Goal: Task Accomplishment & Management: Manage account settings

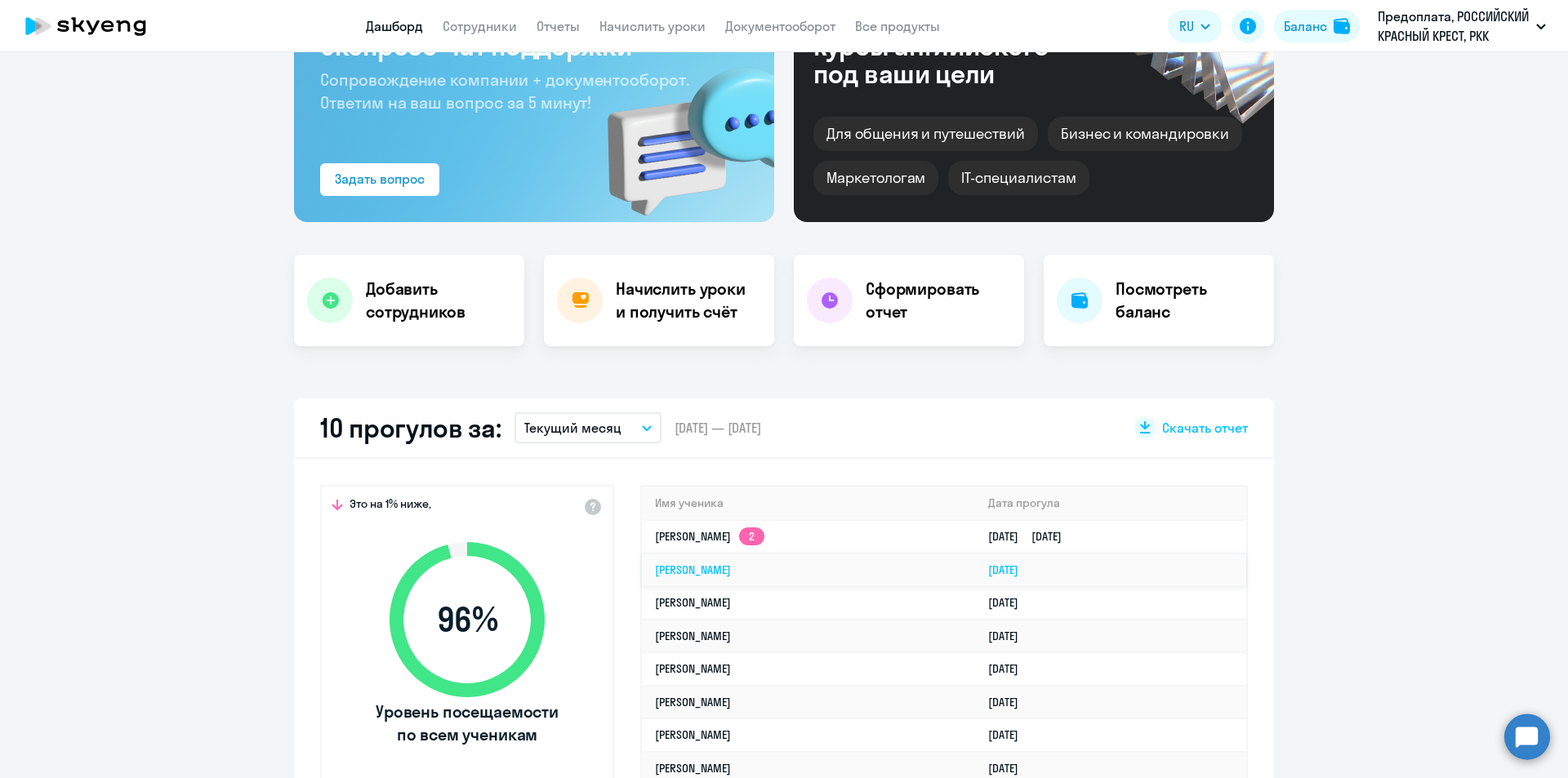
scroll to position [163, 0]
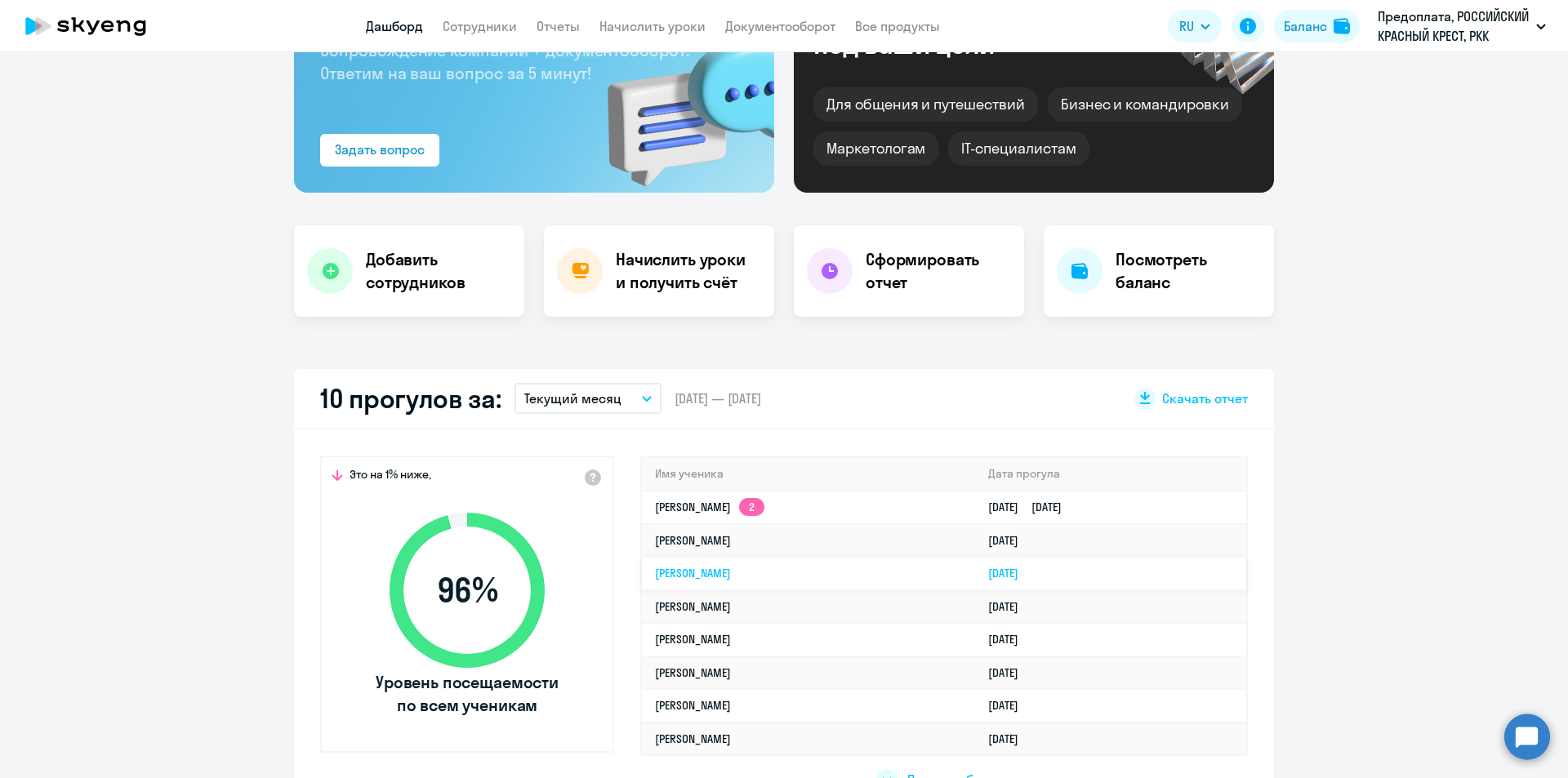
select select "30"
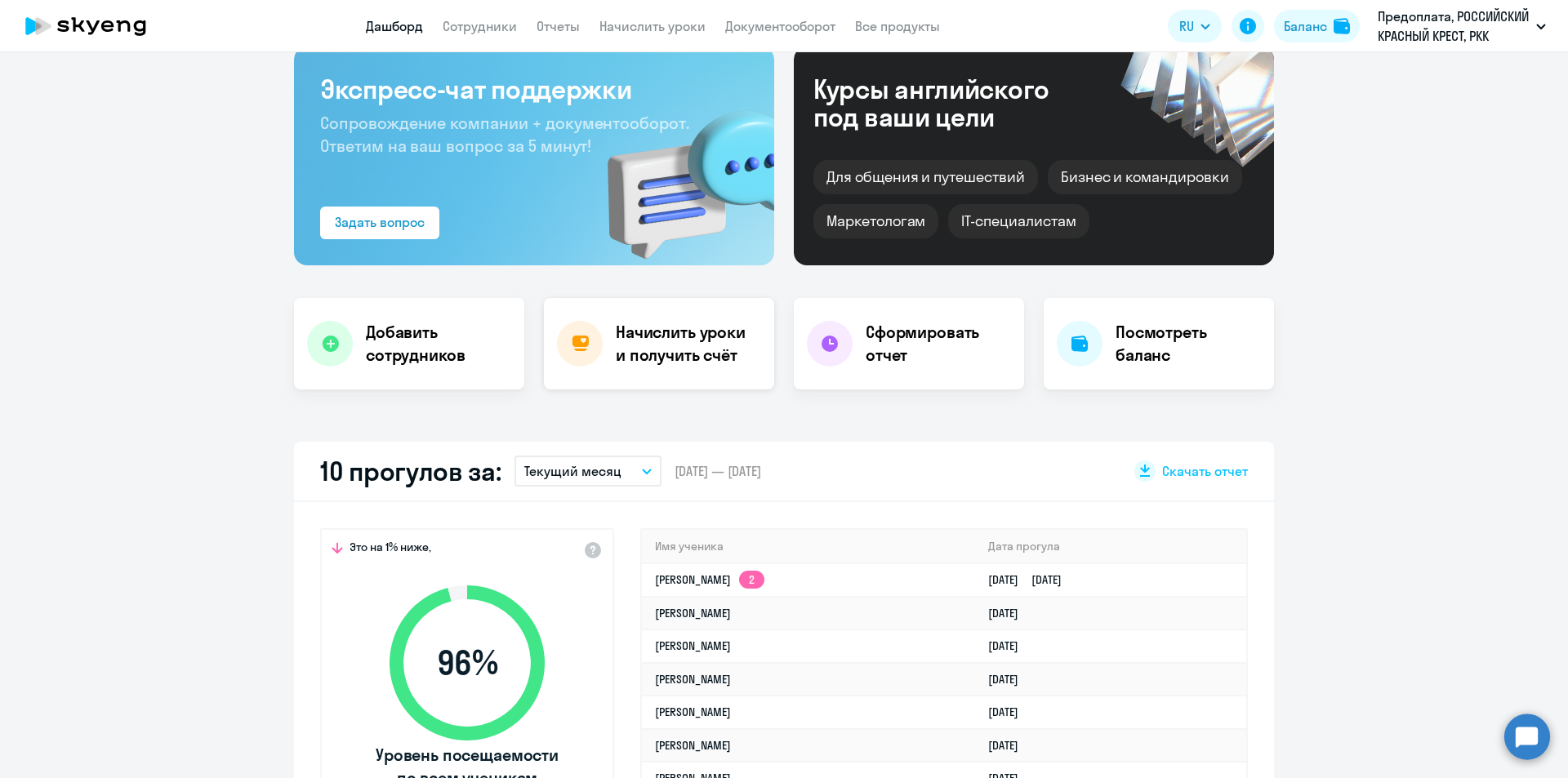
scroll to position [0, 0]
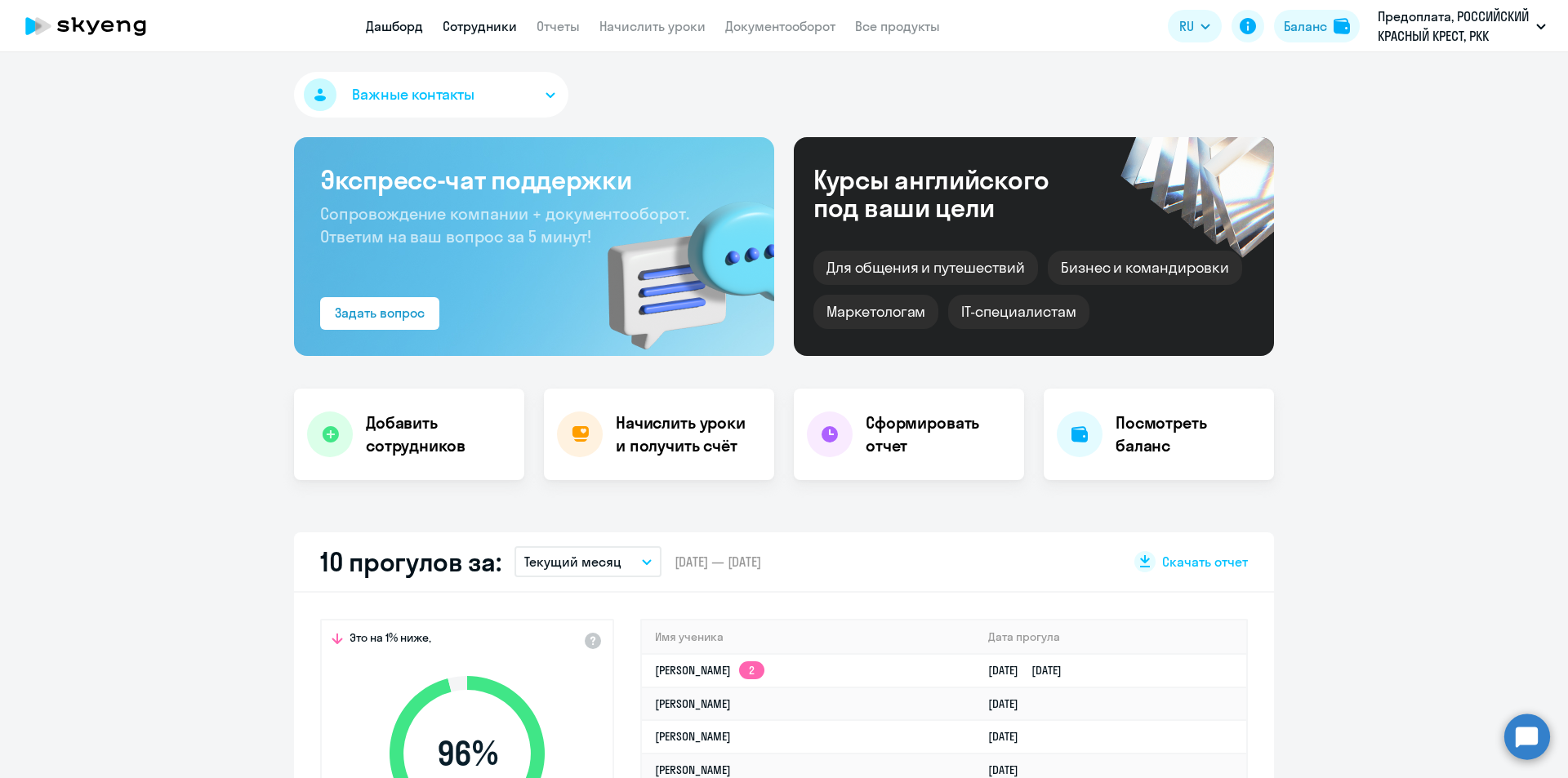
click at [486, 30] on link "Сотрудники" at bounding box center [480, 26] width 74 height 16
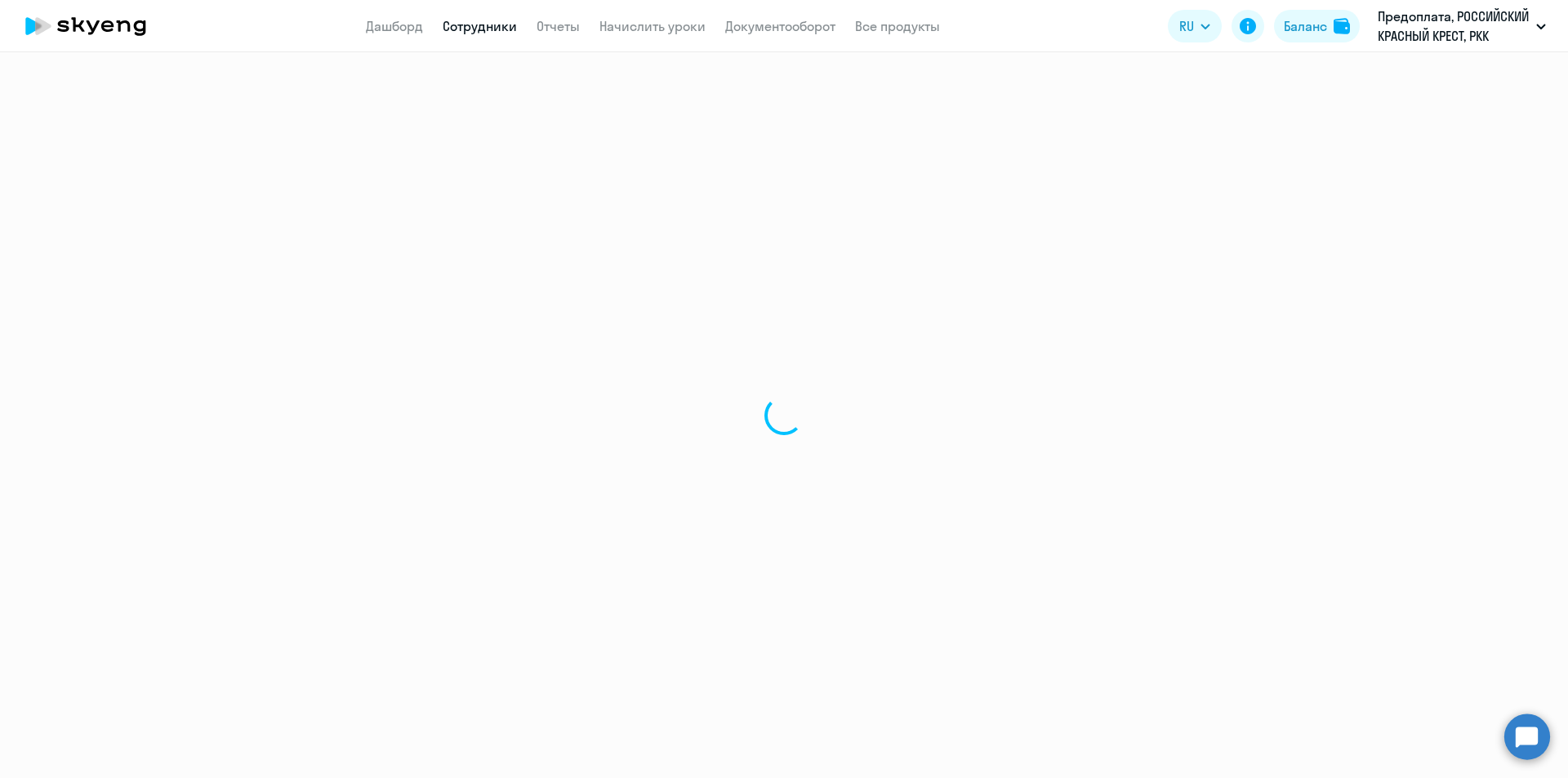
select select "30"
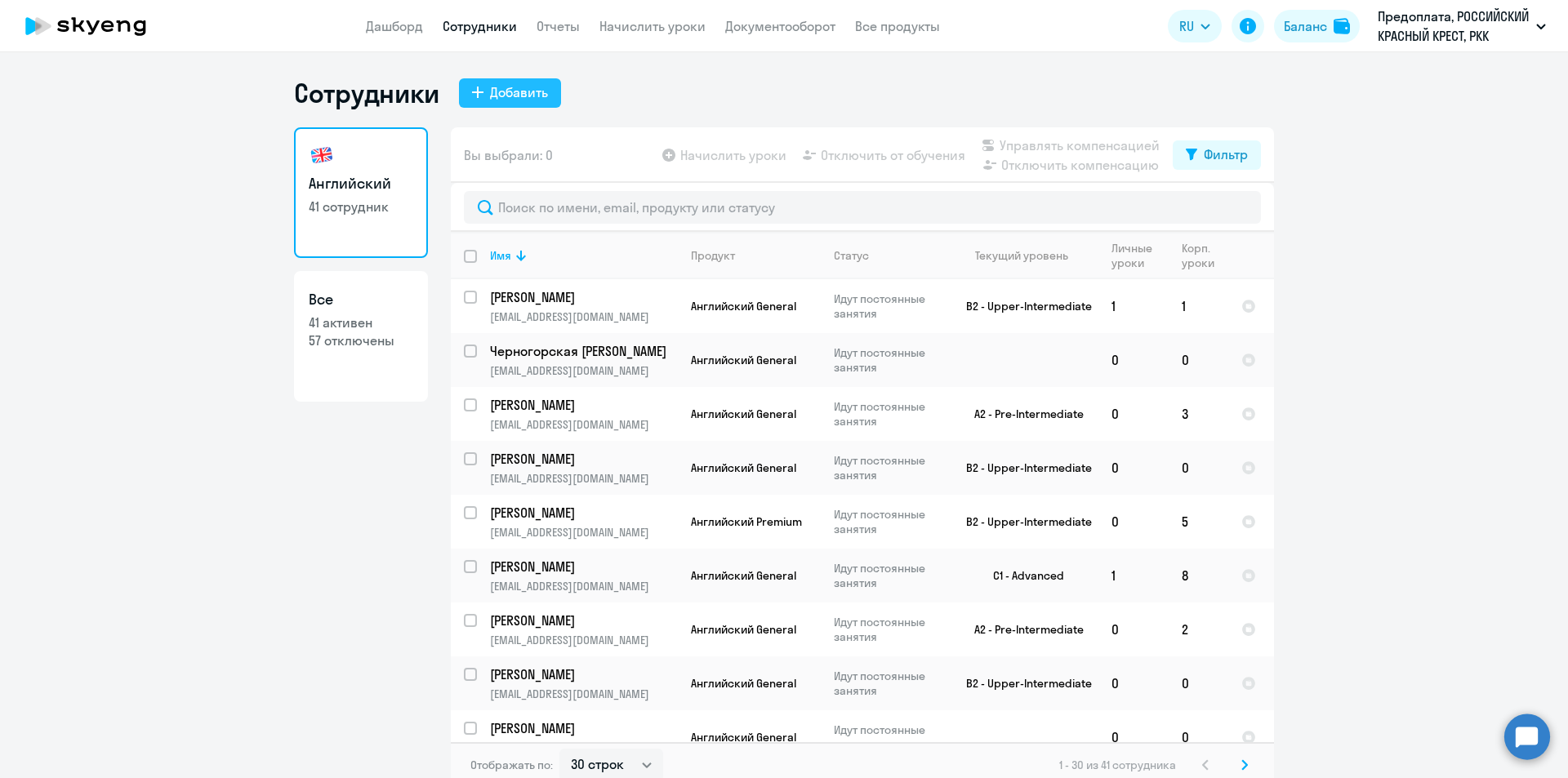
click at [498, 82] on button "Добавить" at bounding box center [510, 93] width 102 height 29
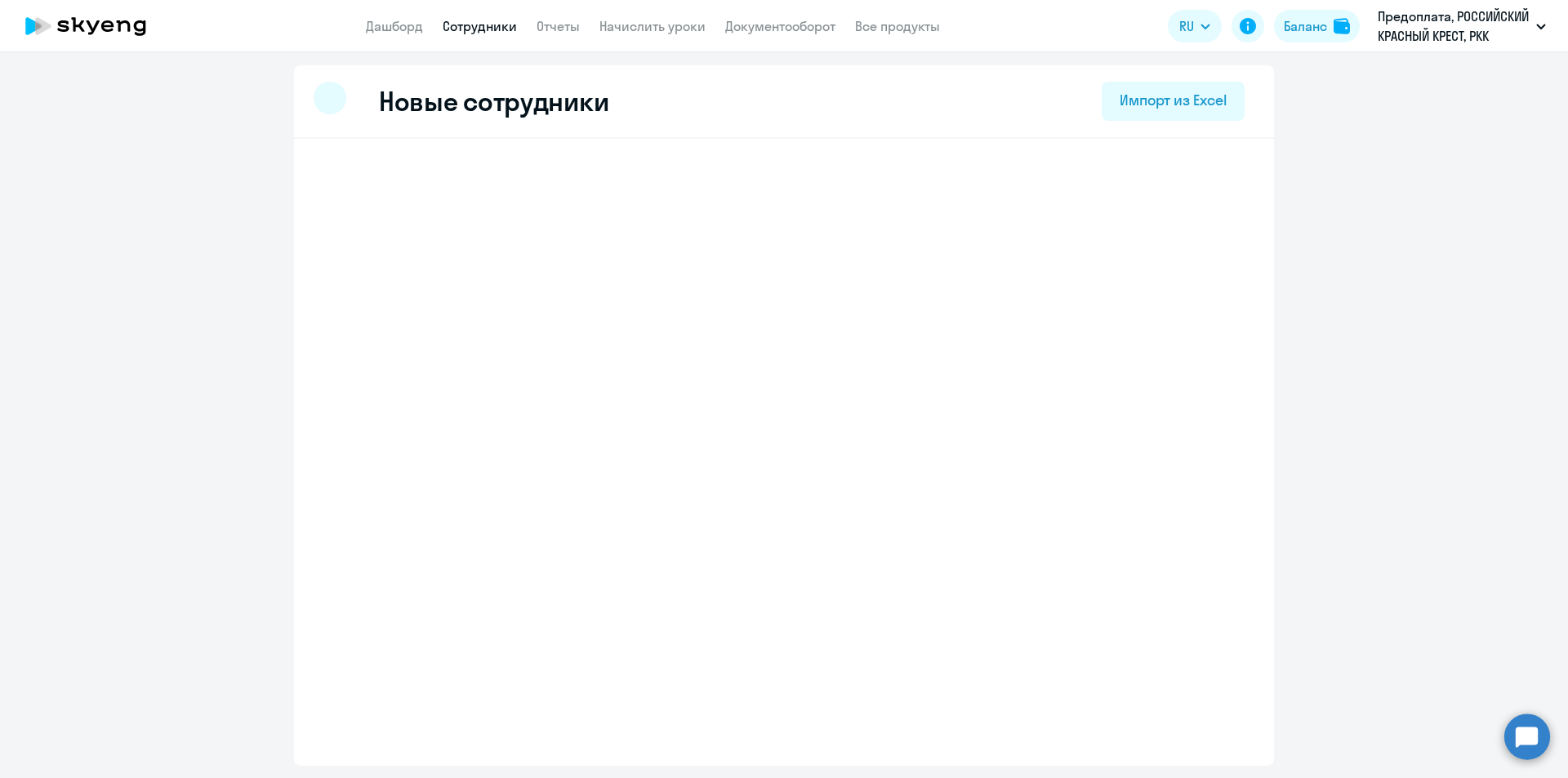
select select "english_adult_not_native_speaker"
select select "3"
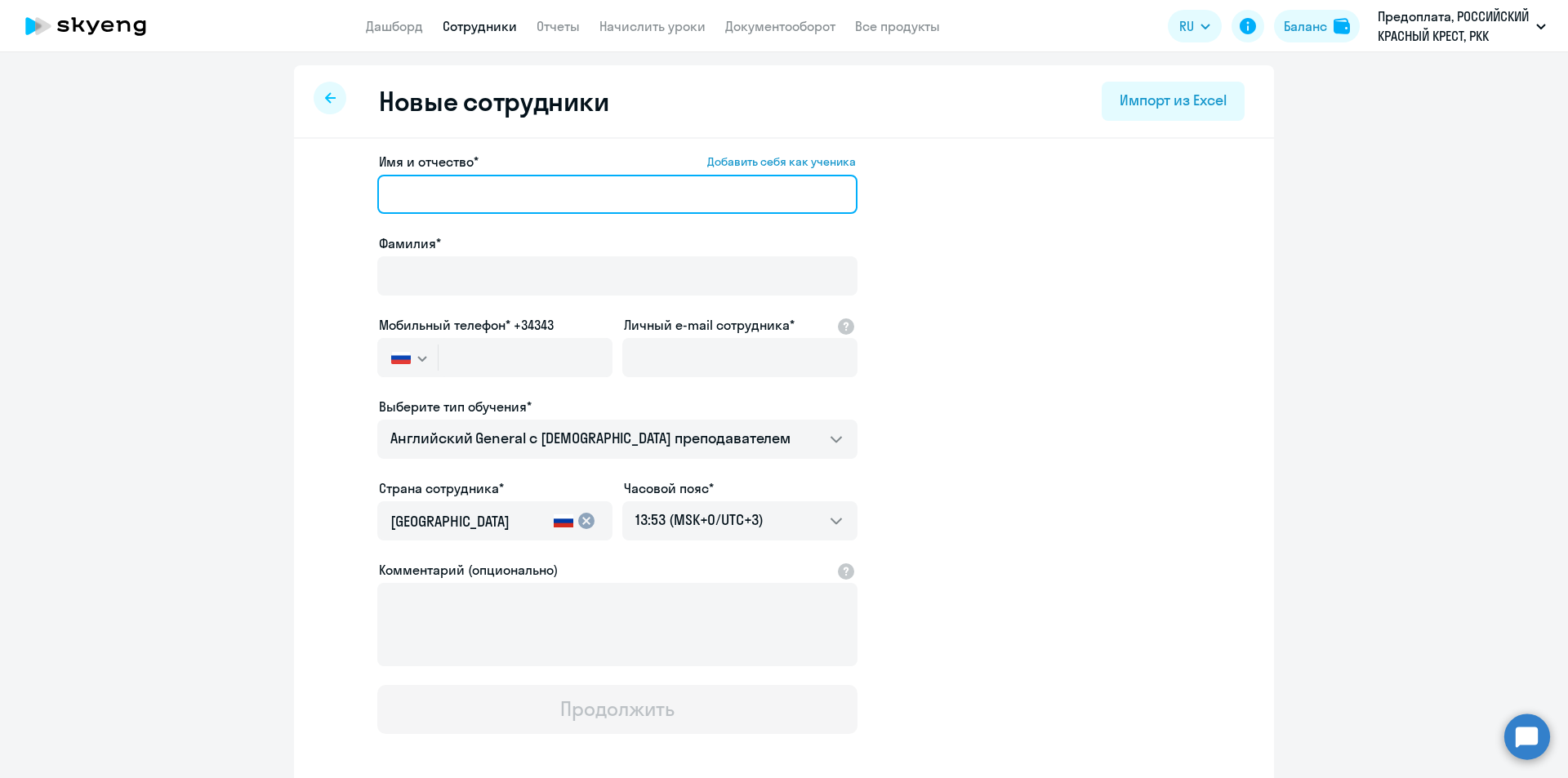
click at [490, 196] on input "Имя и отчество* Добавить себя как ученика" at bounding box center [618, 194] width 480 height 39
type input "Z"
type input "[PERSON_NAME]"
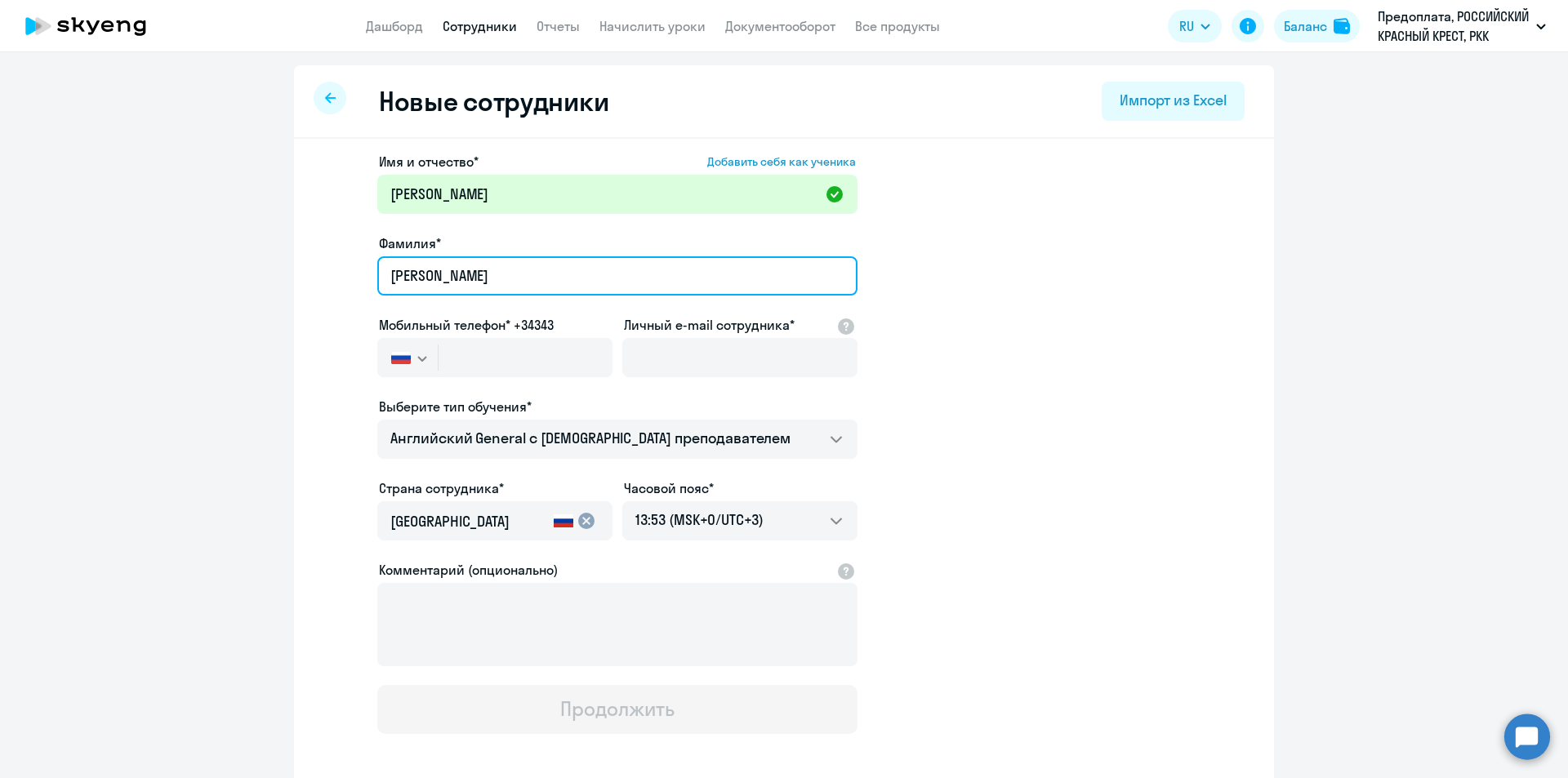
type input "[PERSON_NAME]"
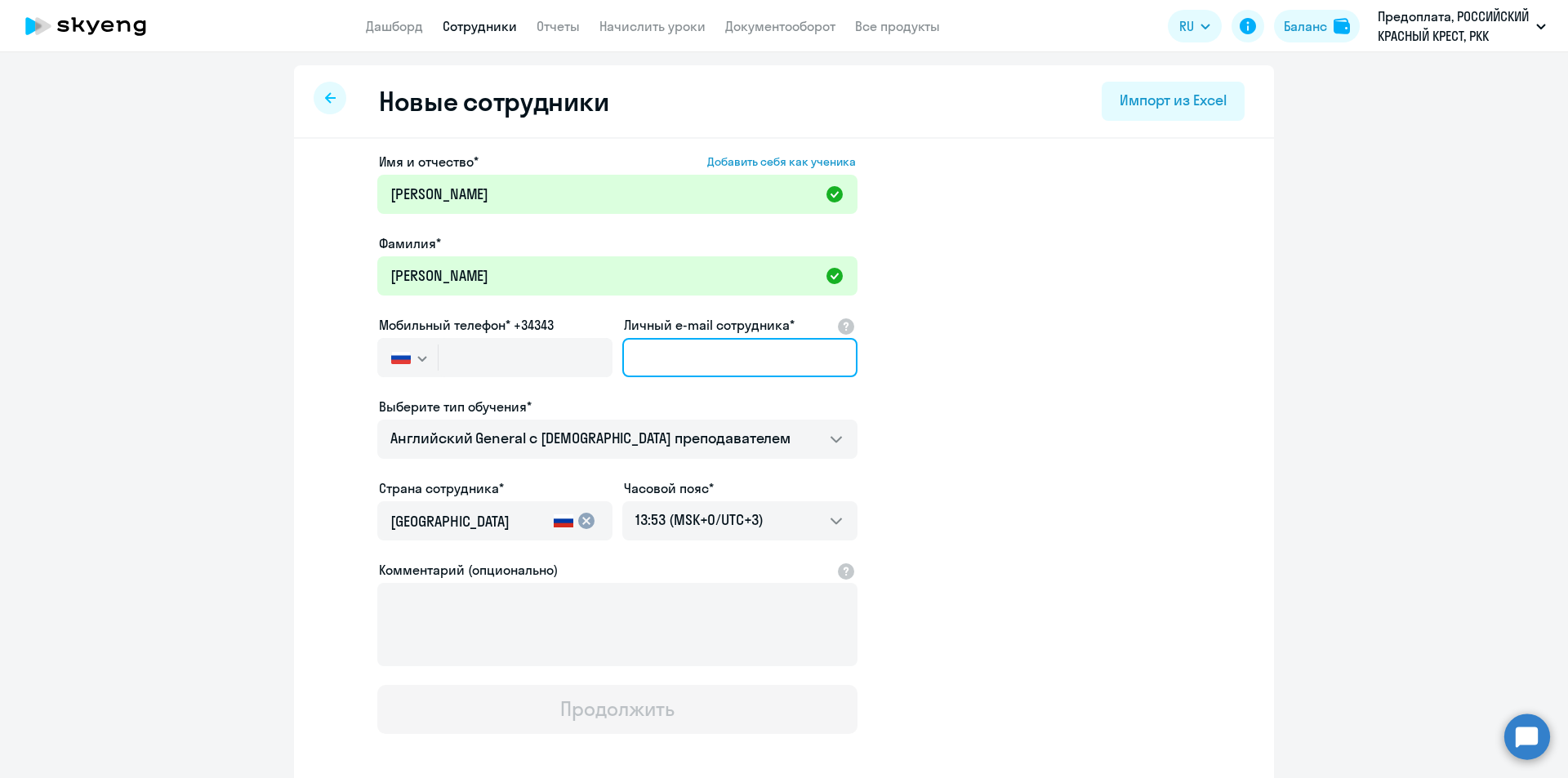
click at [678, 352] on input "Личный e-mail сотрудника*" at bounding box center [740, 357] width 235 height 39
paste input "[EMAIL_ADDRESS][DOMAIN_NAME]"
type input "[EMAIL_ADDRESS][DOMAIN_NAME]"
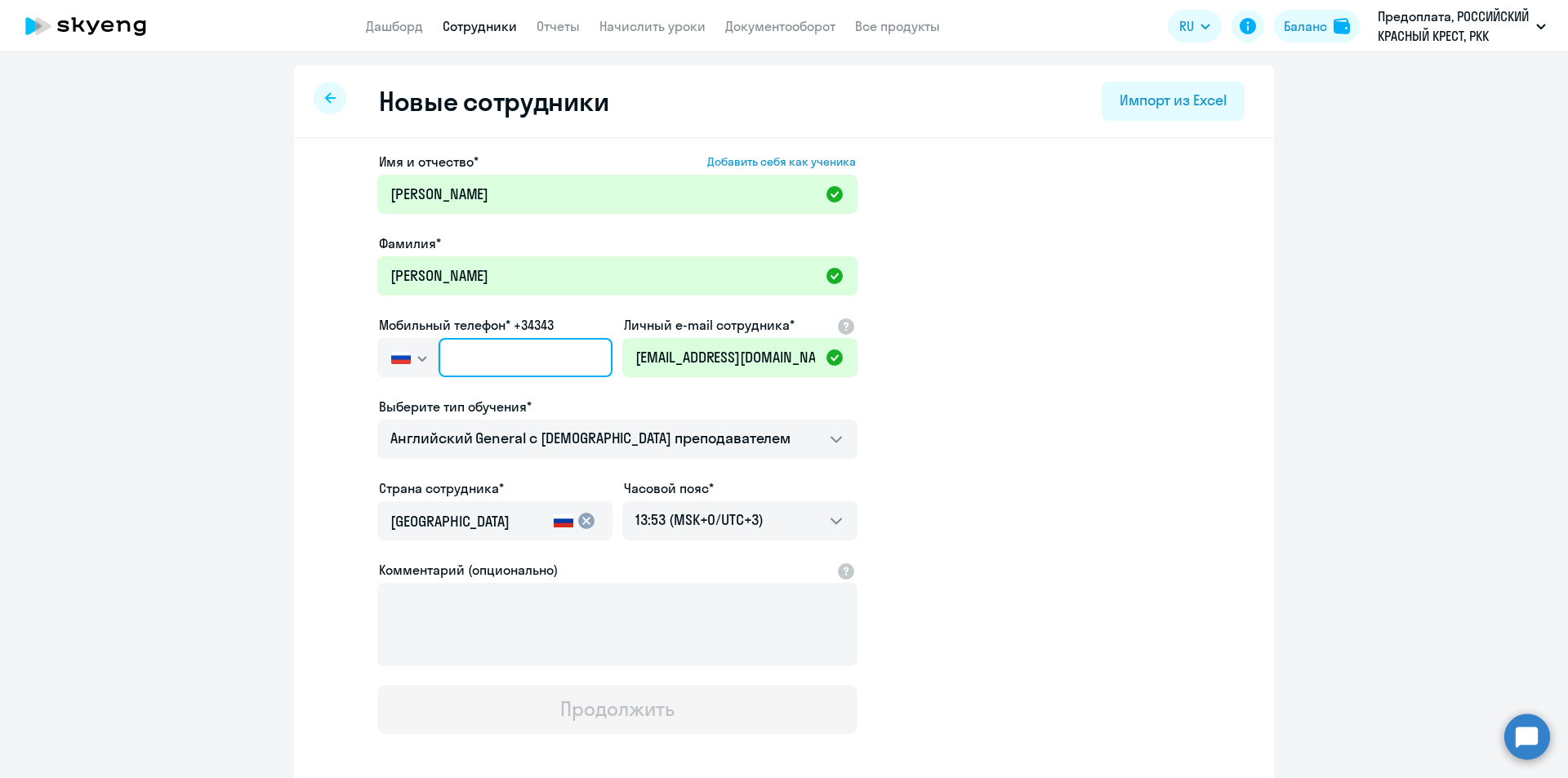
click at [461, 355] on input "text" at bounding box center [525, 357] width 174 height 39
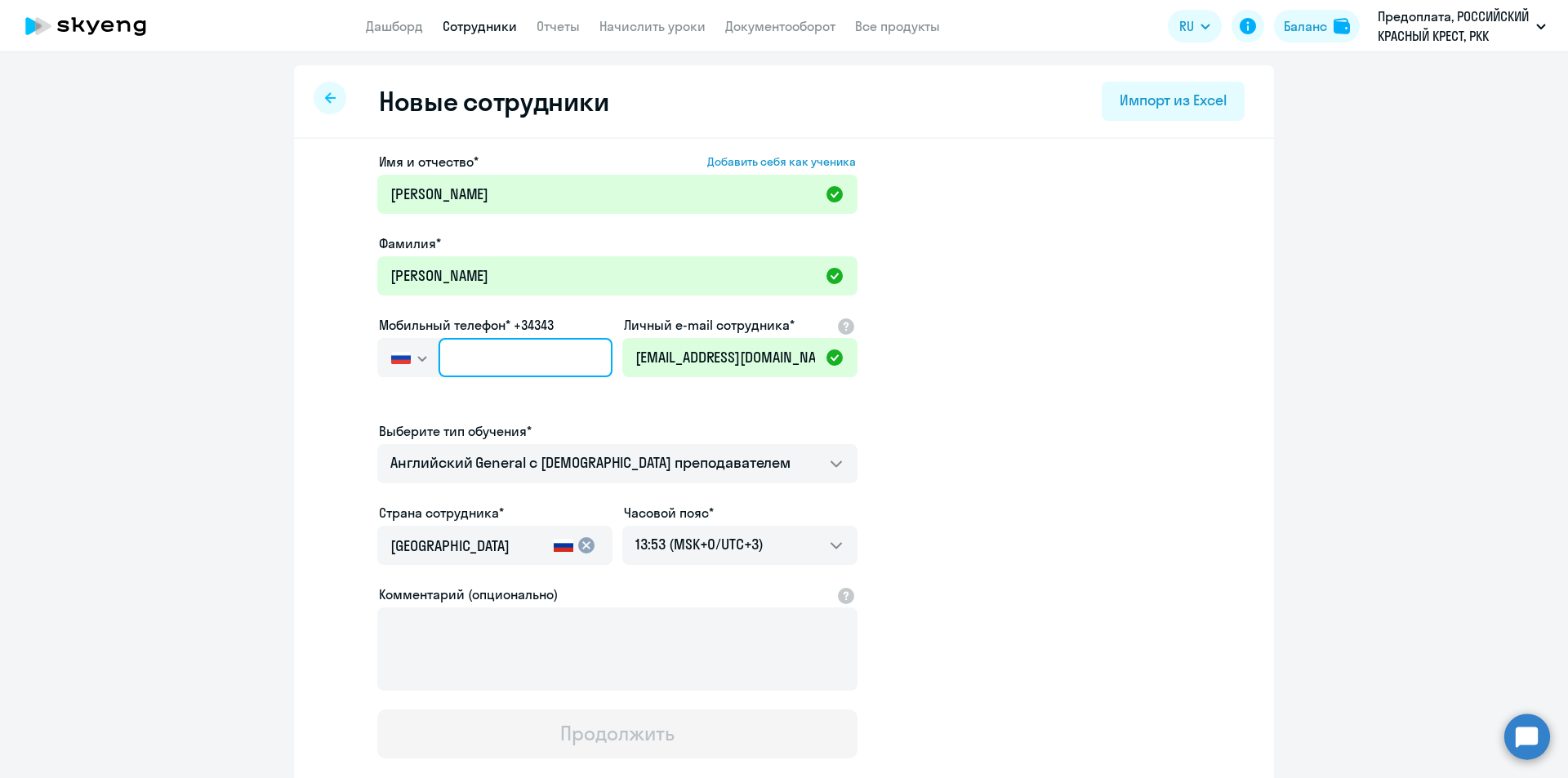
type input "+7 7"
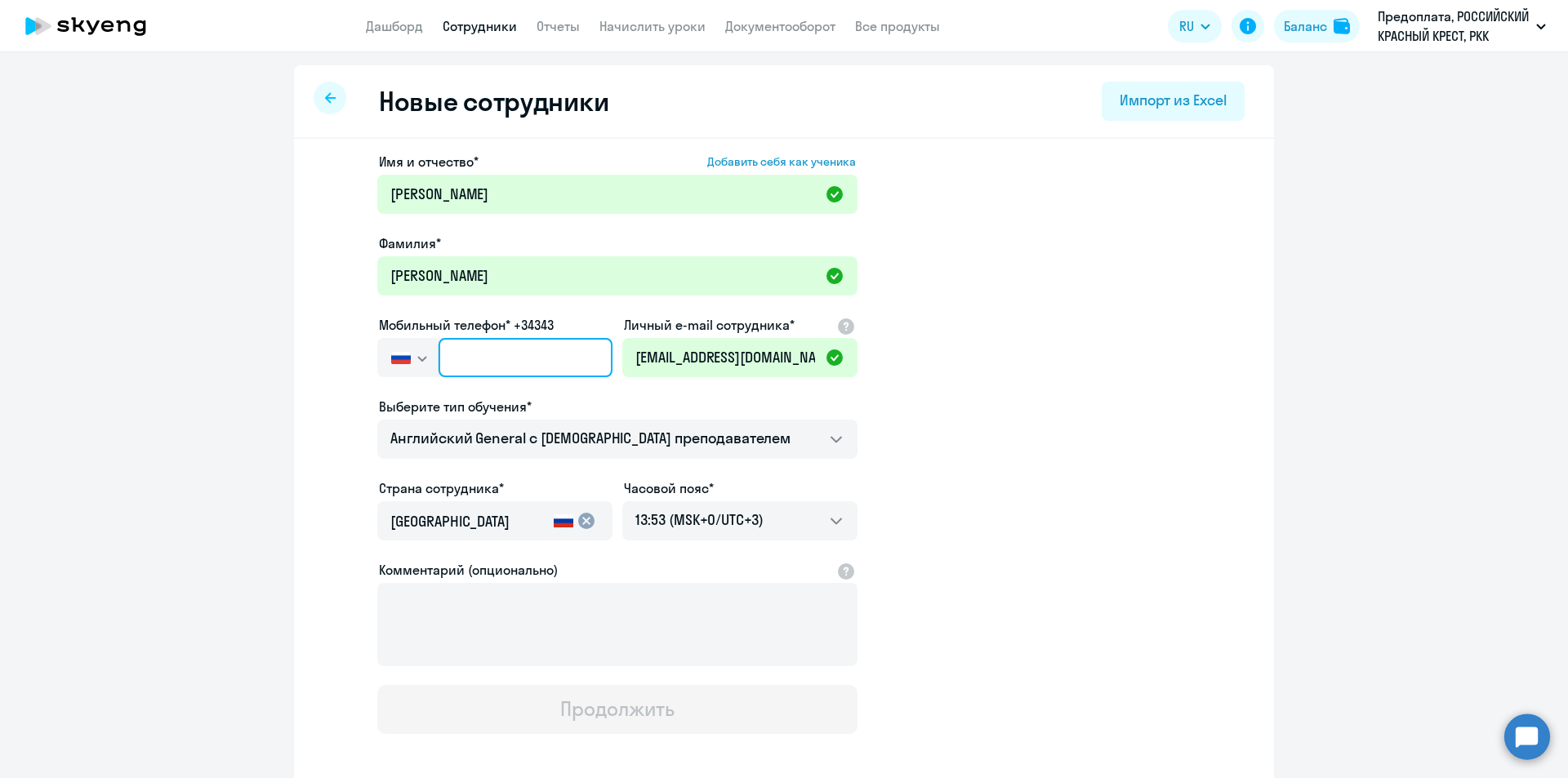
paste input "[PHONE_NUMBER]"
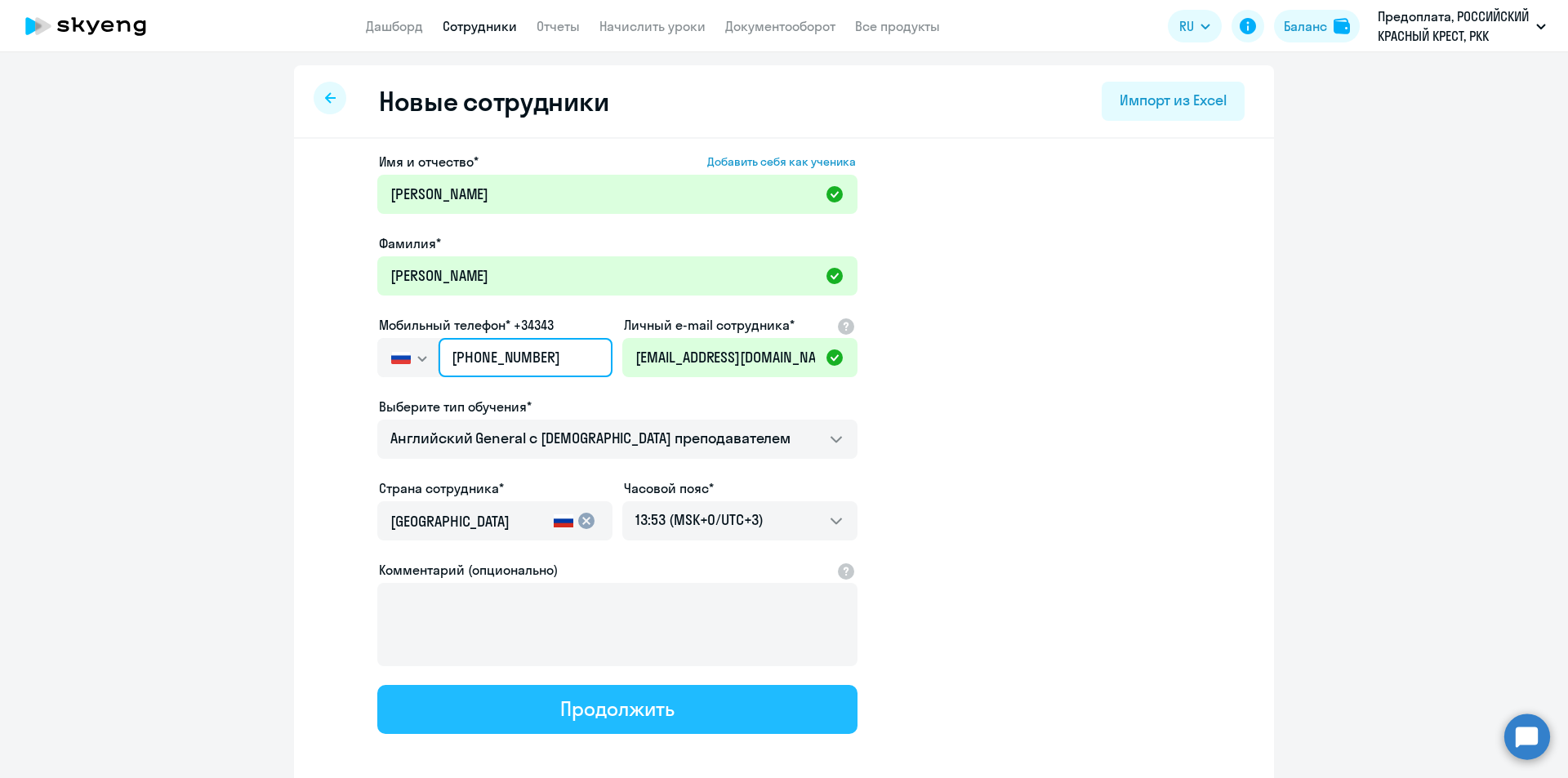
scroll to position [78, 0]
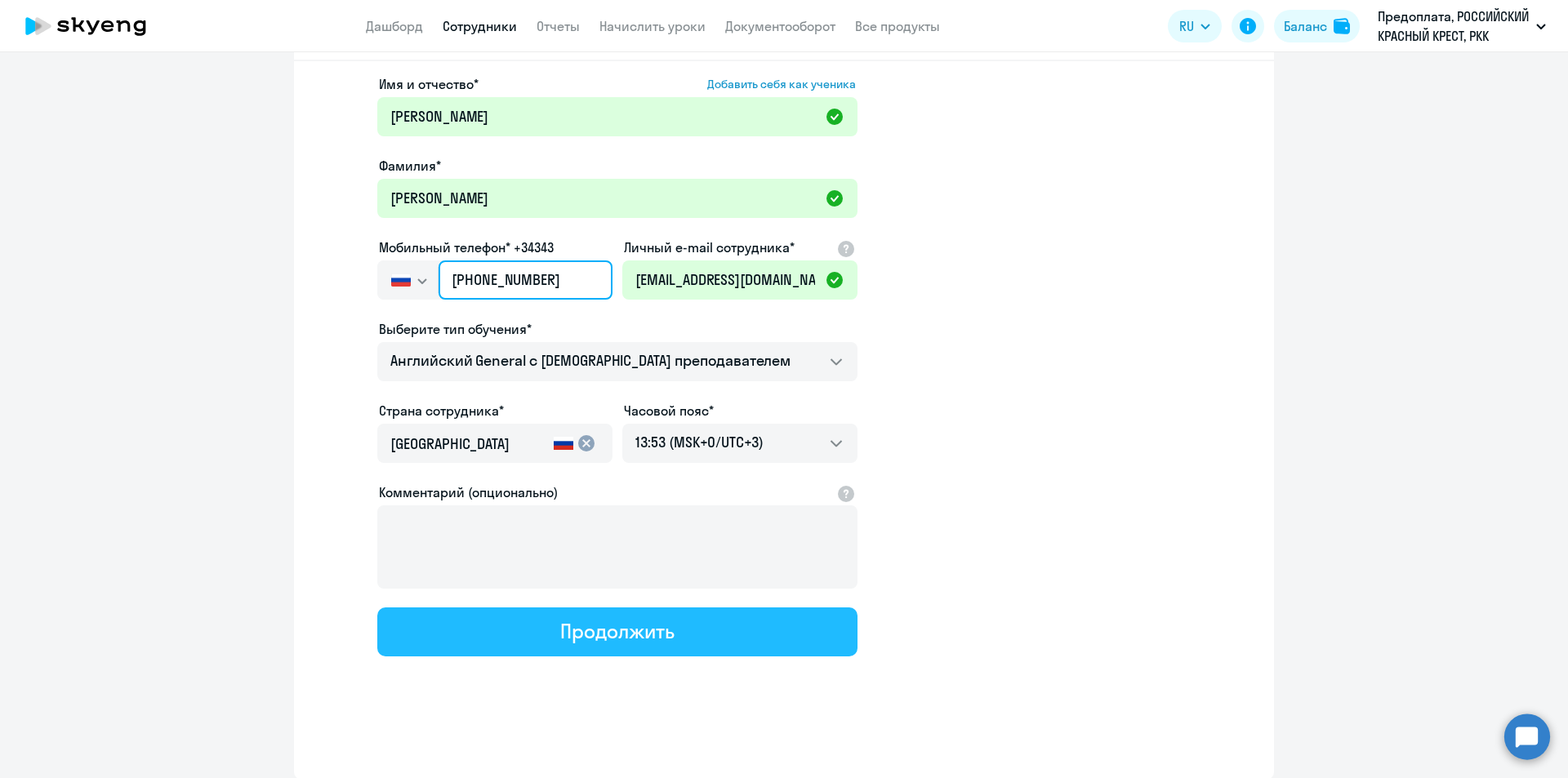
type input "[PHONE_NUMBER]"
click at [695, 620] on button "Продолжить" at bounding box center [618, 633] width 480 height 49
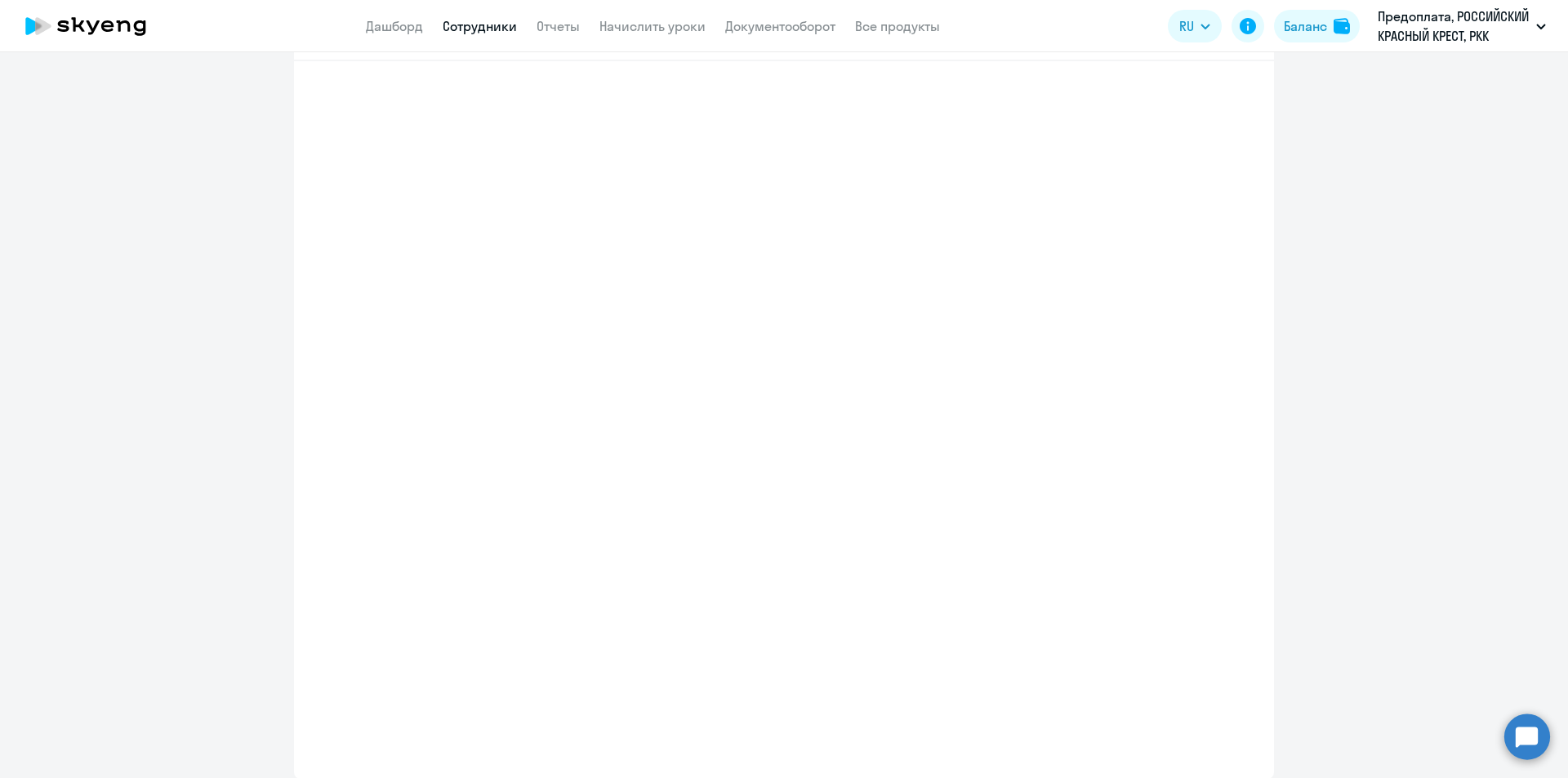
select select "english_adult_not_native_speaker"
select select "3"
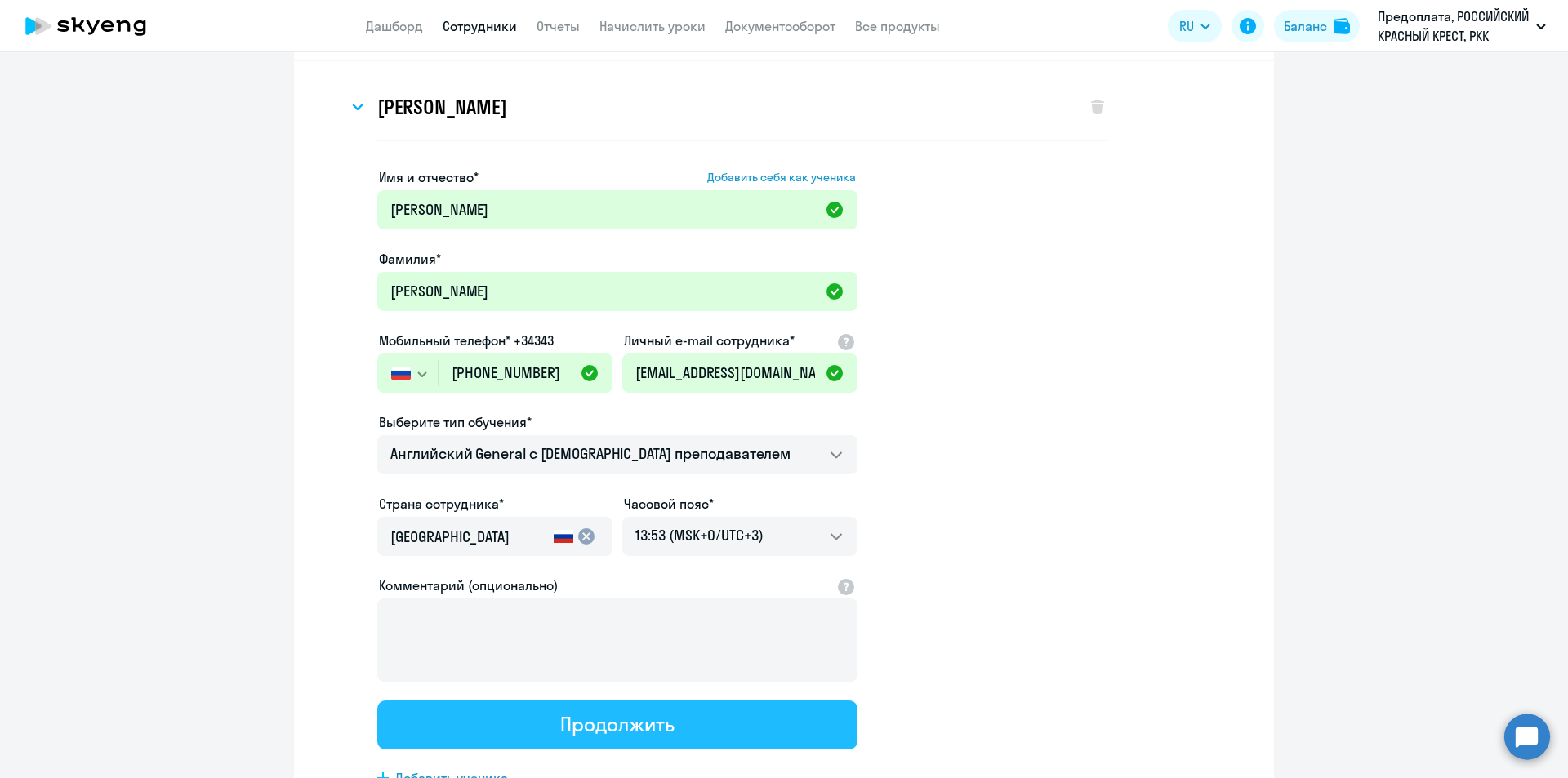
scroll to position [0, 0]
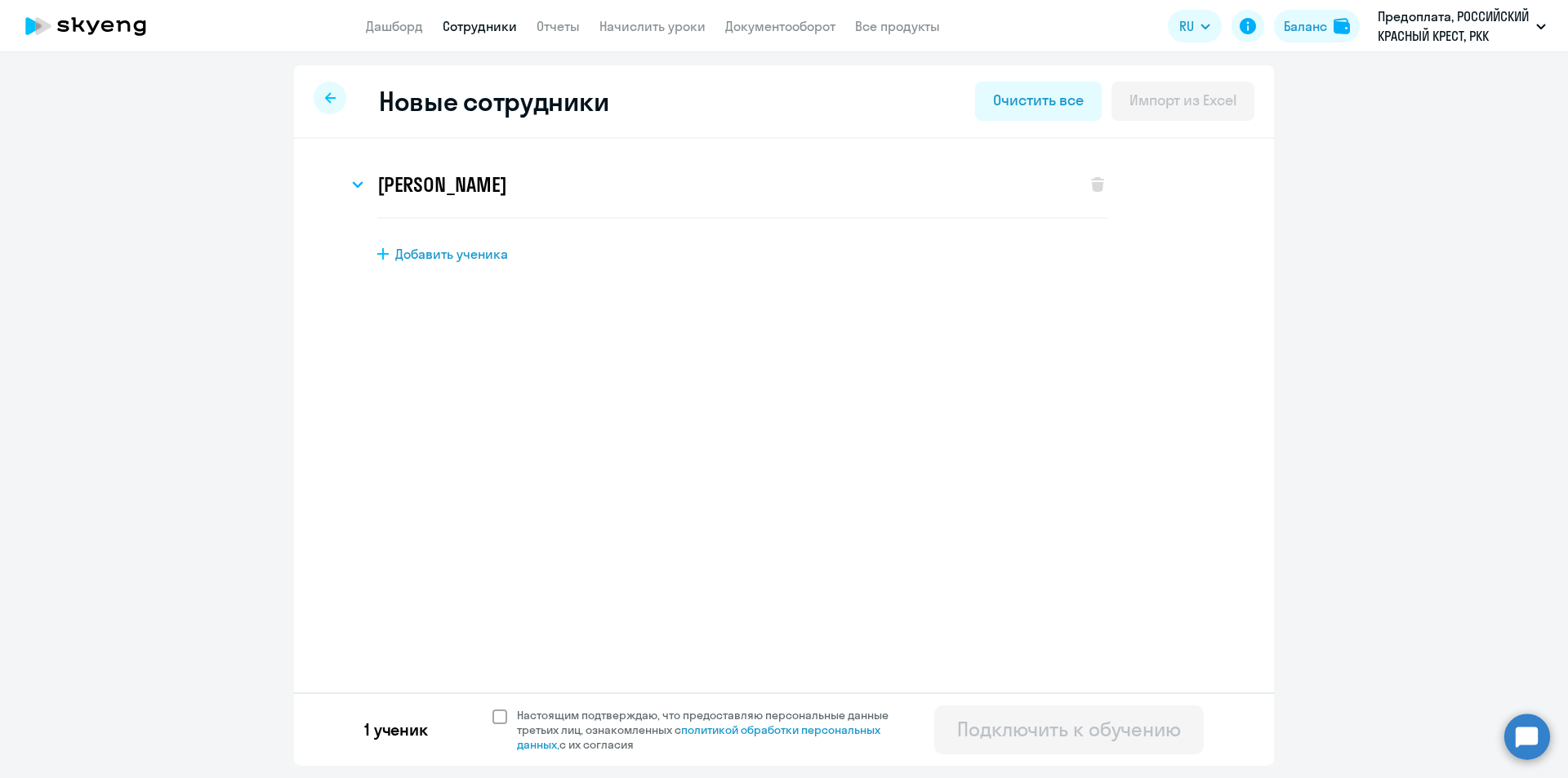
click at [507, 725] on span "Настоящим подтверждаю, что предоставляю персональные данные третьих лиц, ознако…" at bounding box center [708, 730] width 401 height 44
click at [492, 708] on input "Настоящим подтверждаю, что предоставляю персональные данные третьих лиц, ознако…" at bounding box center [491, 708] width 1 height 1
checkbox input "true"
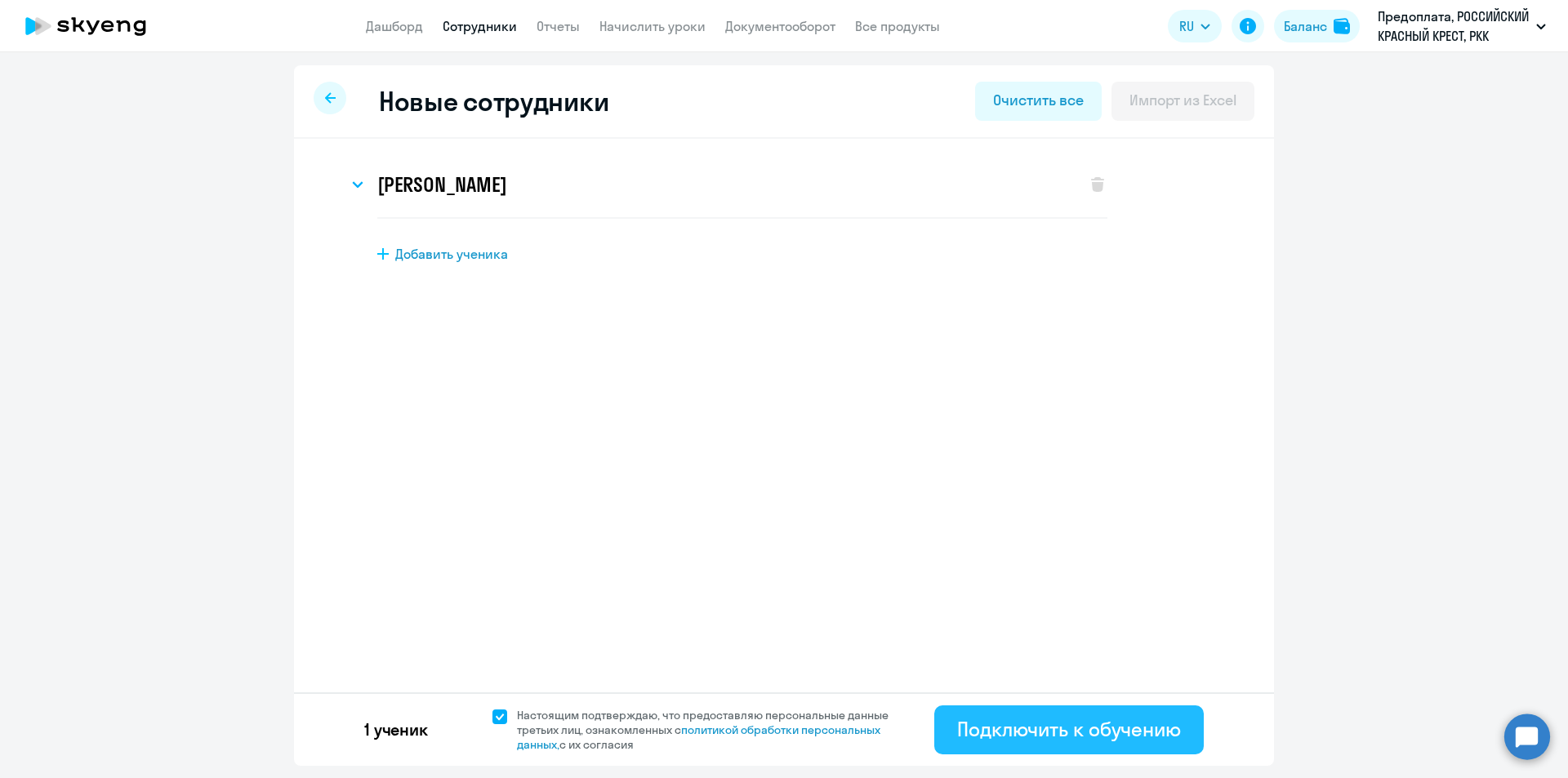
click at [1069, 711] on button "Подключить к обучению" at bounding box center [1069, 731] width 269 height 49
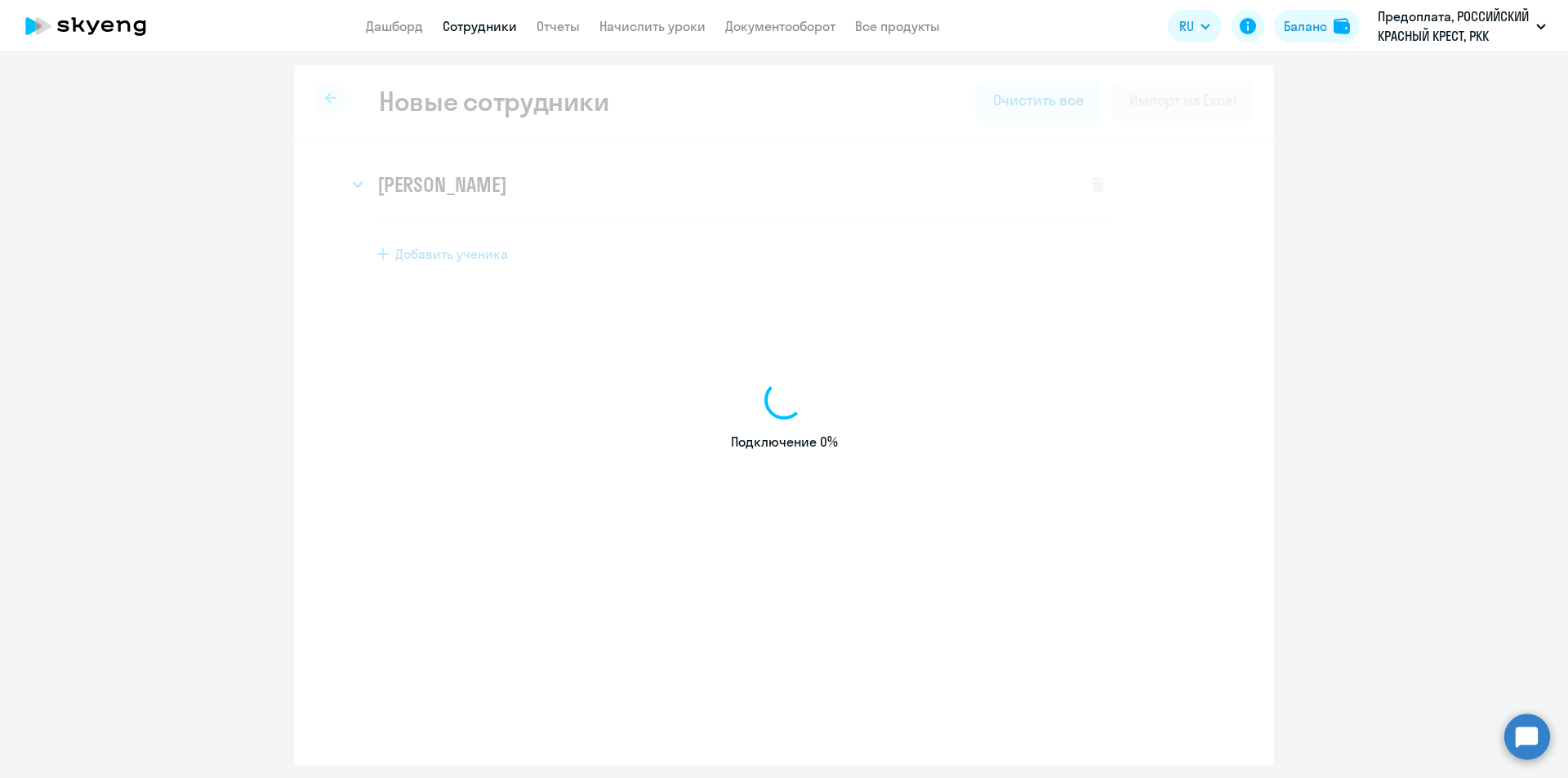
select select "english_adult_not_native_speaker"
select select "3"
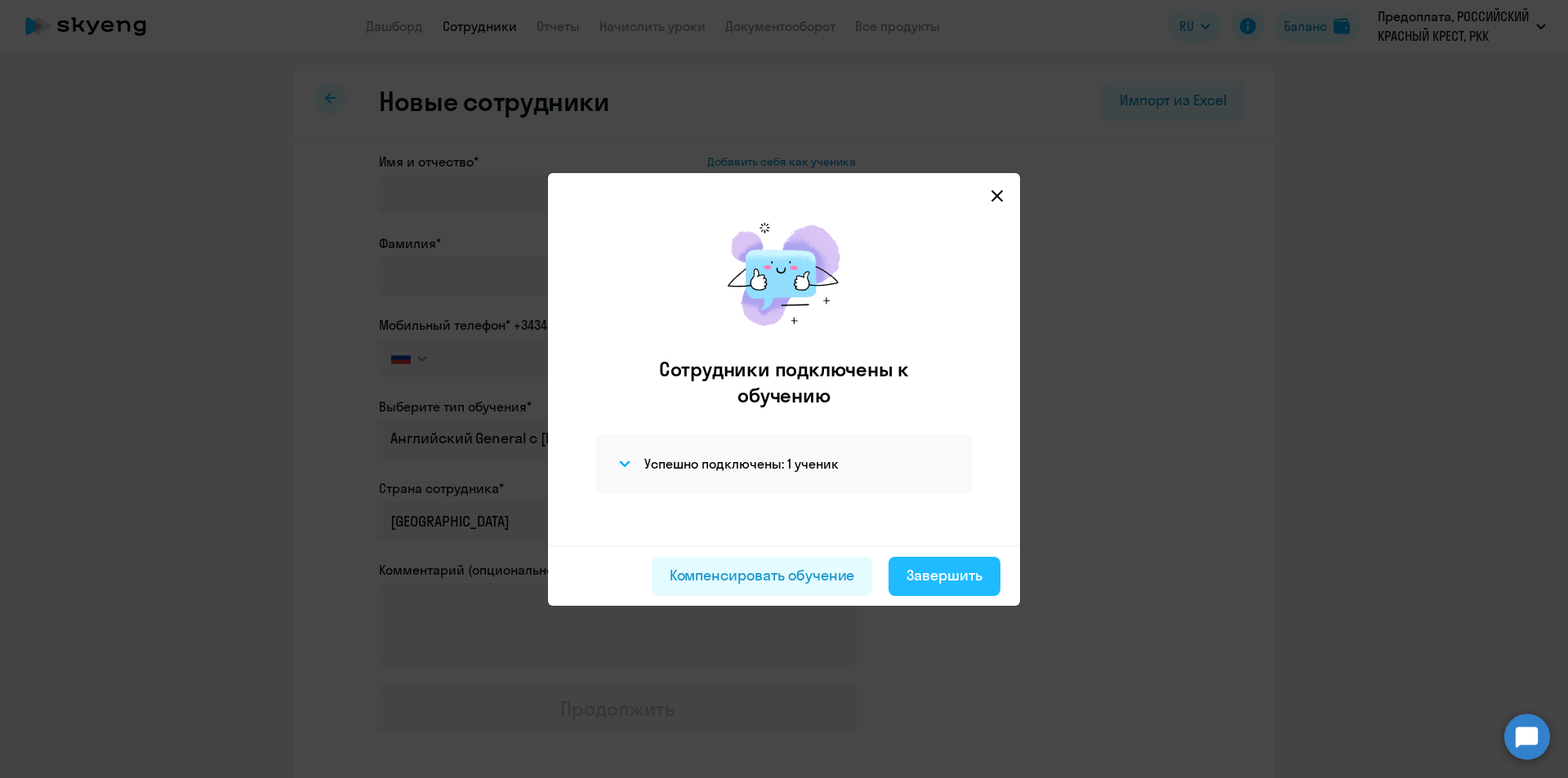
click at [977, 565] on div "Завершить" at bounding box center [945, 576] width 76 height 21
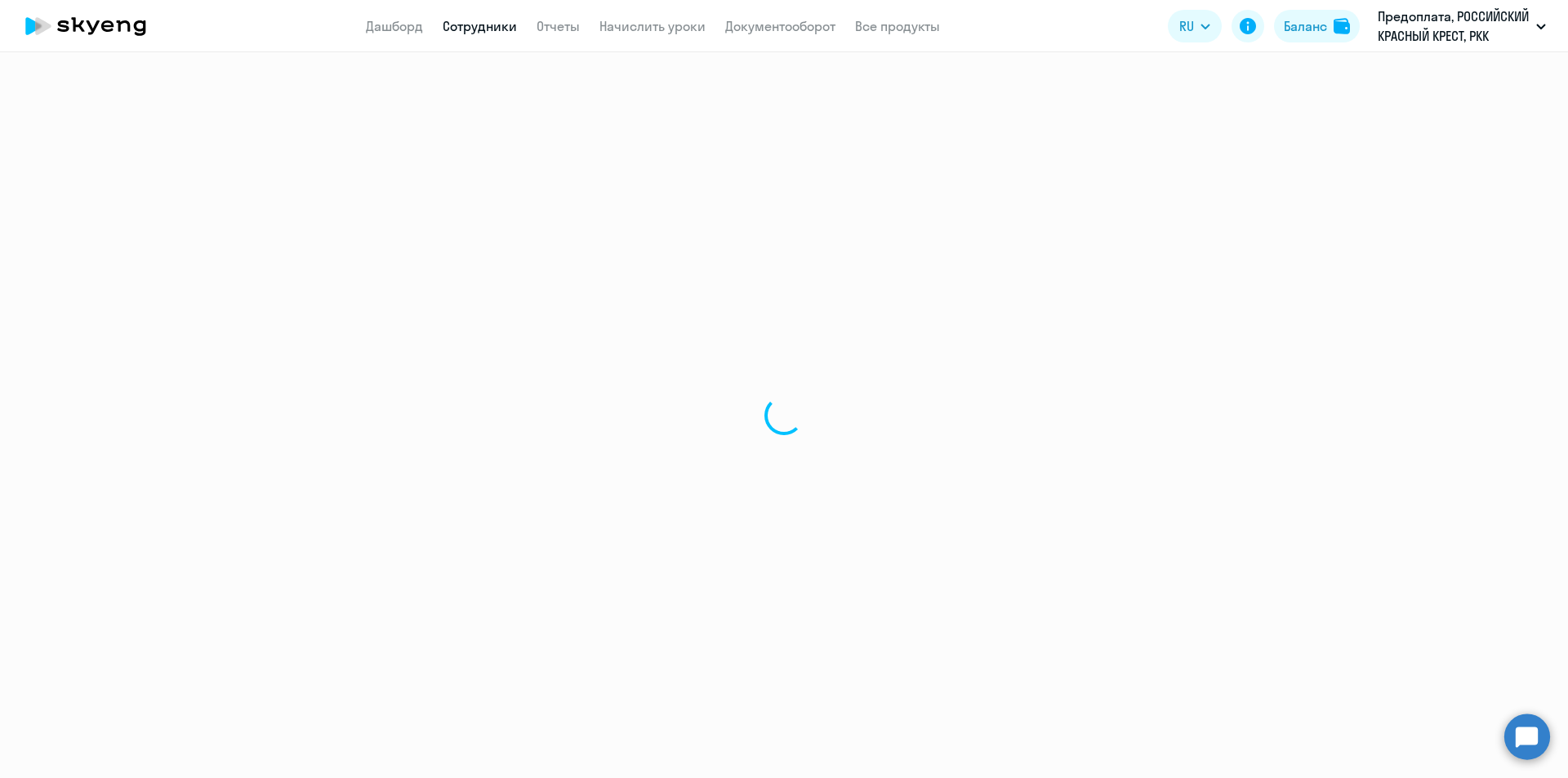
select select "30"
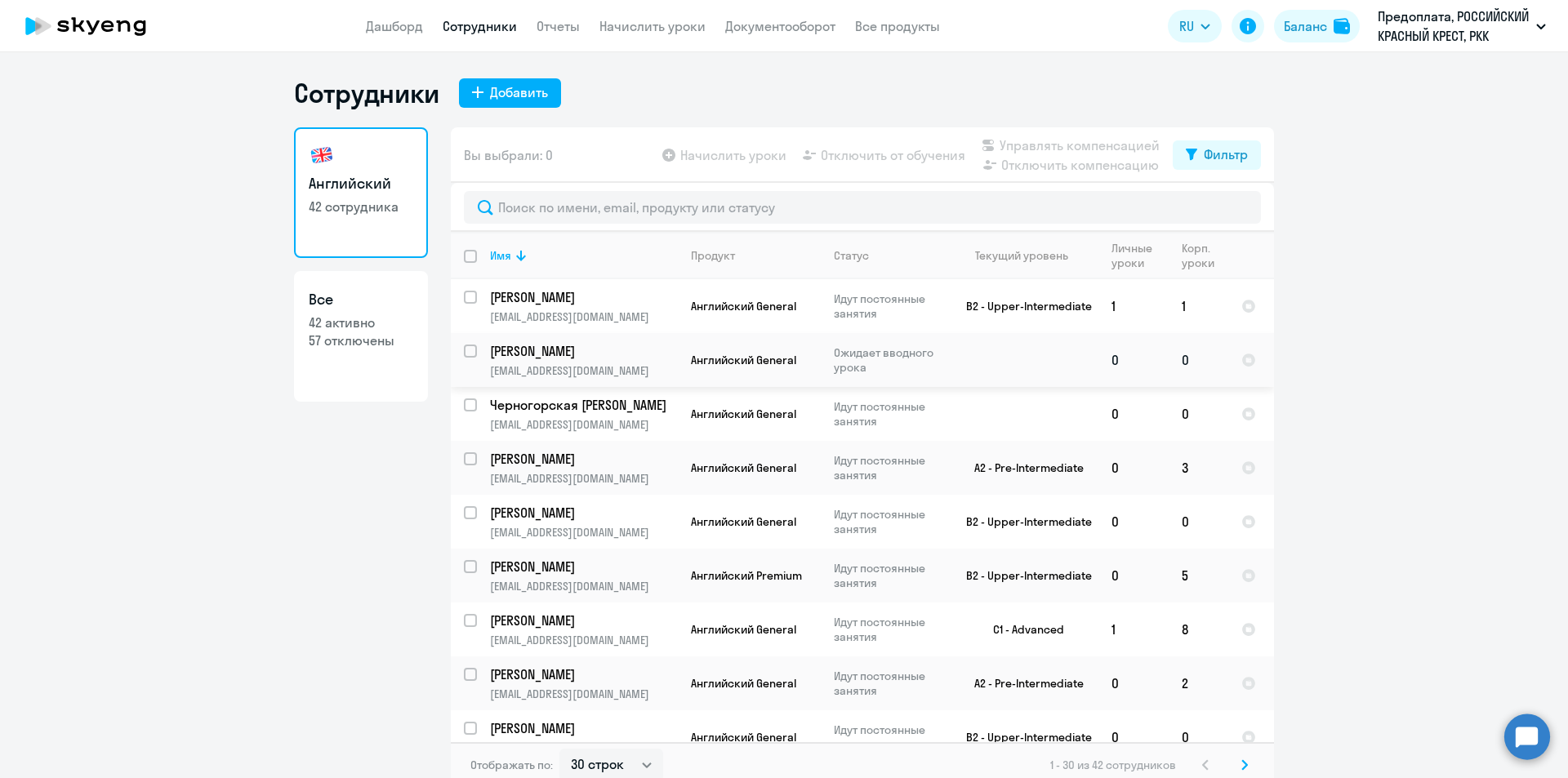
click at [562, 350] on p "[PERSON_NAME]" at bounding box center [582, 351] width 185 height 18
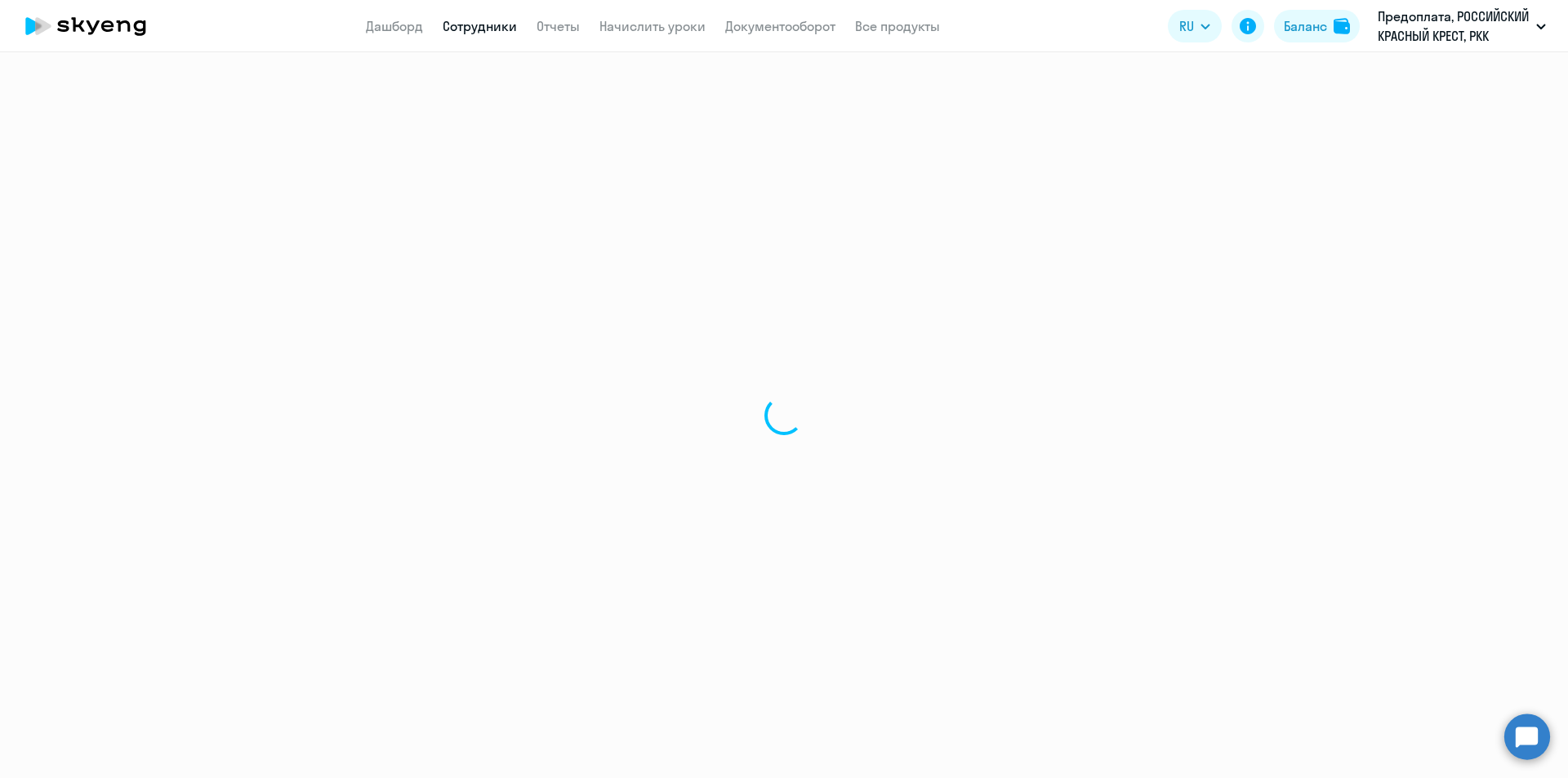
click at [486, 353] on div at bounding box center [784, 415] width 1568 height 726
select select "english"
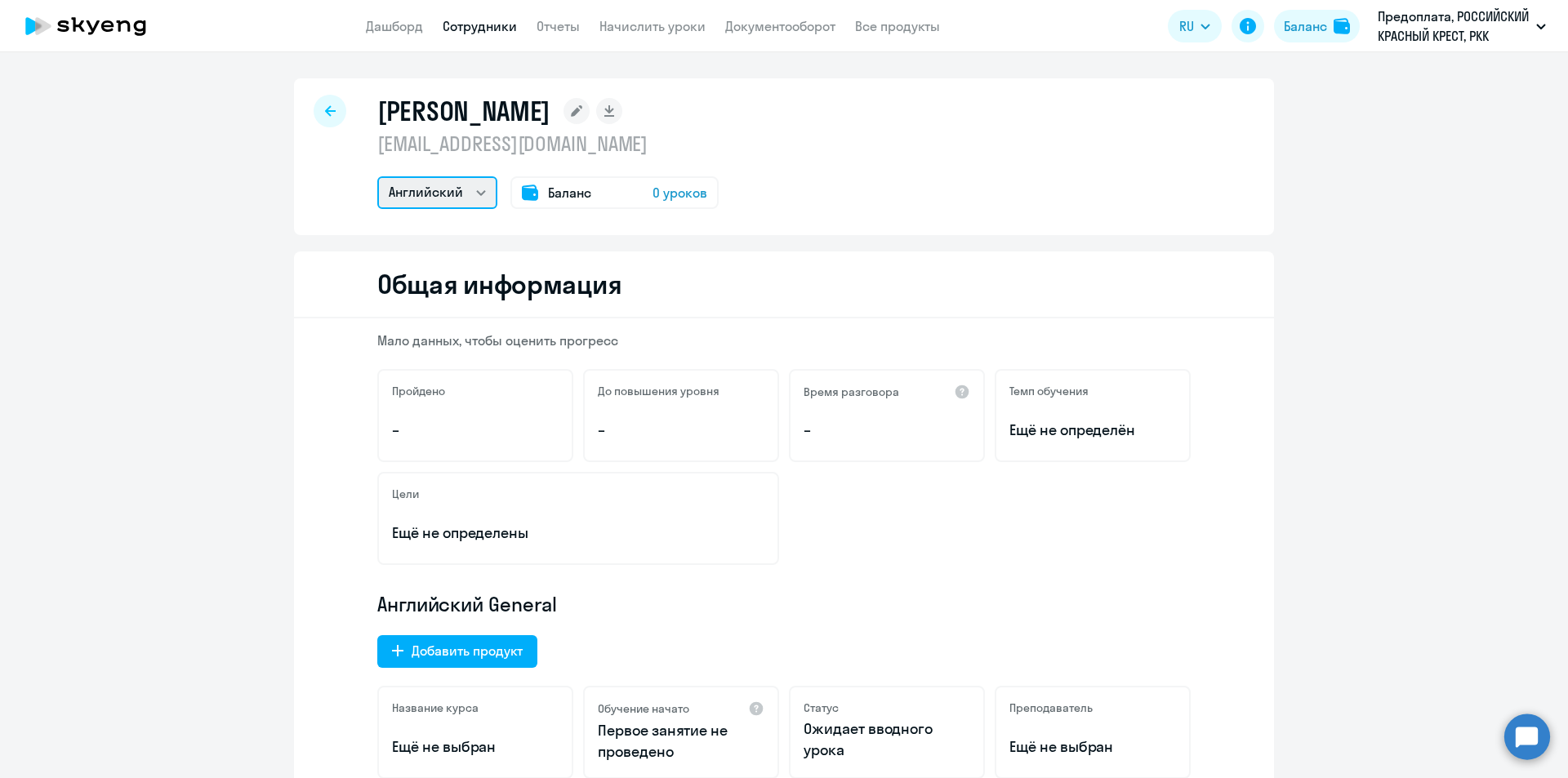
click at [443, 183] on select "Английский" at bounding box center [437, 193] width 120 height 32
click at [1526, 748] on circle at bounding box center [1527, 736] width 46 height 46
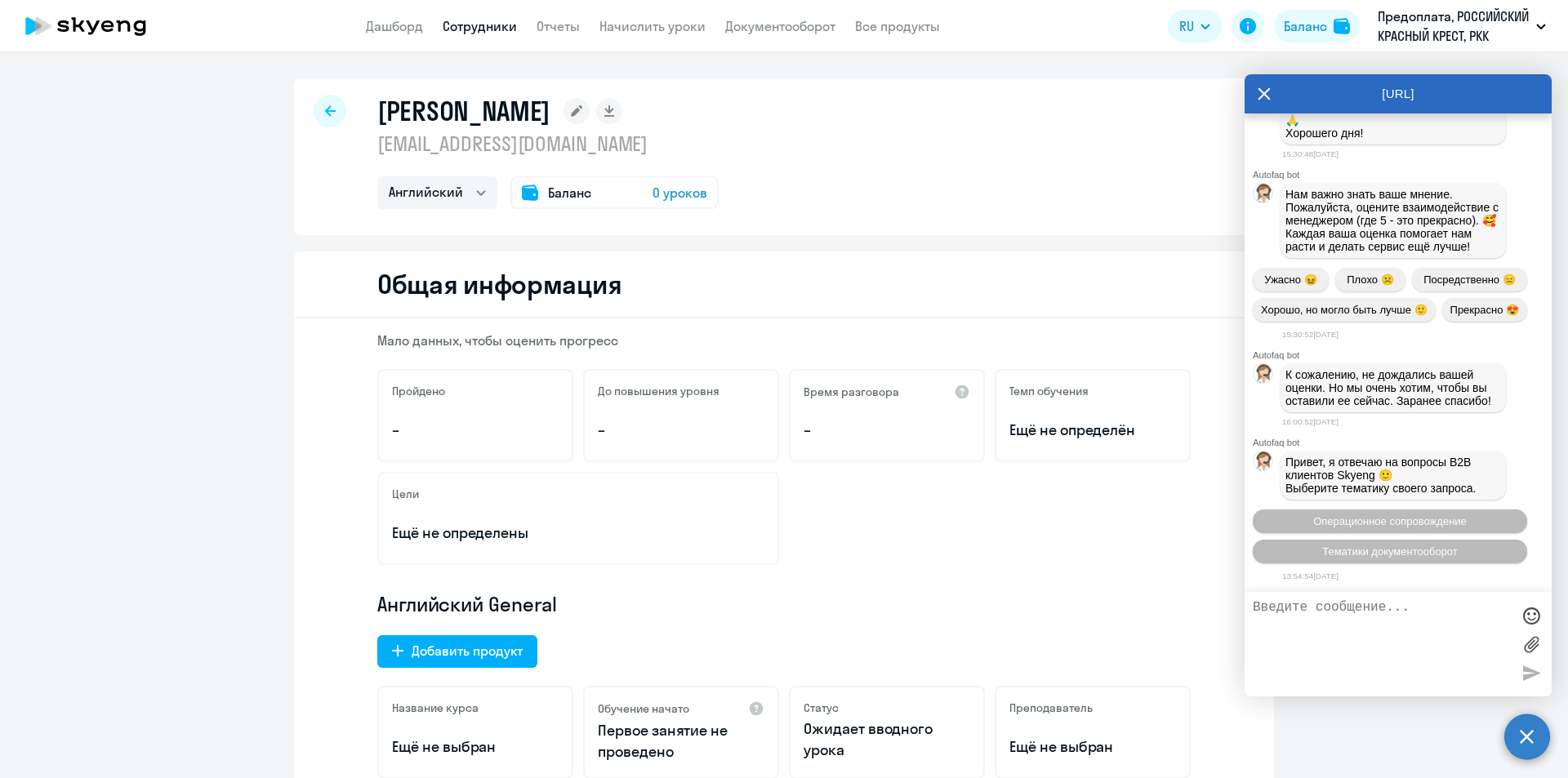
scroll to position [20783, 0]
click at [1382, 526] on span "Операционное сопровождение" at bounding box center [1390, 521] width 154 height 12
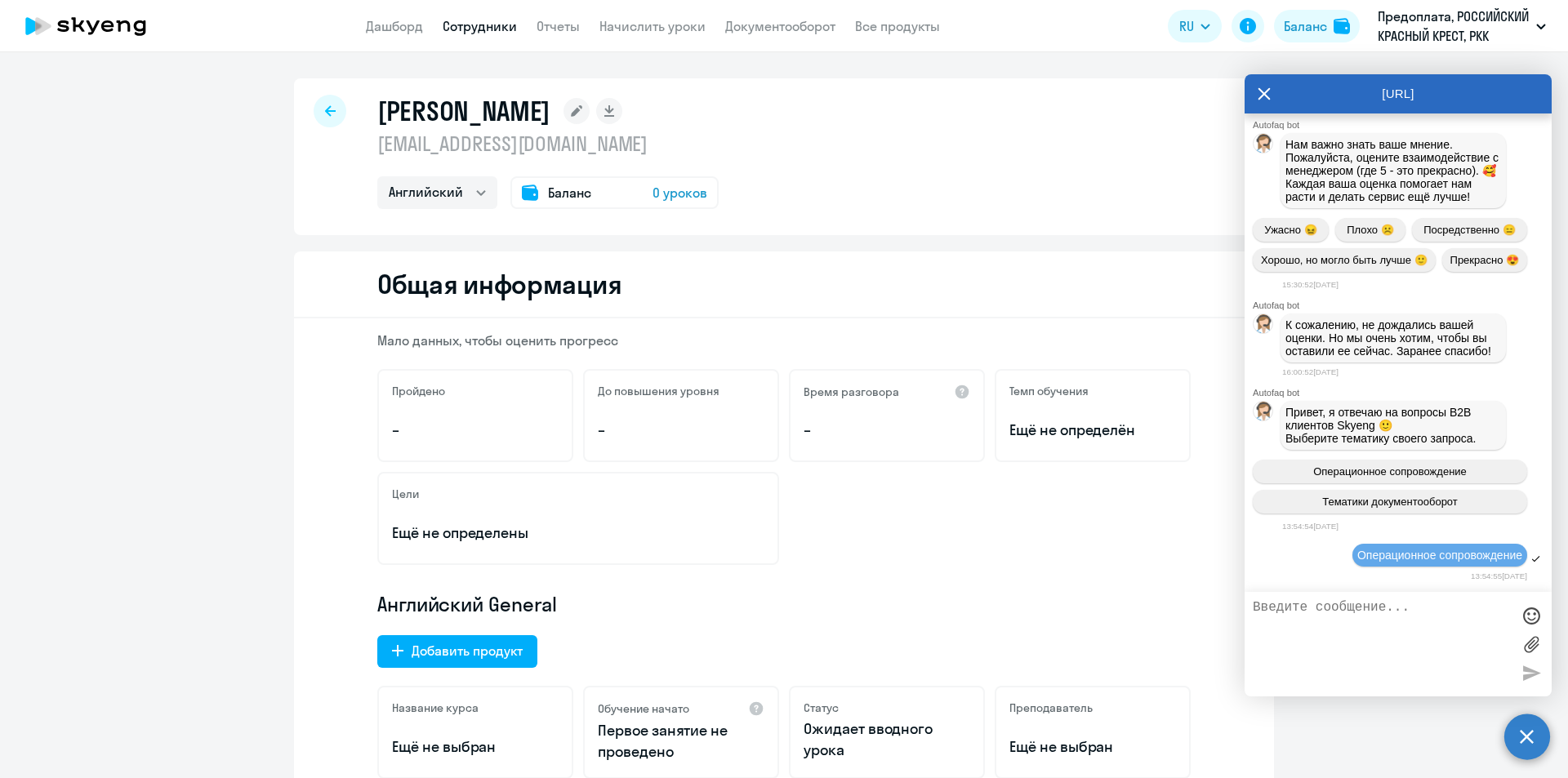
scroll to position [20961, 0]
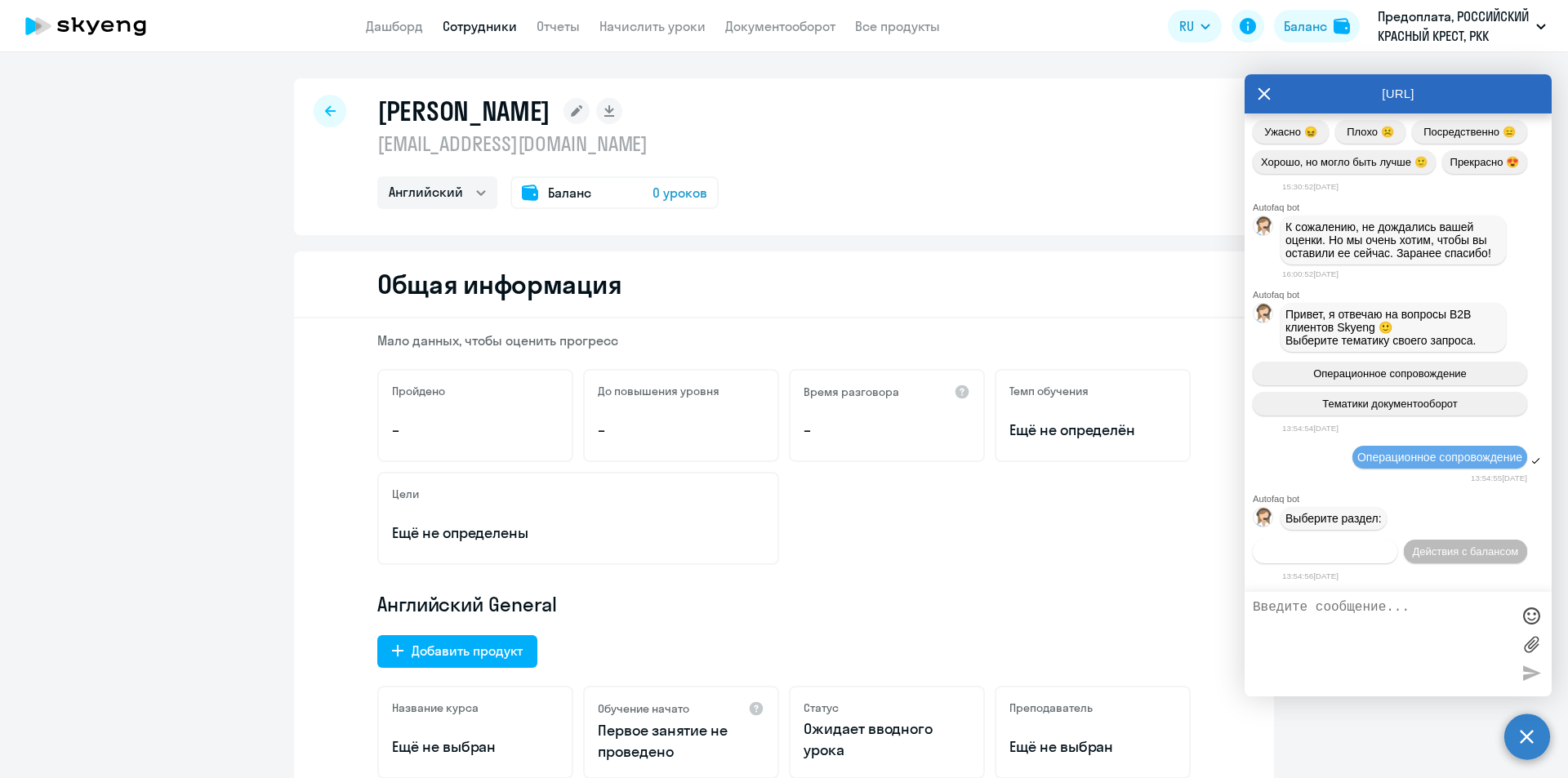
click at [1369, 546] on span "Действия по сотрудникам" at bounding box center [1324, 551] width 126 height 12
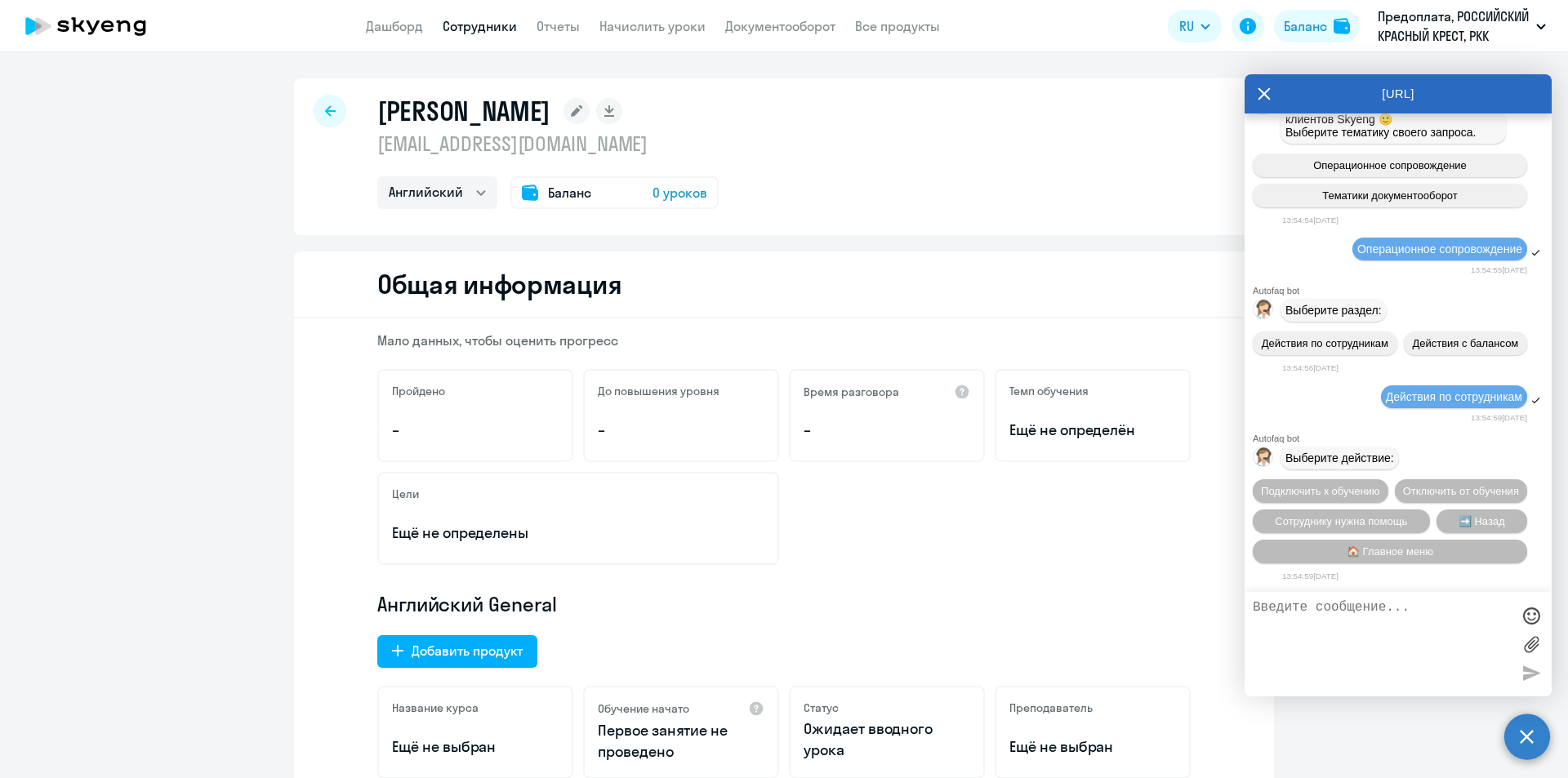
scroll to position [21203, 0]
click at [1369, 521] on span "Сотруднику нужна помощь" at bounding box center [1340, 521] width 132 height 12
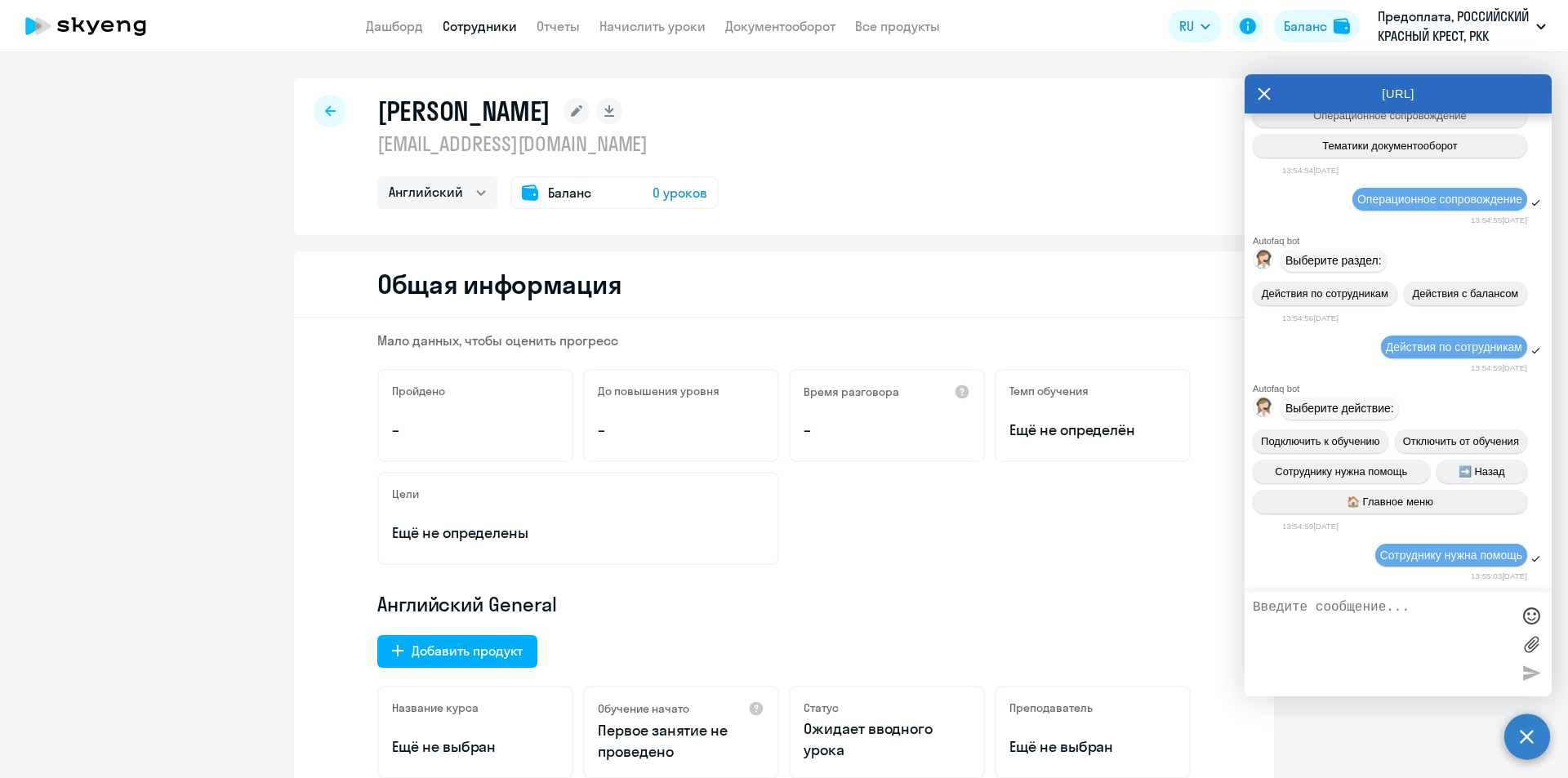
scroll to position [21769, 0]
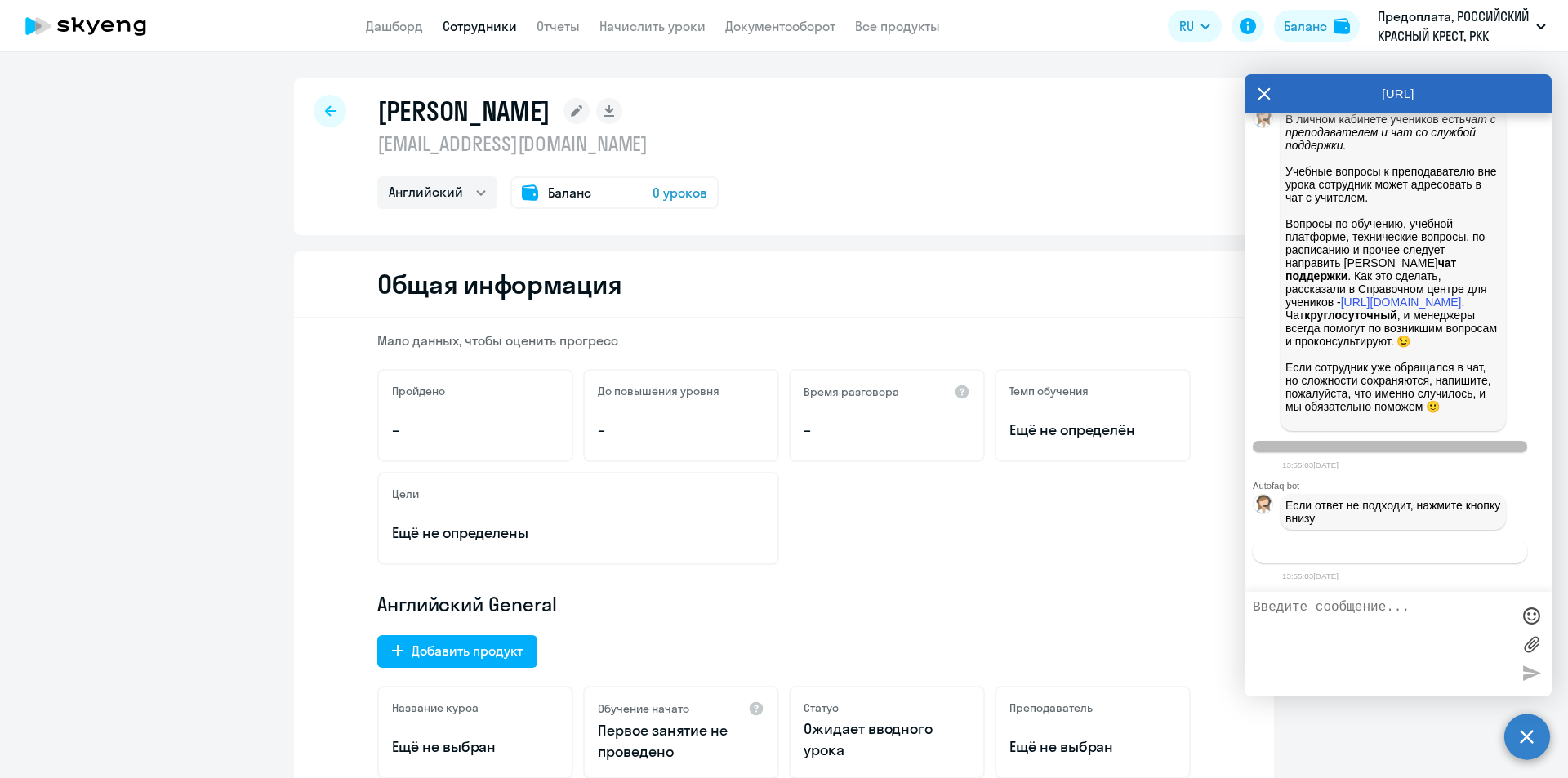
click at [1393, 552] on span "Связаться с менеджером" at bounding box center [1390, 551] width 125 height 12
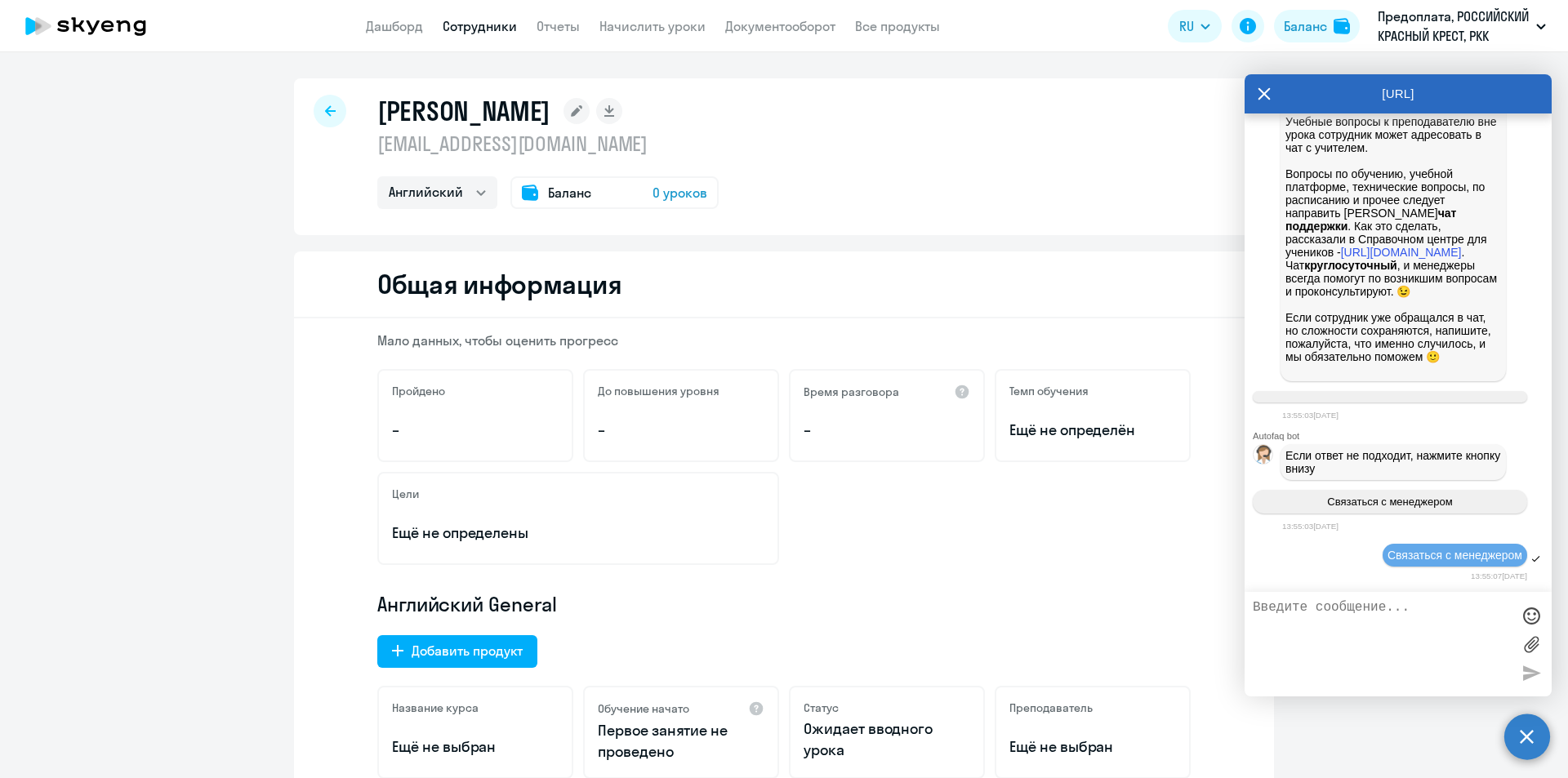
scroll to position [21818, 0]
drag, startPoint x: 373, startPoint y: 140, endPoint x: 610, endPoint y: 143, distance: 237.0
click at [610, 143] on p "[EMAIL_ADDRESS][DOMAIN_NAME]" at bounding box center [548, 144] width 341 height 27
drag, startPoint x: 367, startPoint y: 141, endPoint x: 653, endPoint y: 149, distance: 286.1
click at [653, 149] on div "[PERSON_NAME] [EMAIL_ADDRESS][DOMAIN_NAME] Английский Баланс 0 уроков" at bounding box center [784, 157] width 980 height 157
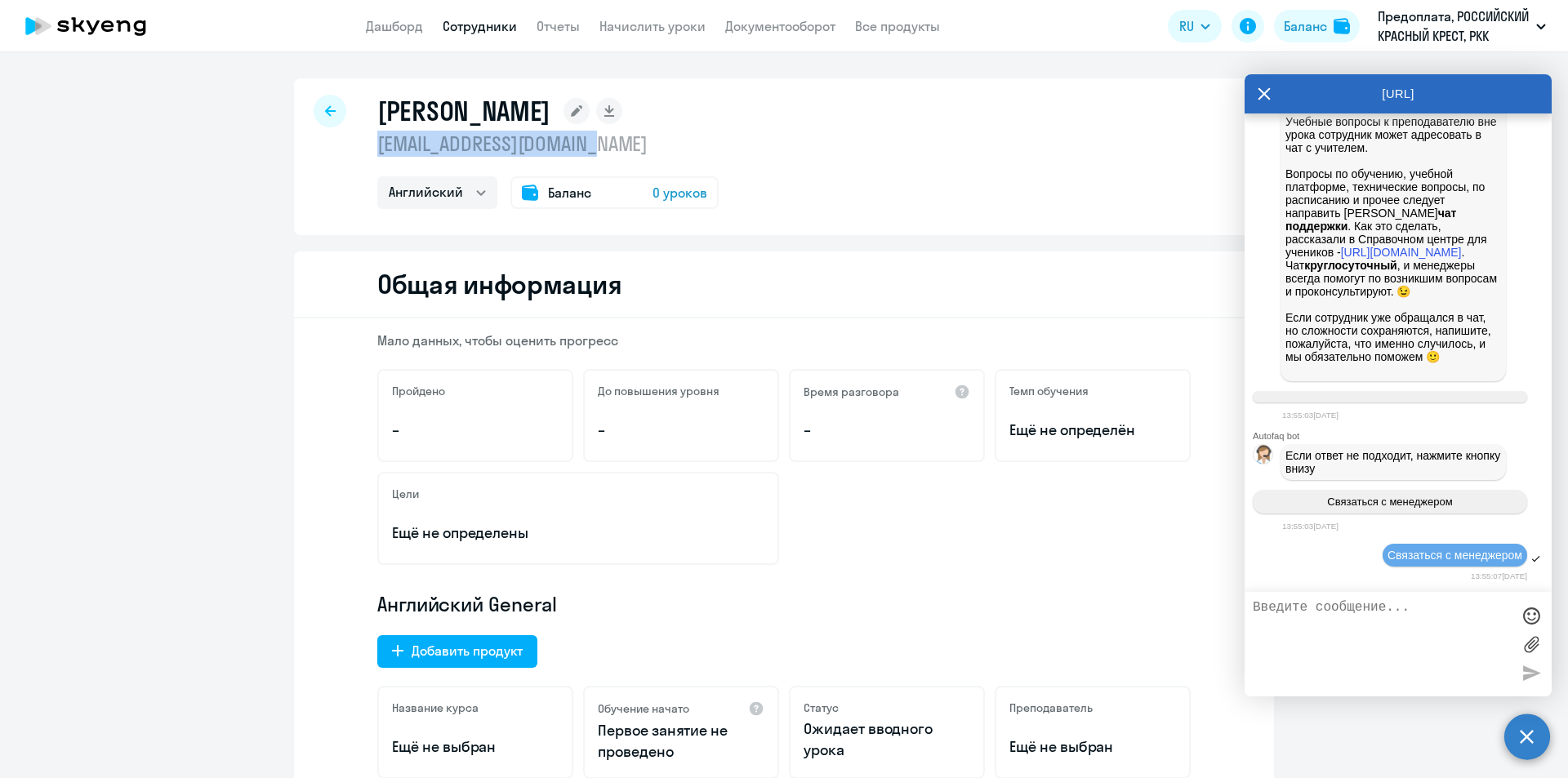
copy p "[EMAIL_ADDRESS][DOMAIN_NAME]"
click at [1382, 613] on textarea at bounding box center [1382, 644] width 258 height 88
paste textarea "[EMAIL_ADDRESS][DOMAIN_NAME]"
type textarea "[EMAIL_ADDRESS][DOMAIN_NAME] - нужно заменить на [EMAIL_ADDRESS][DOMAIN_NAME]"
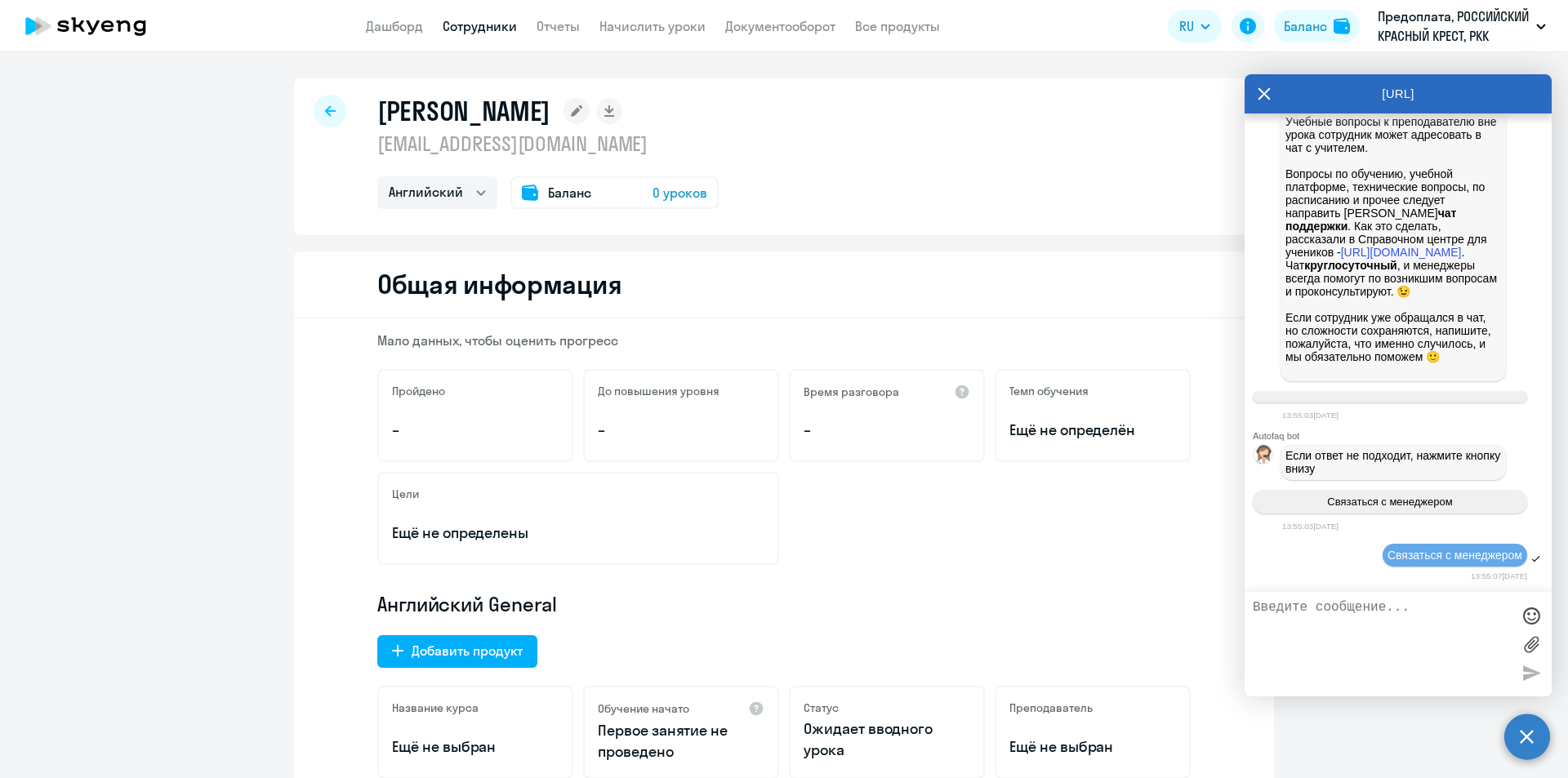
scroll to position [21882, 0]
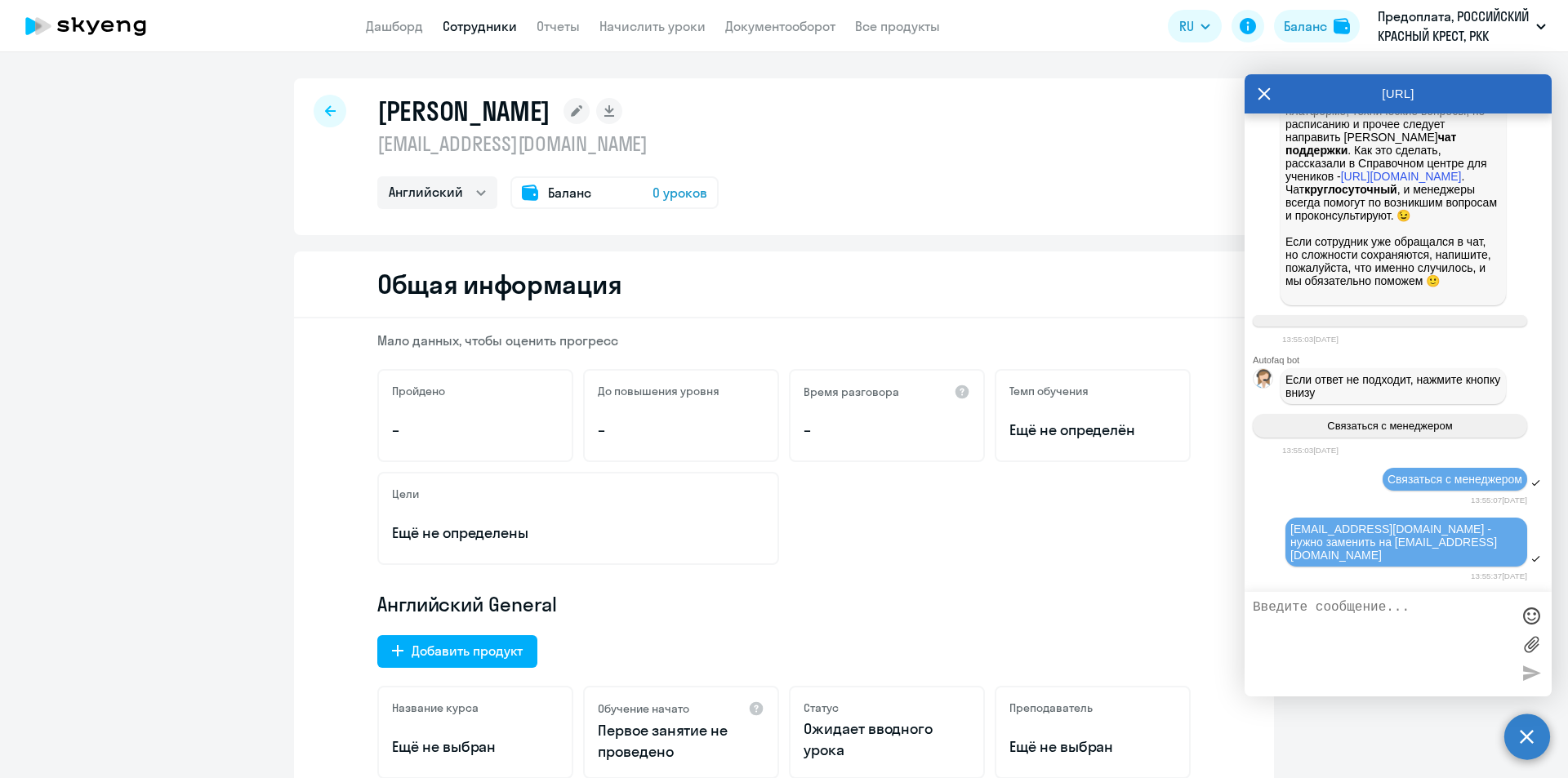
click at [571, 109] on icon at bounding box center [577, 111] width 11 height 11
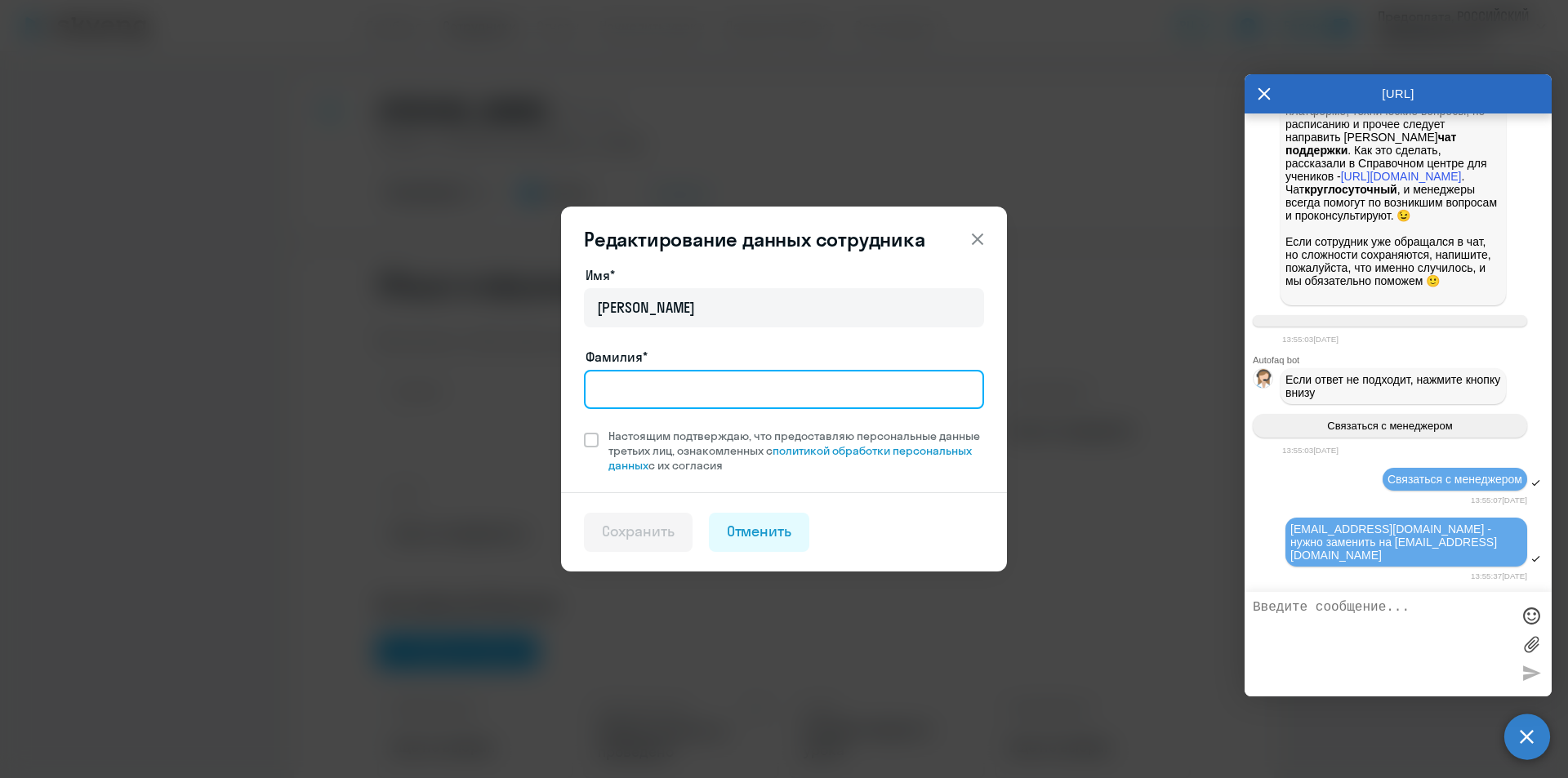
click at [710, 402] on input "Фамилия*" at bounding box center [784, 389] width 400 height 39
type input "[PERSON_NAME]"
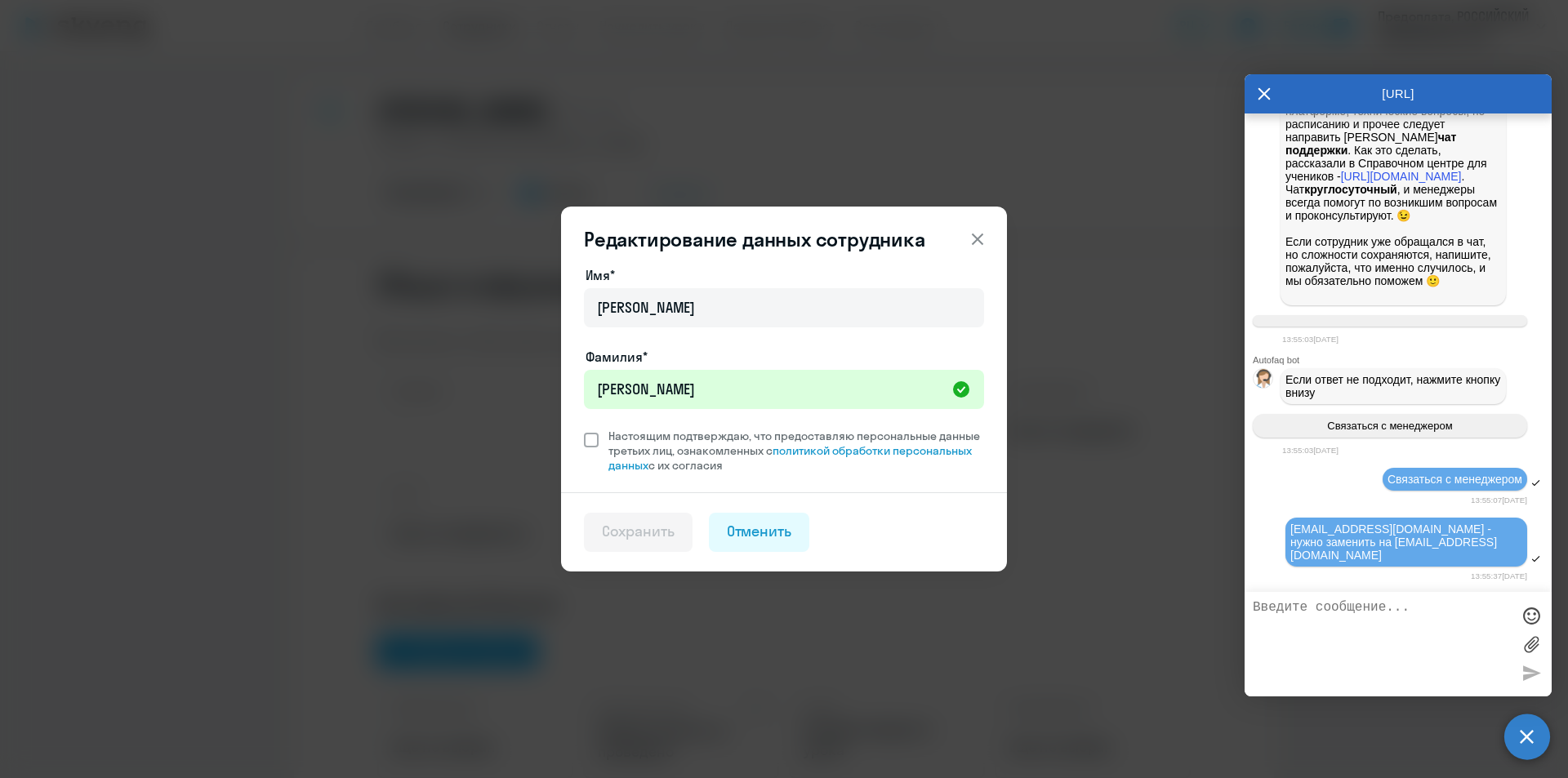
click at [597, 437] on span at bounding box center [591, 439] width 14 height 14
click at [584, 429] on input "Настоящим подтверждаю, что предоставляю персональные данные третьих лиц, ознако…" at bounding box center [583, 428] width 1 height 1
checkbox input "true"
click at [637, 527] on div "Сохранить" at bounding box center [637, 531] width 73 height 21
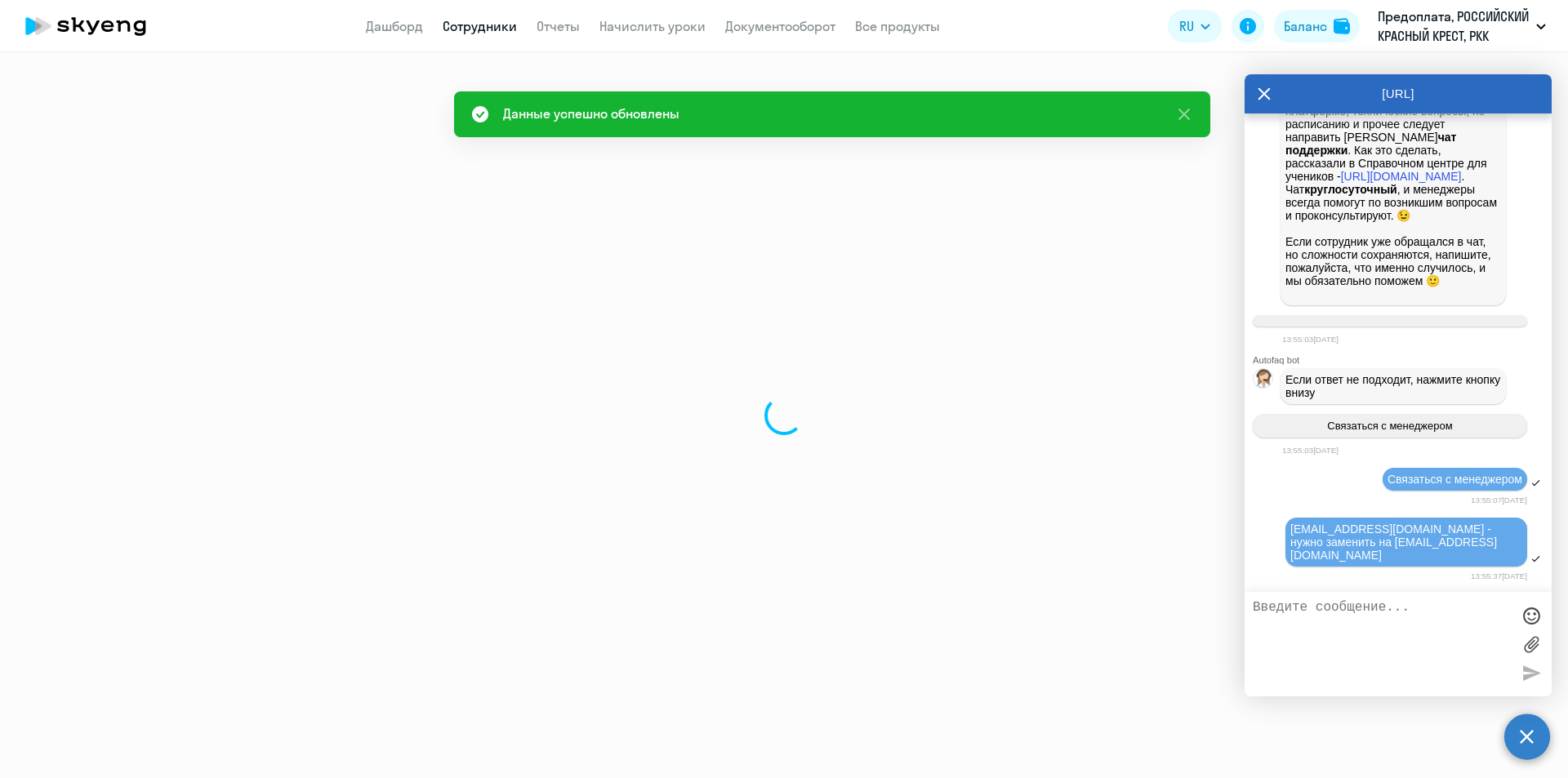
select select "english"
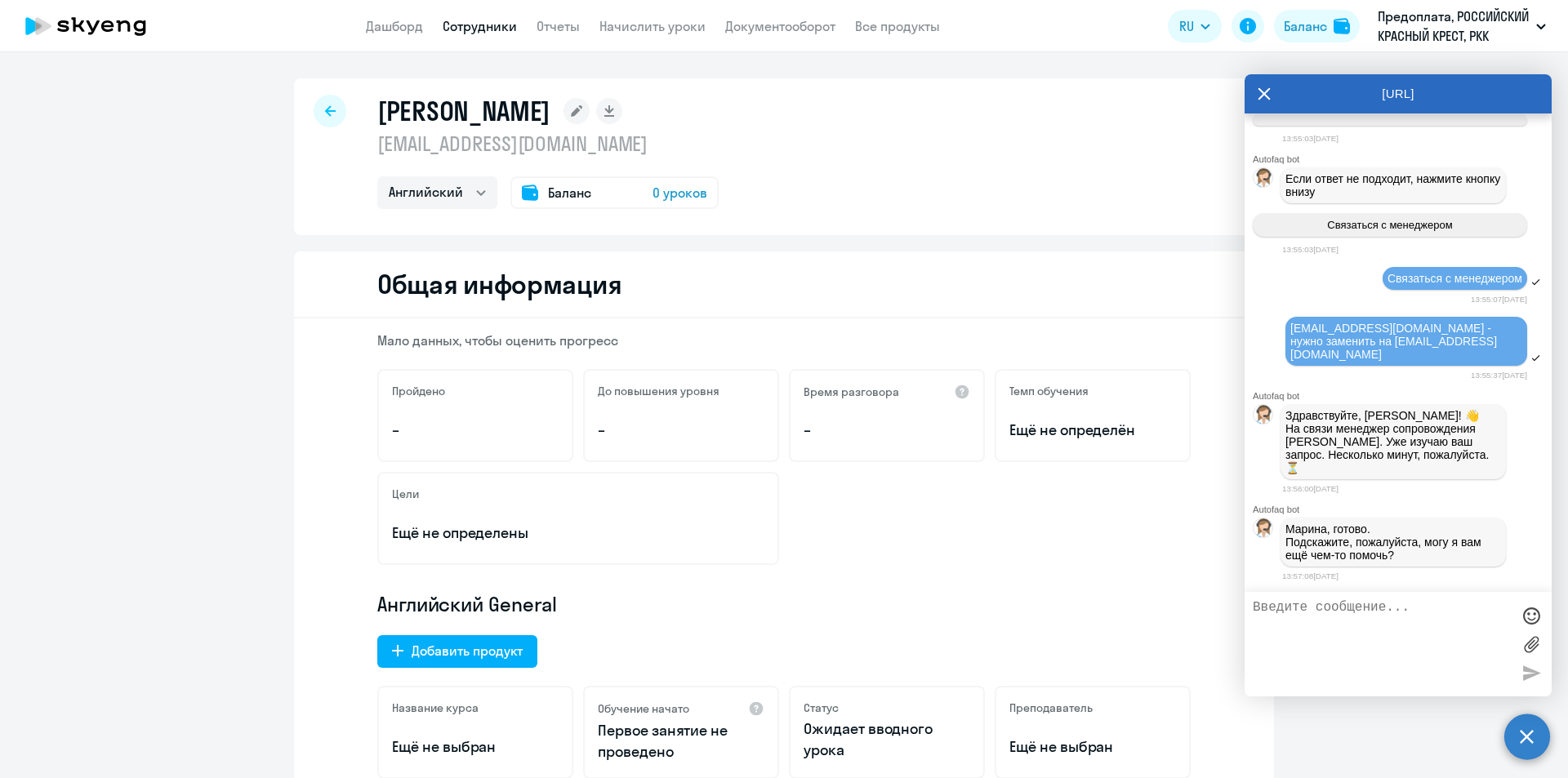
scroll to position [22074, 0]
click at [1369, 613] on textarea at bounding box center [1382, 644] width 258 height 88
type textarea "поменяли?*"
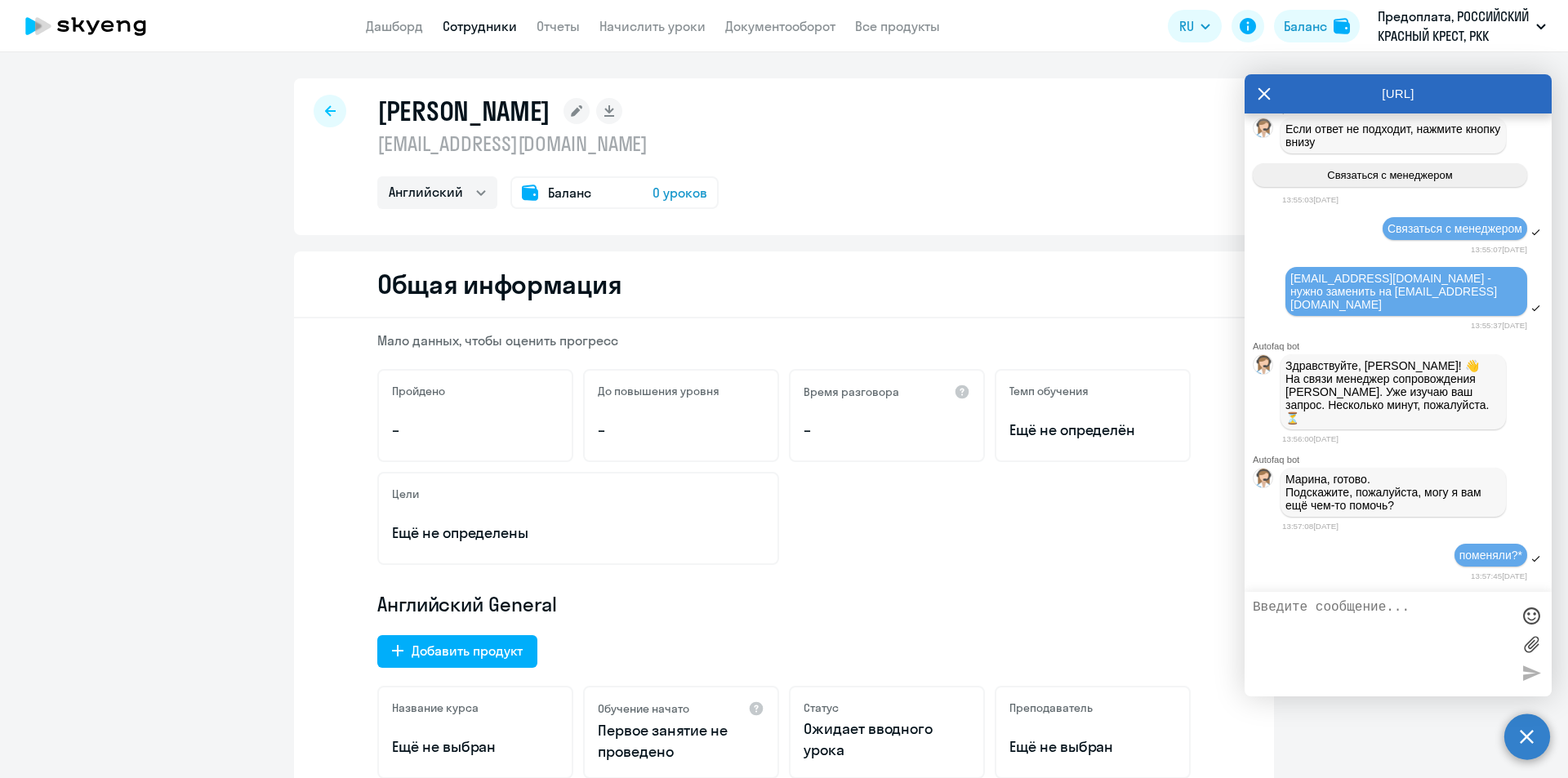
scroll to position [22124, 0]
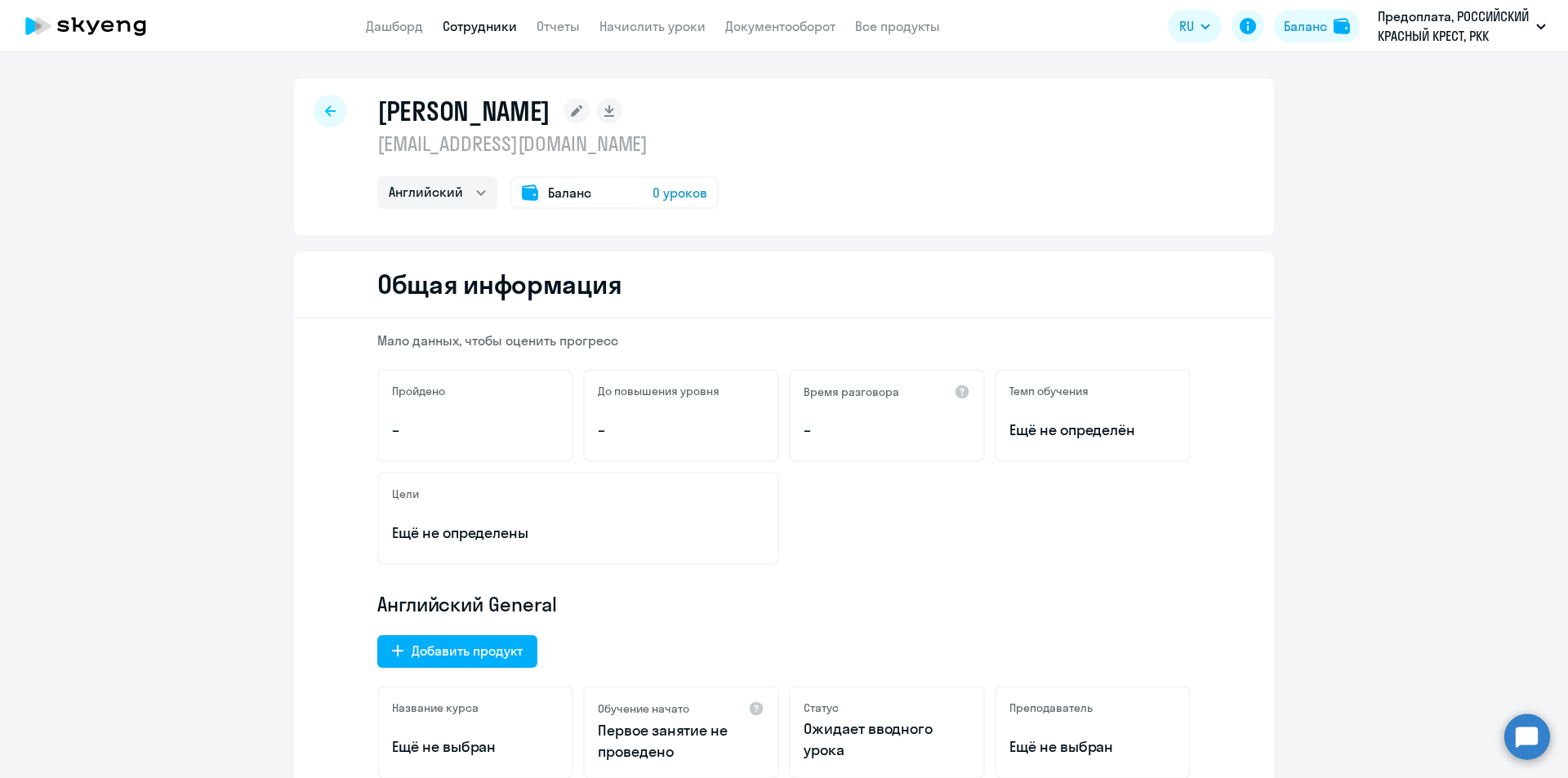
select select "english"
click at [1519, 745] on circle at bounding box center [1527, 736] width 46 height 46
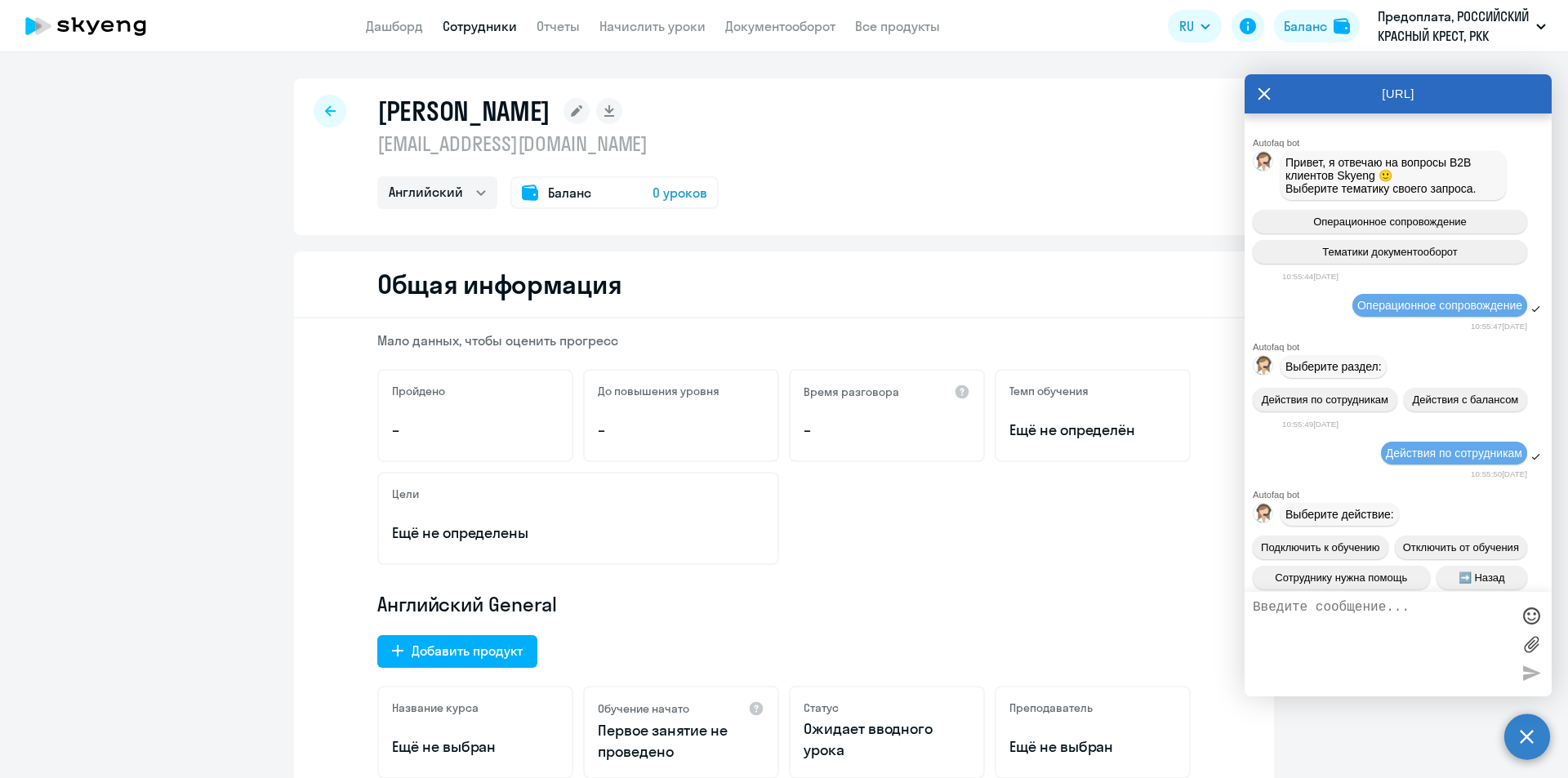
scroll to position [22124, 0]
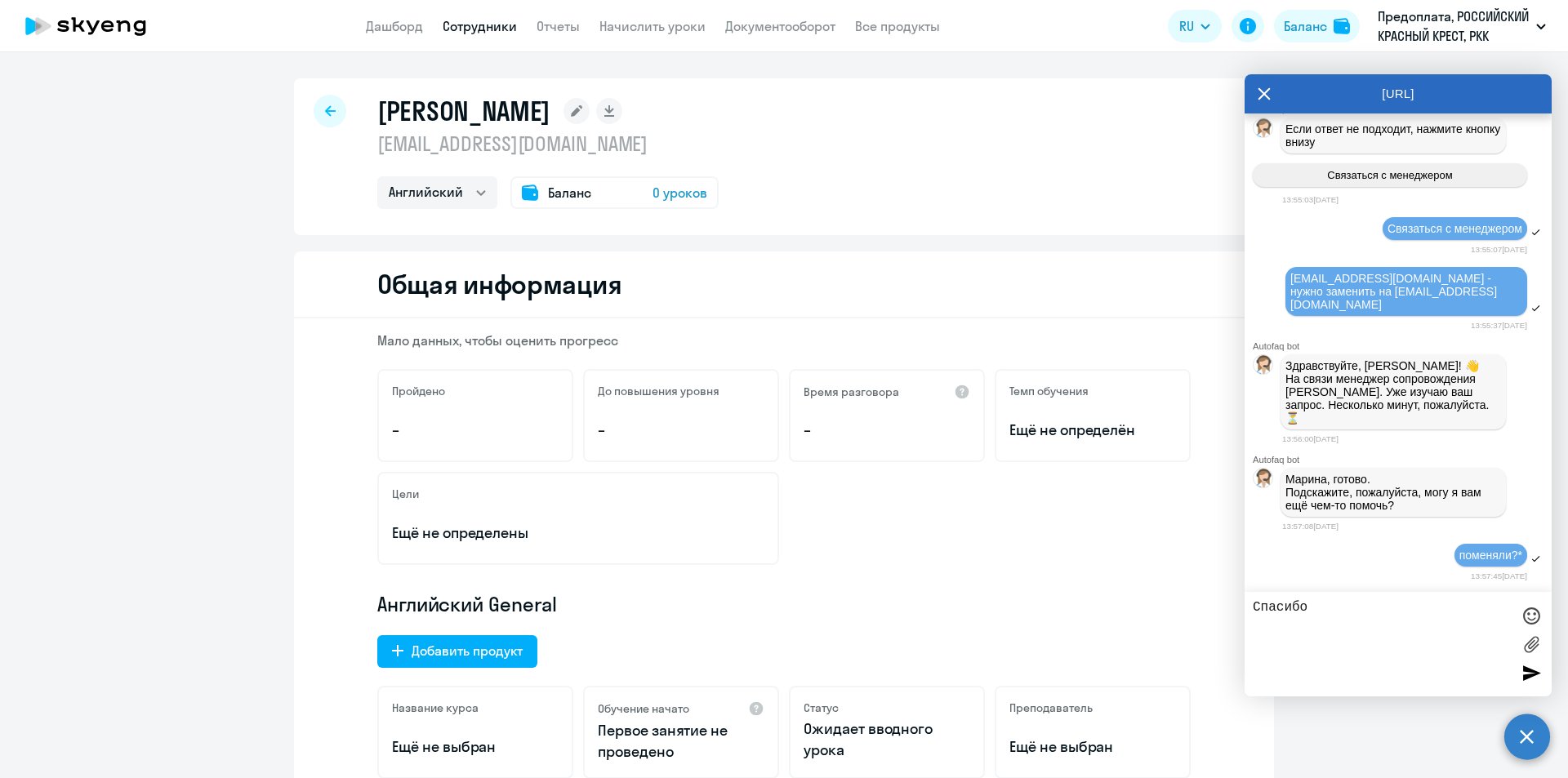
type textarea "Спасибо"
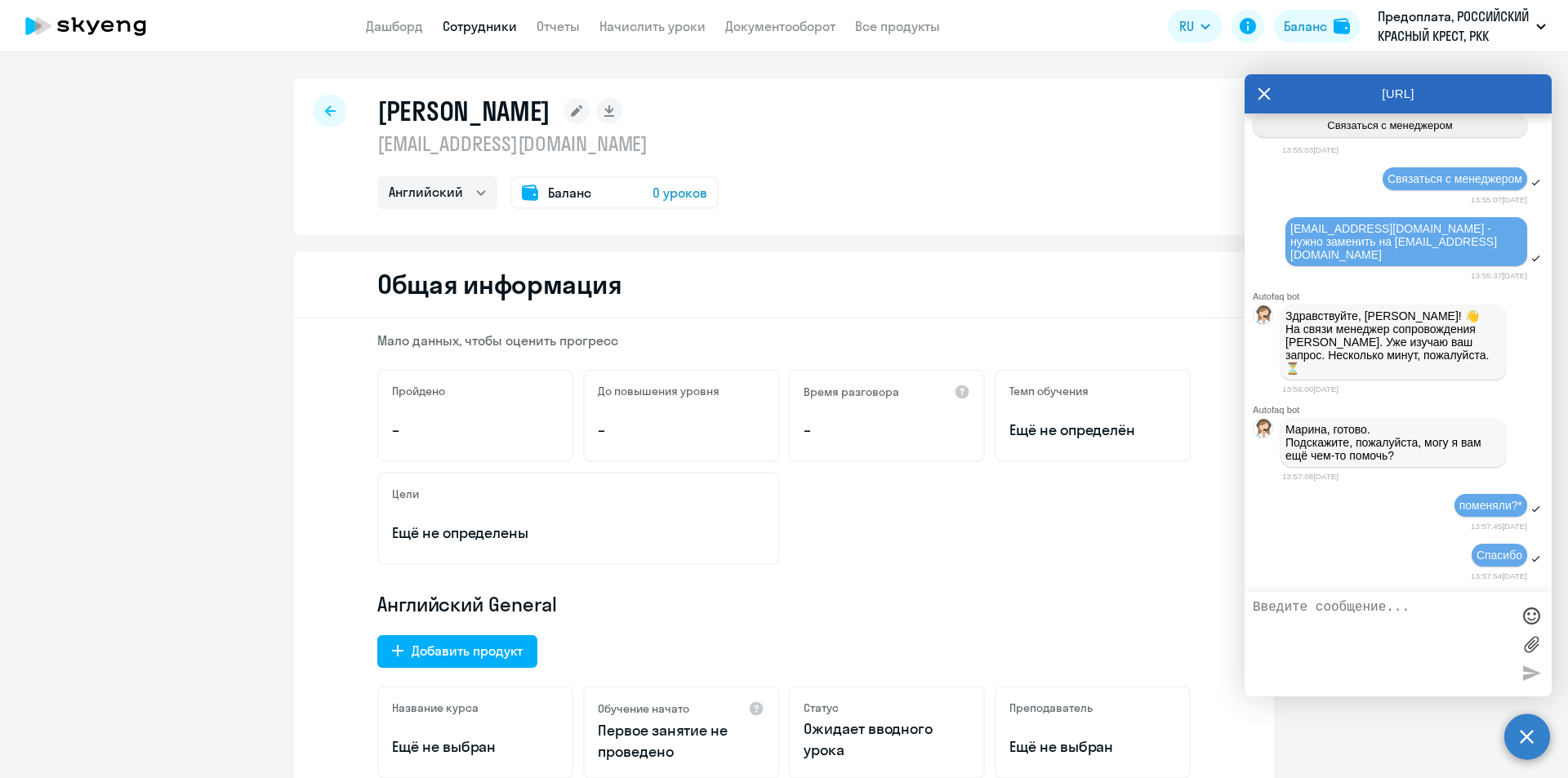
click at [325, 106] on icon at bounding box center [330, 110] width 10 height 10
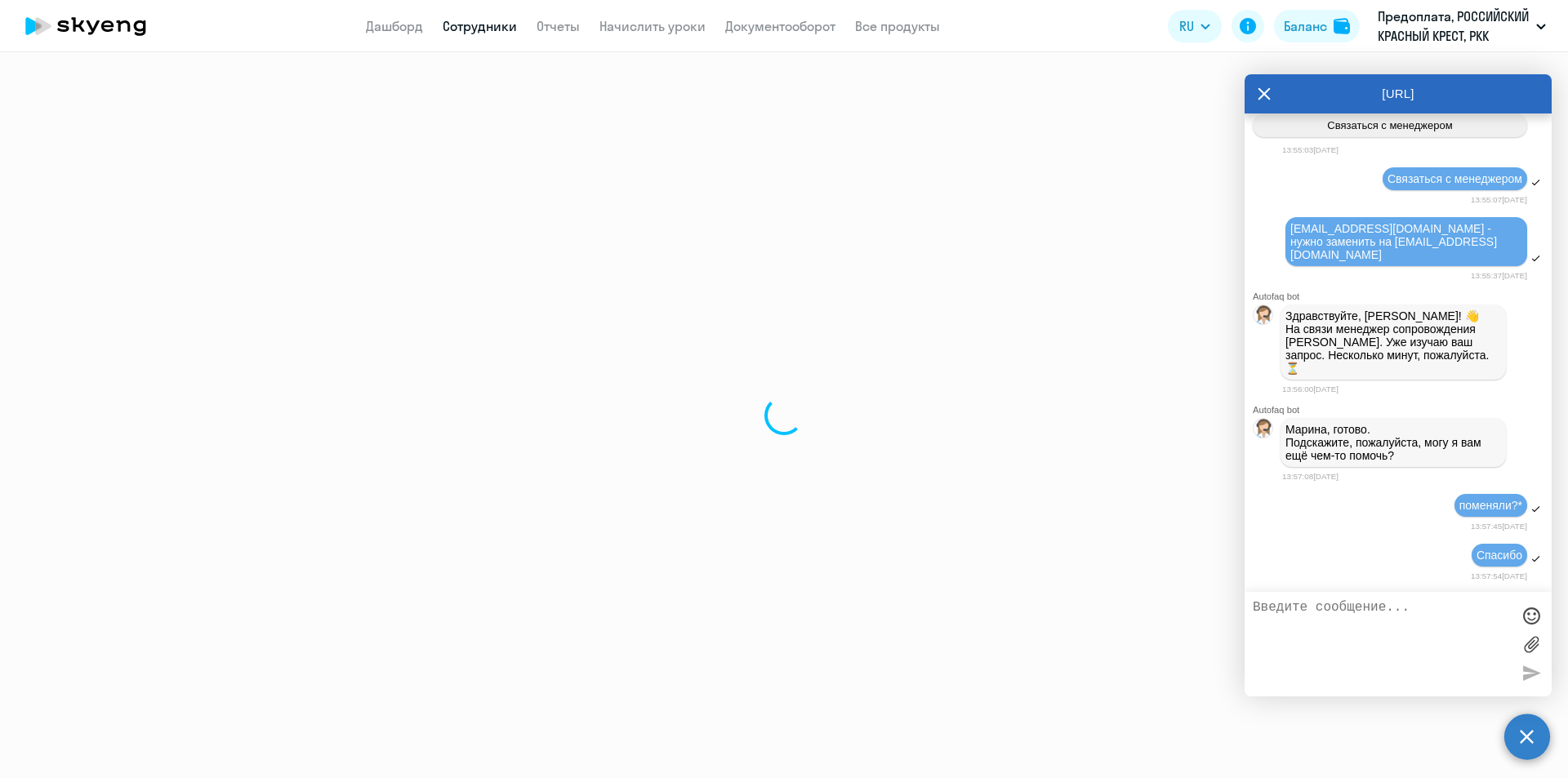
select select "30"
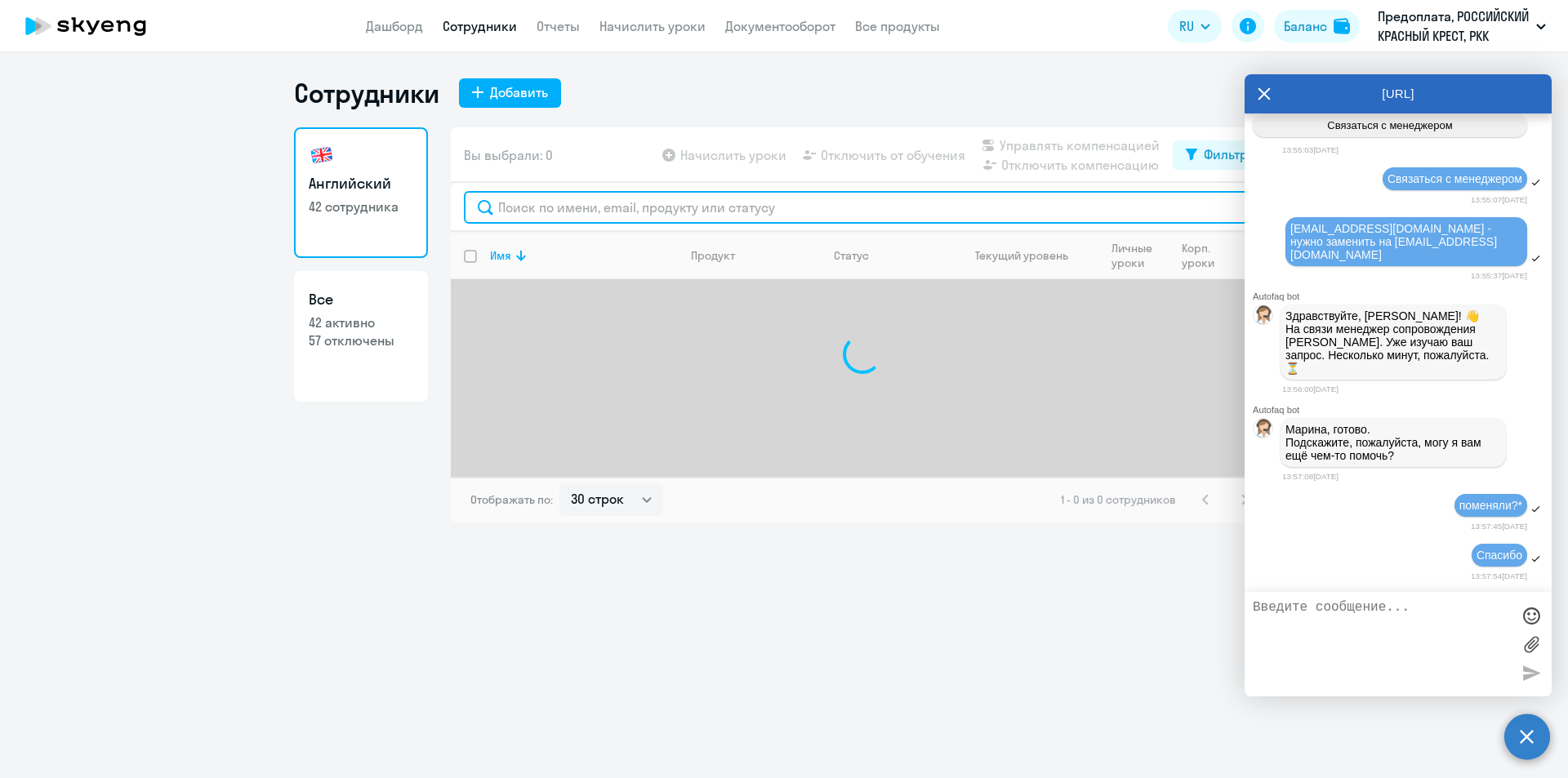
click at [692, 209] on input "text" at bounding box center [862, 207] width 797 height 32
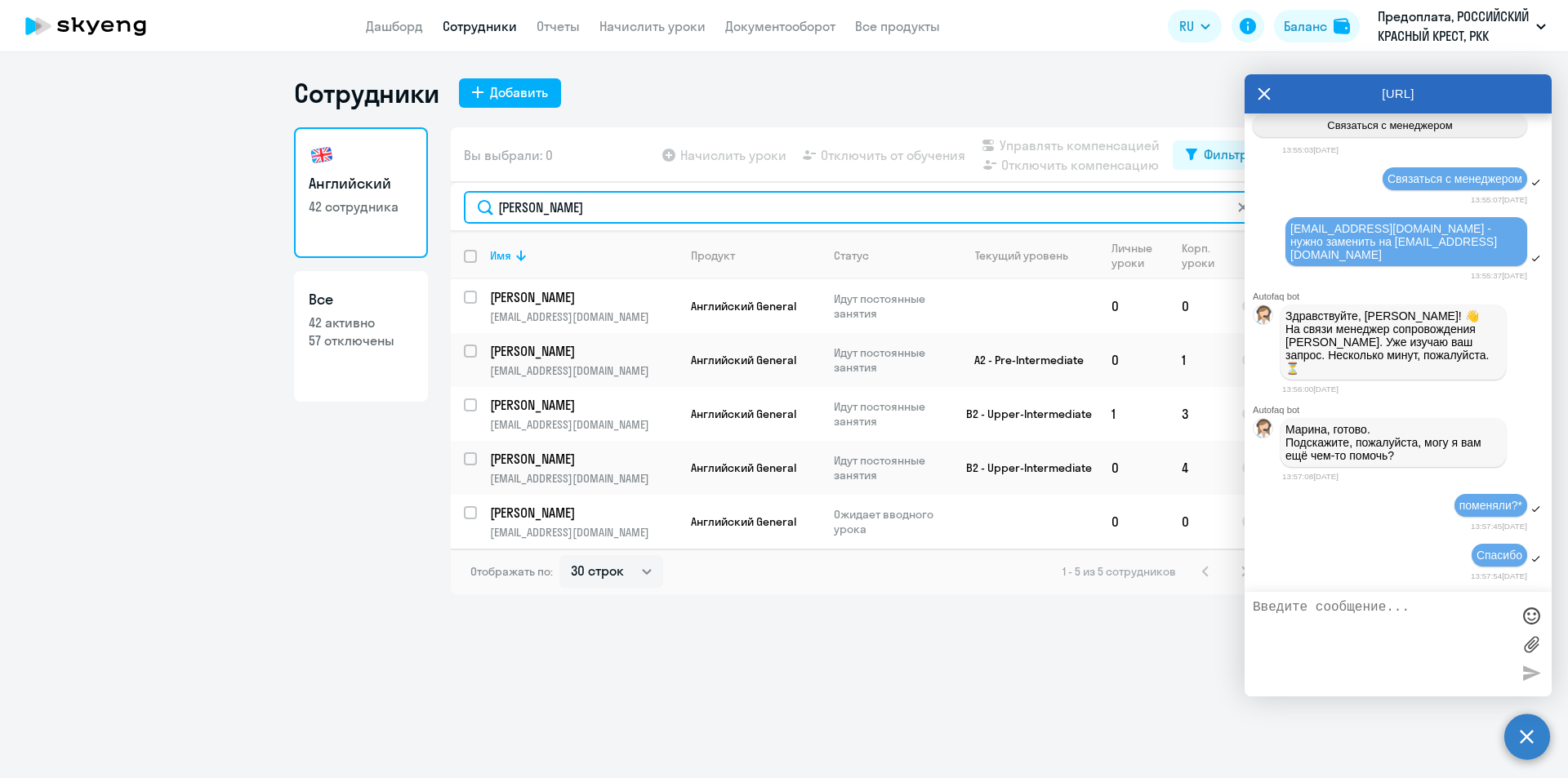
type input "яна"
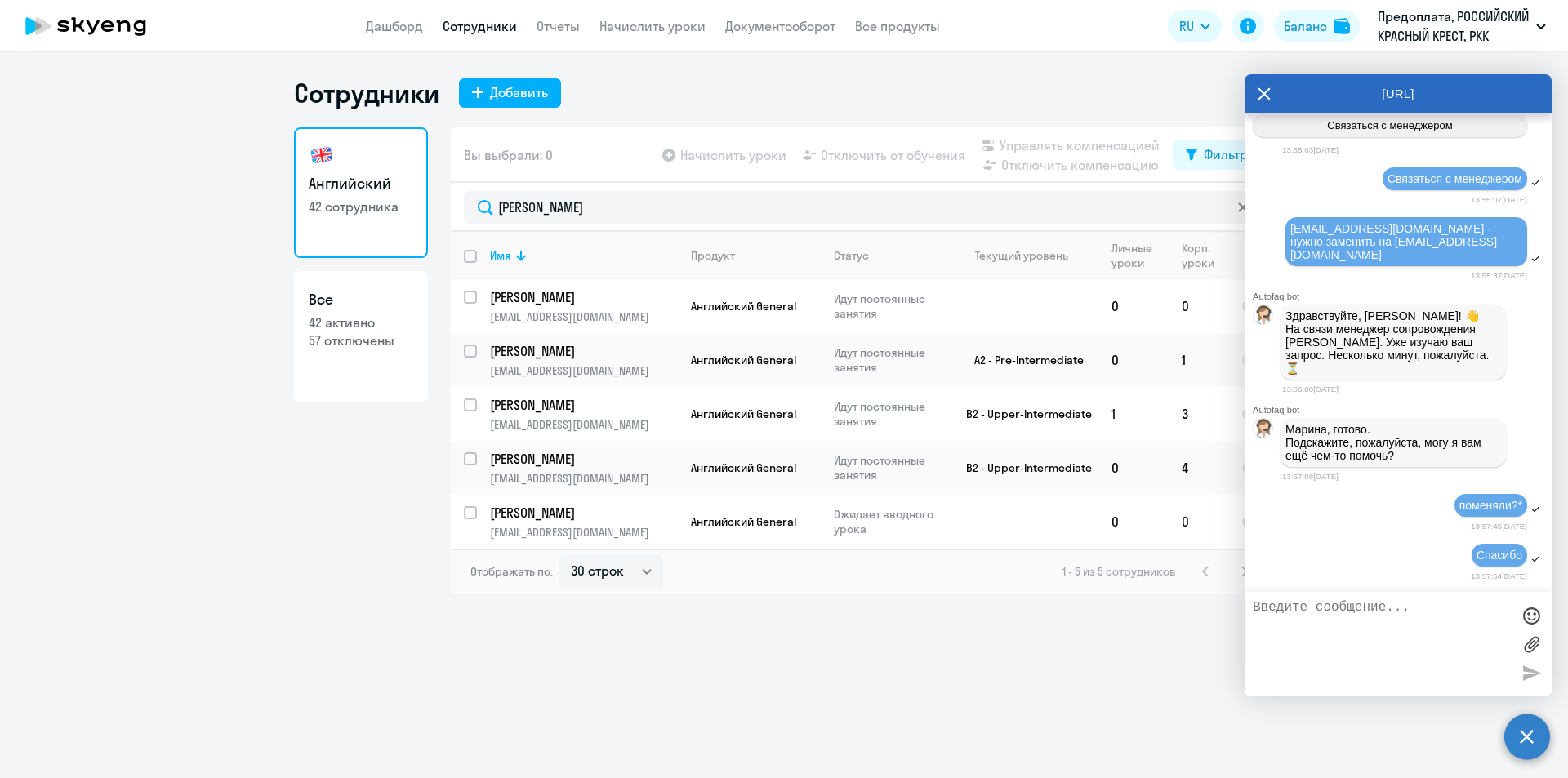
click at [1265, 91] on icon at bounding box center [1264, 93] width 13 height 39
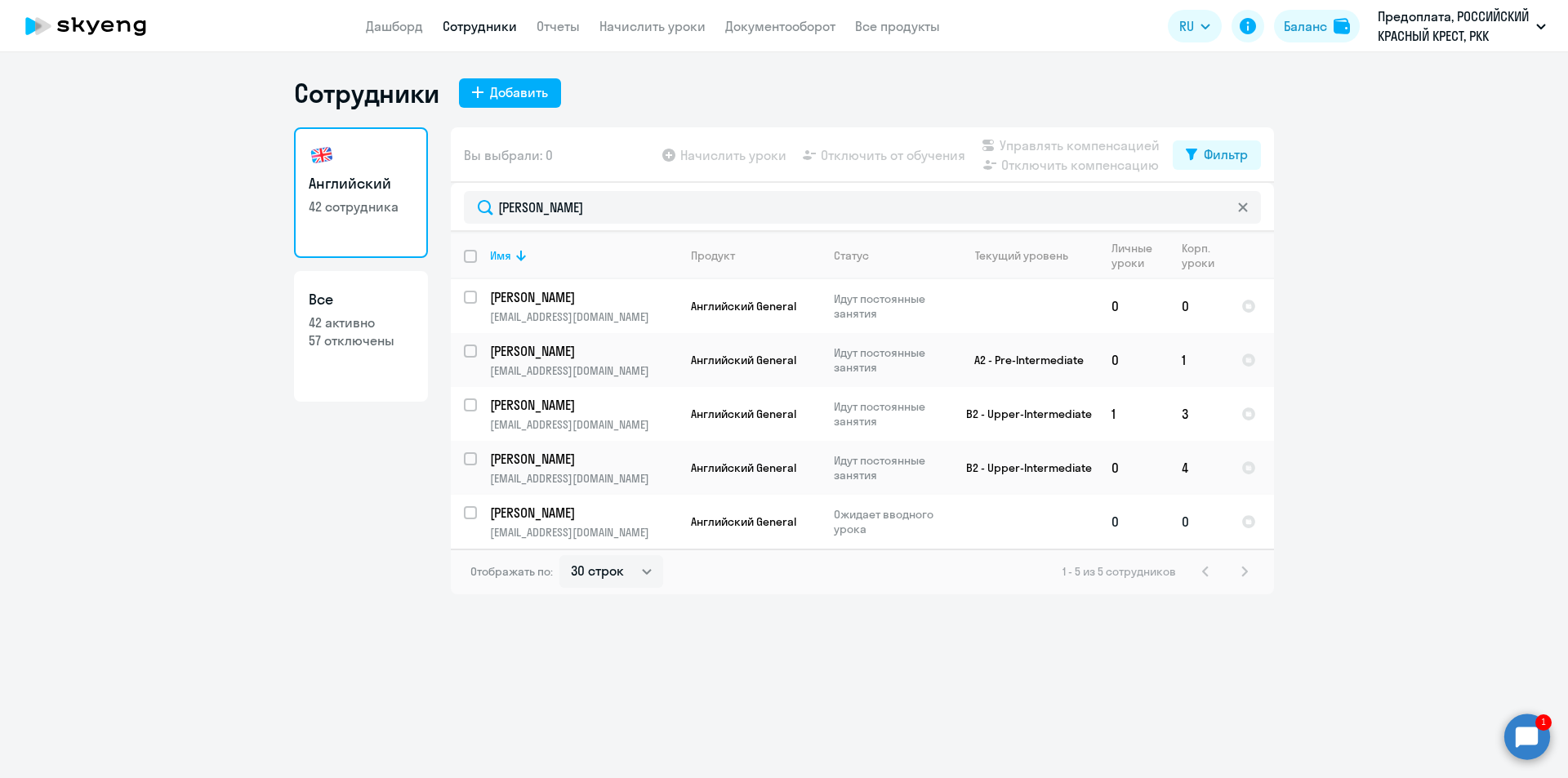
click at [467, 520] on input "select row 11738480" at bounding box center [480, 523] width 32 height 32
checkbox input "true"
click at [1535, 738] on circle at bounding box center [1527, 736] width 46 height 46
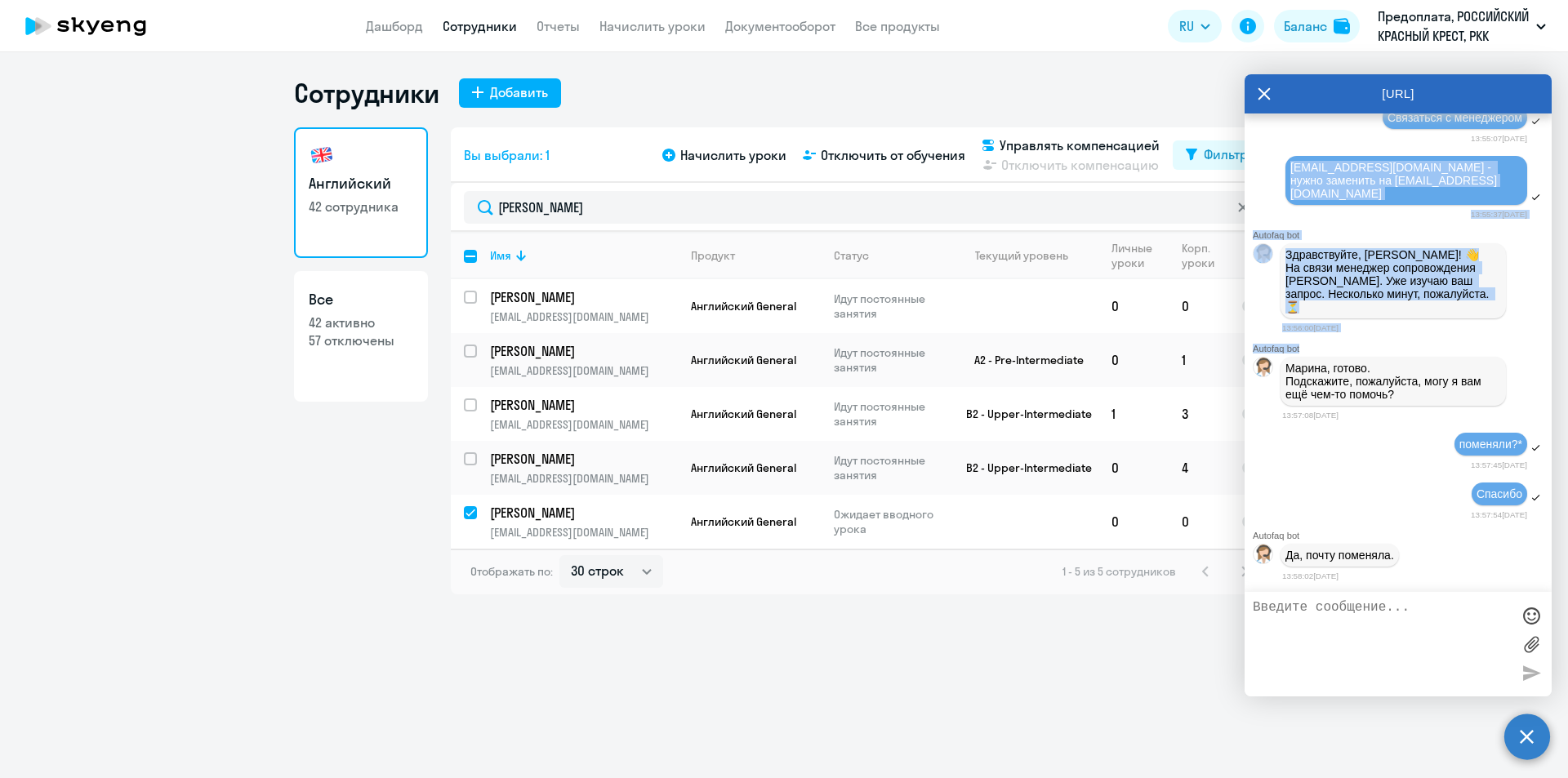
scroll to position [22390, 0]
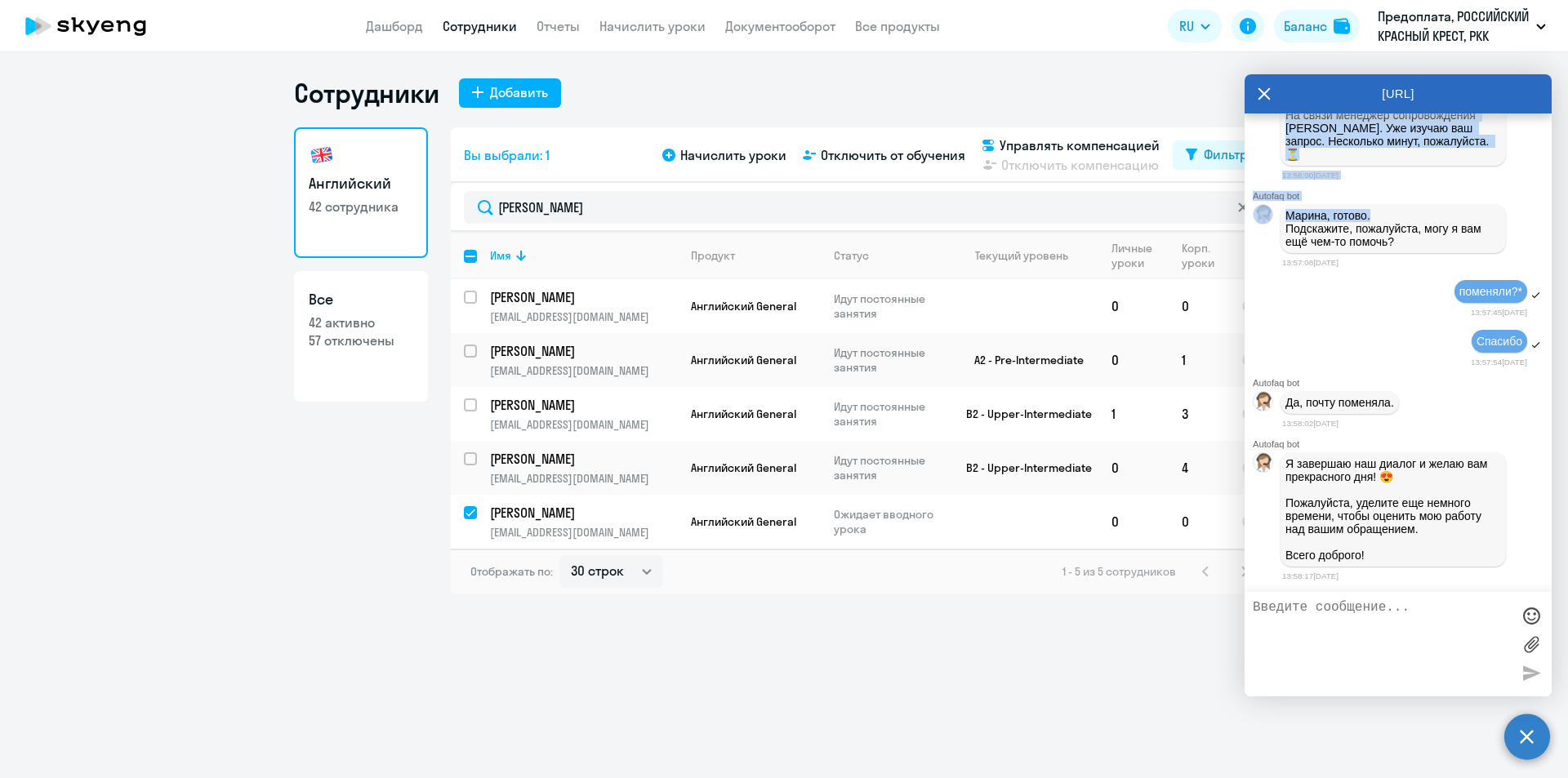
drag, startPoint x: 1290, startPoint y: 194, endPoint x: 1411, endPoint y: 231, distance: 126.5
click at [1428, 183] on div "13:56:00[DATE]" at bounding box center [1417, 175] width 269 height 15
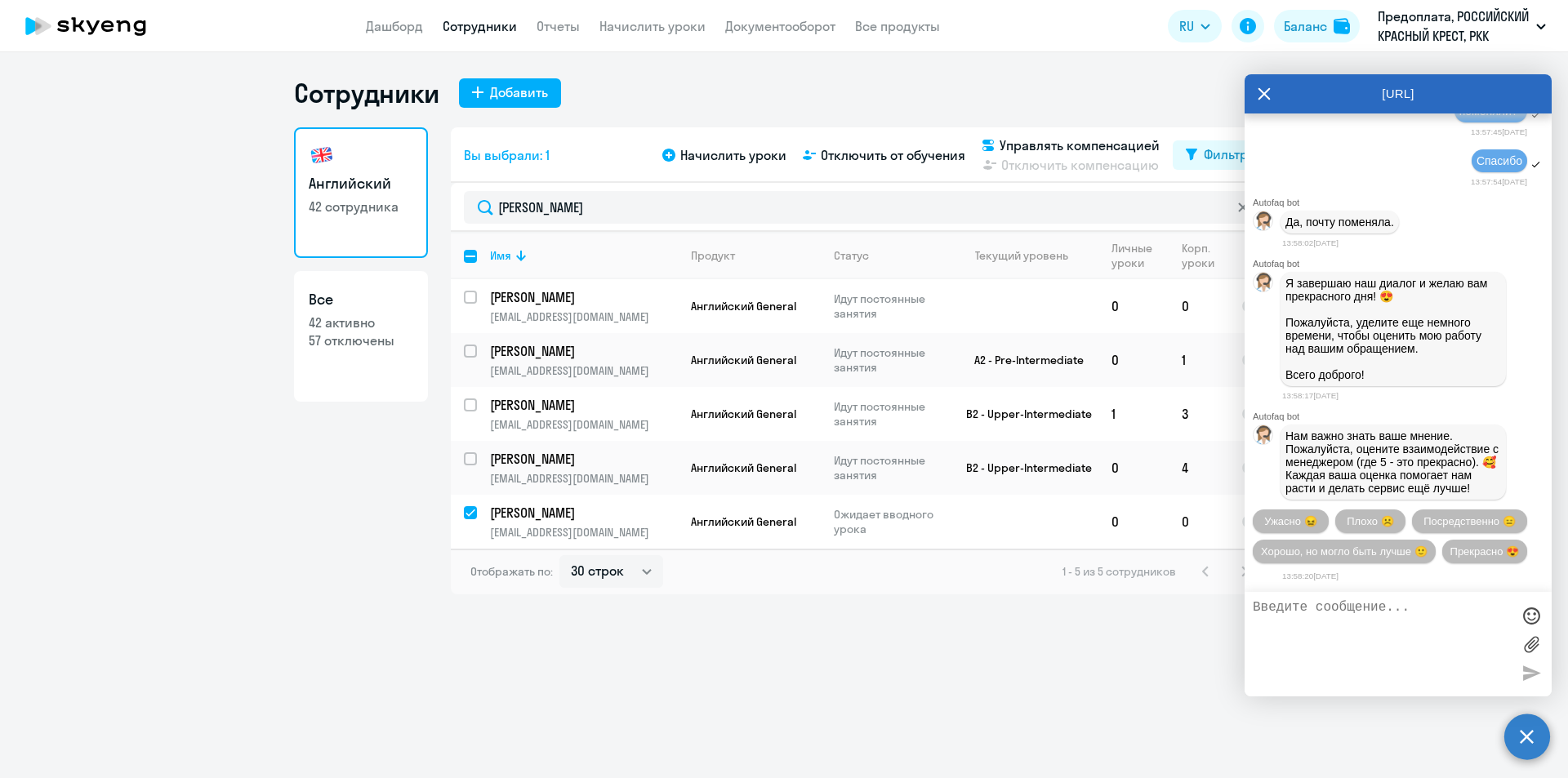
drag, startPoint x: 1427, startPoint y: 280, endPoint x: 1278, endPoint y: 270, distance: 149.3
copy span "[EMAIL_ADDRESS][DOMAIN_NAME]"
click at [1075, 720] on div "Сотрудники Добавить Английский 42 сотрудника Все 42 активно 57 отключены Вы выб…" at bounding box center [784, 415] width 1568 height 726
click at [756, 157] on span "Начислить уроки" at bounding box center [733, 155] width 106 height 20
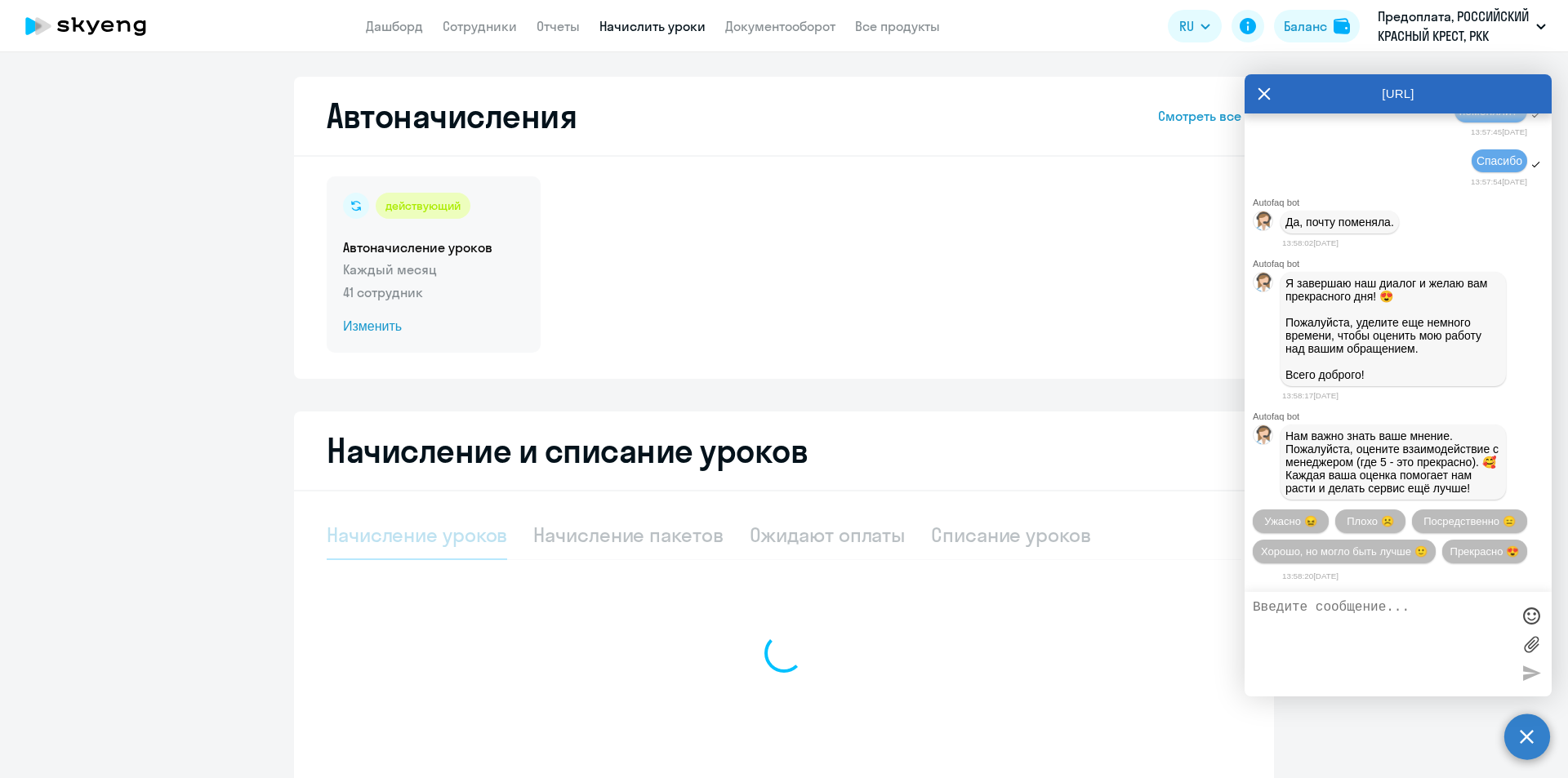
select select "10"
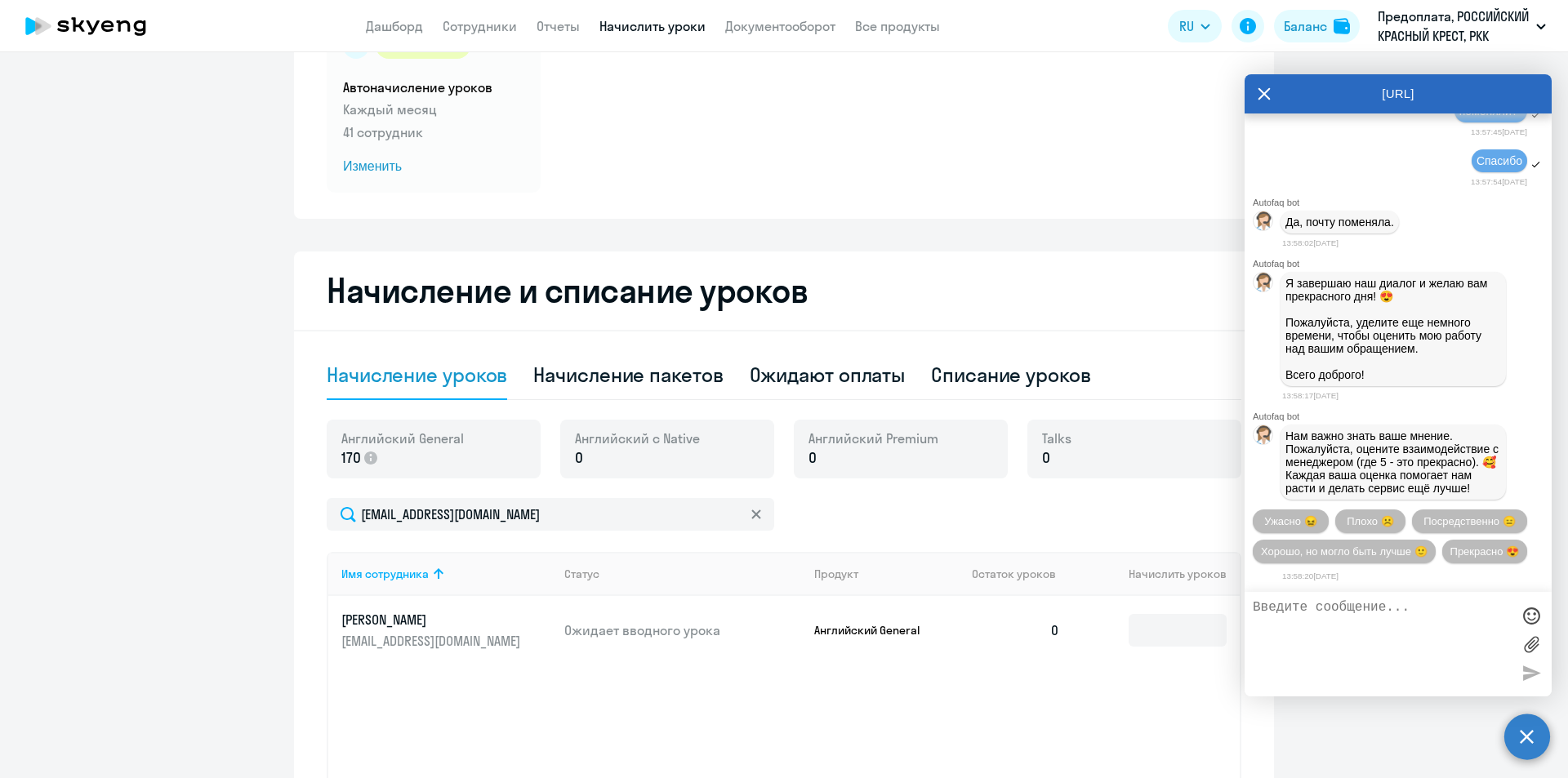
scroll to position [163, 0]
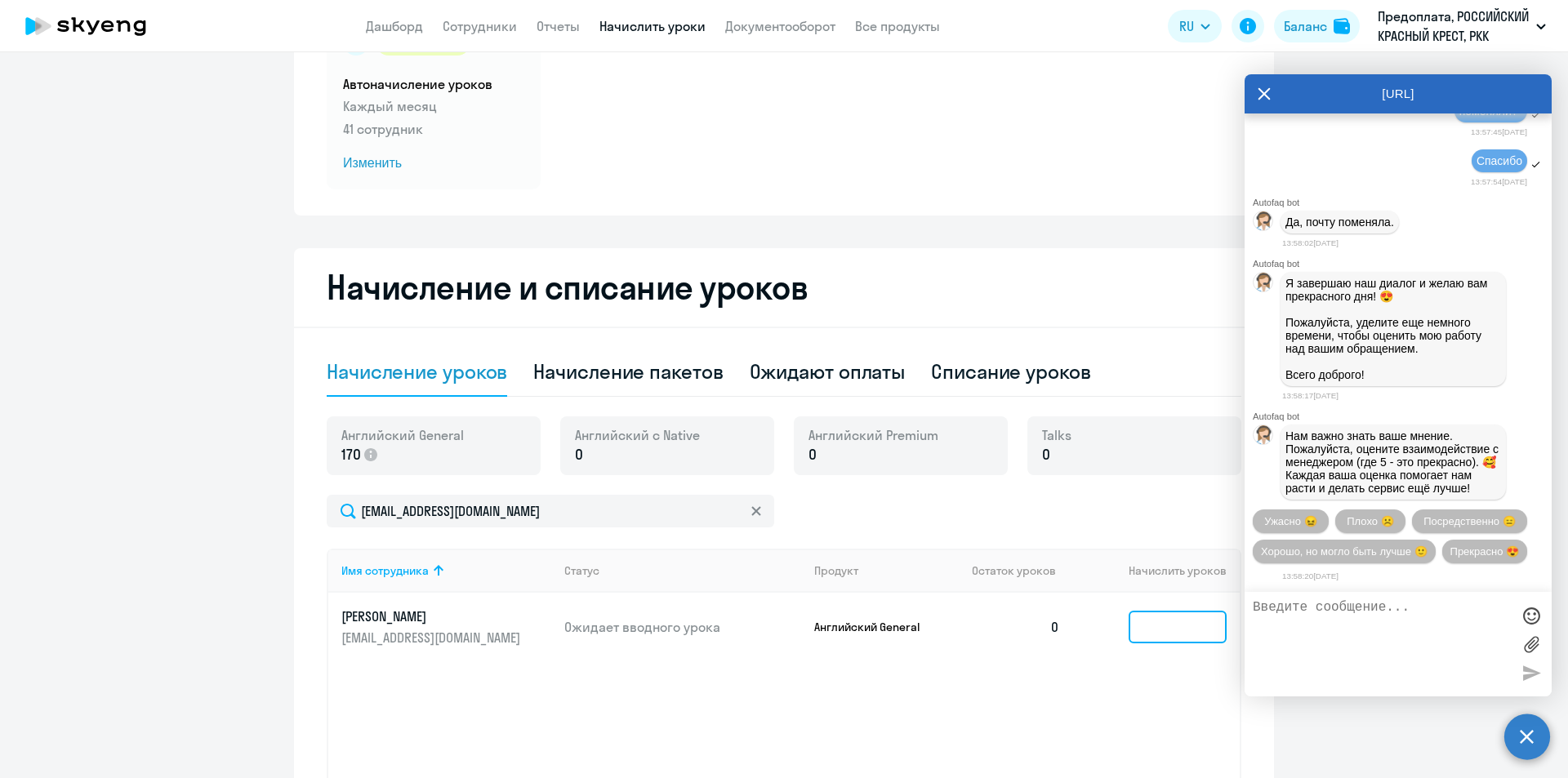
click at [1154, 624] on input at bounding box center [1177, 627] width 98 height 32
type input "8"
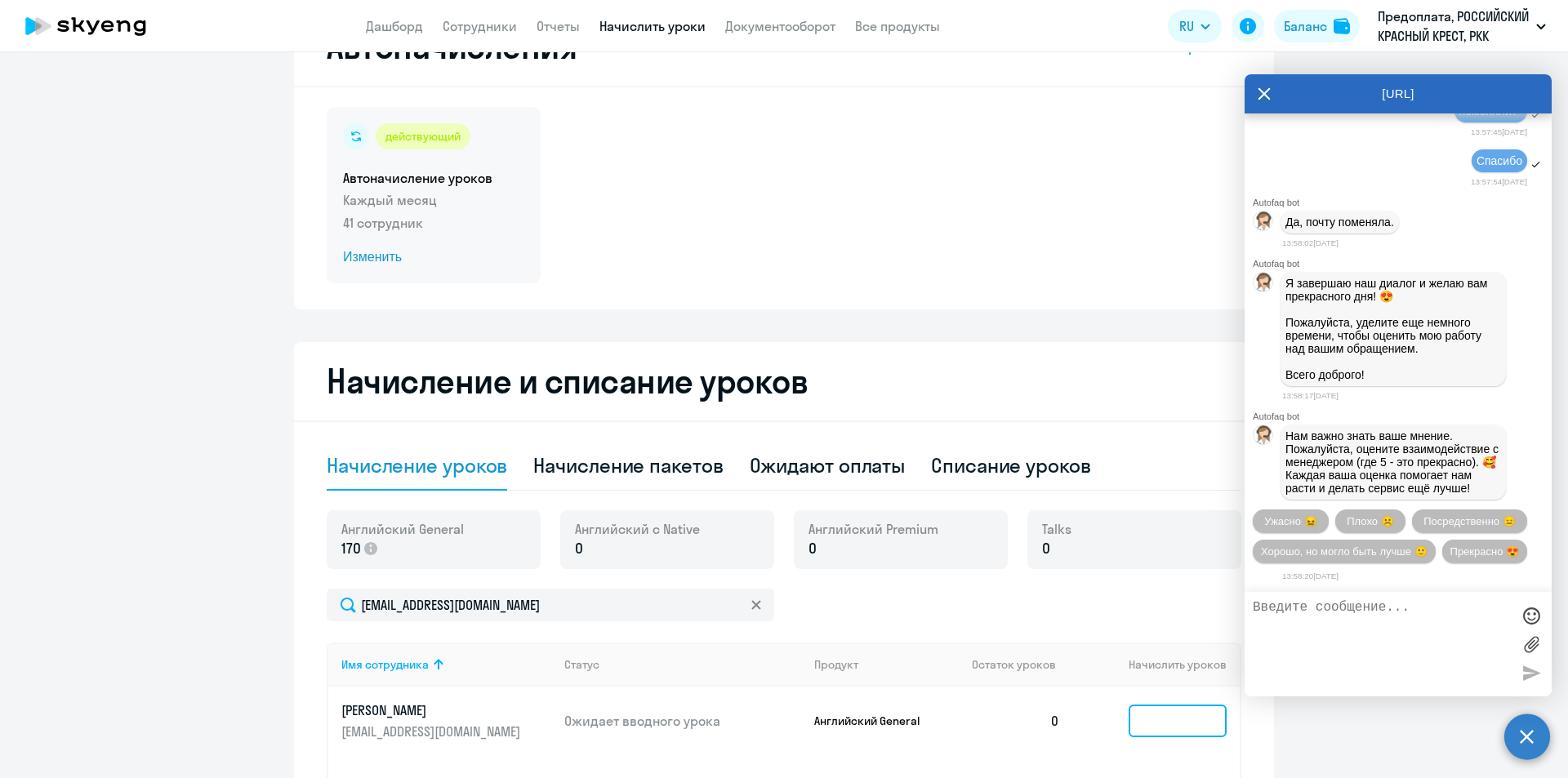
scroll to position [0, 0]
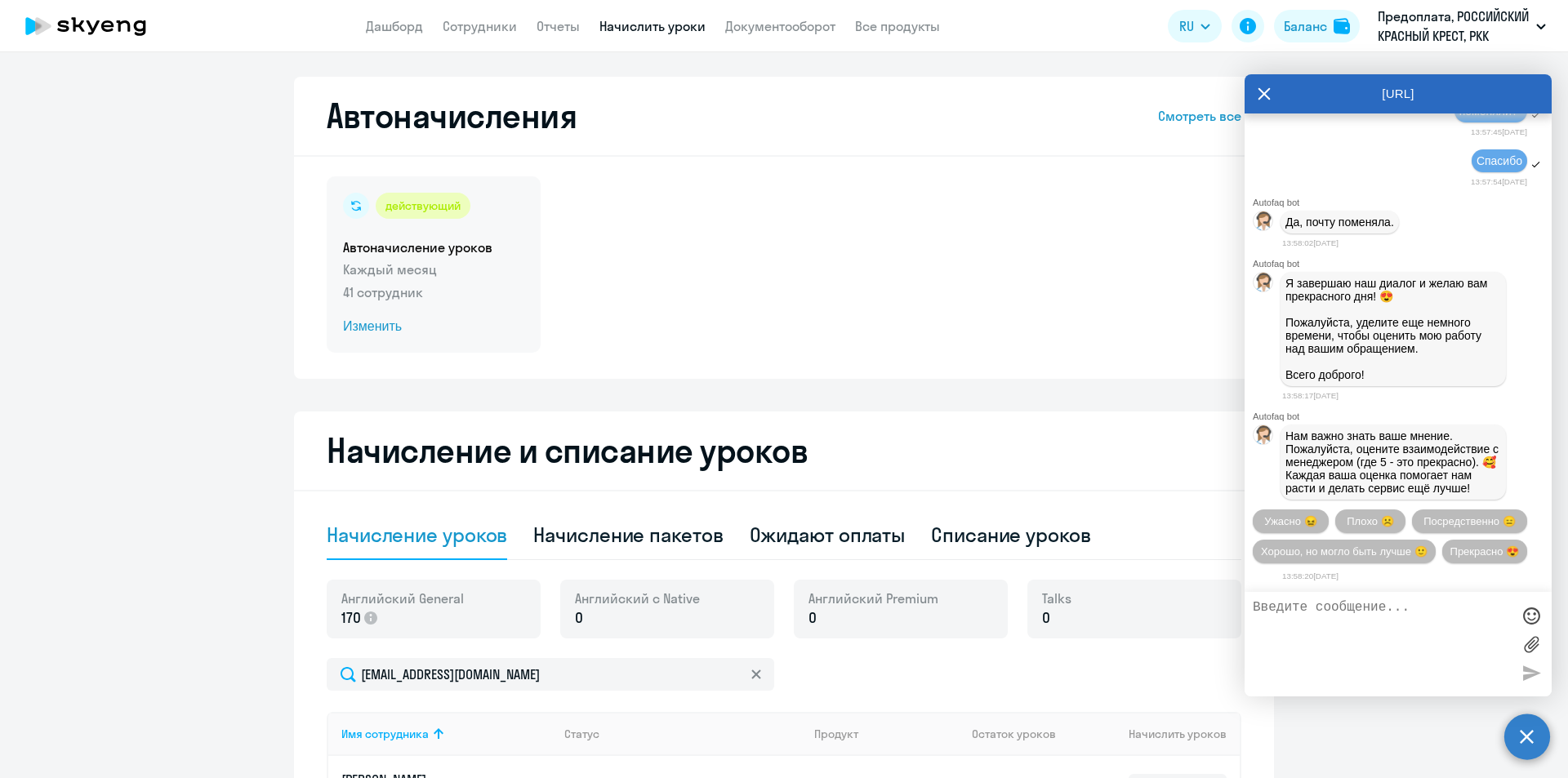
click at [373, 323] on span "Изменить" at bounding box center [434, 326] width 181 height 20
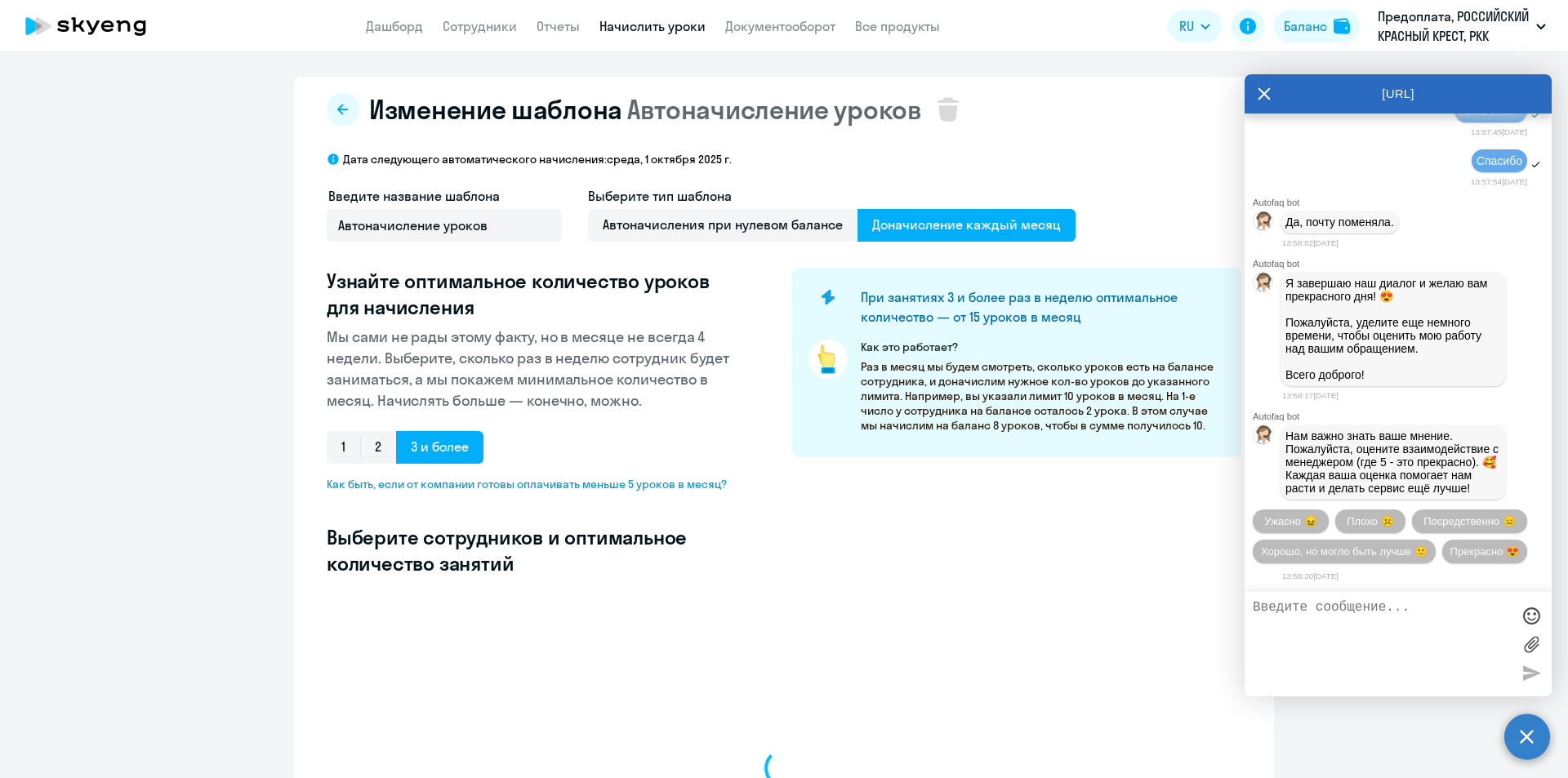
select select "10"
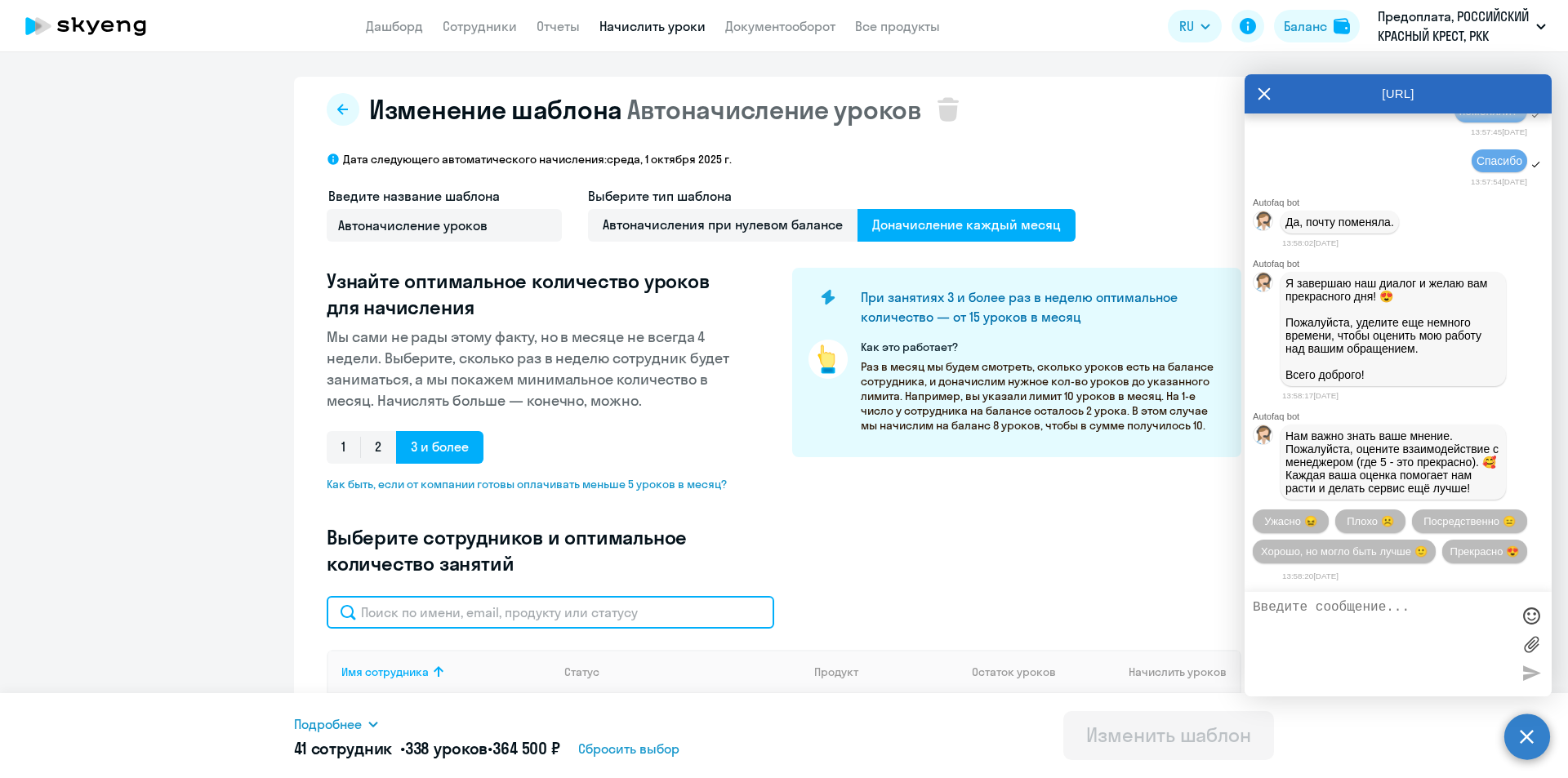
click at [511, 608] on input "text" at bounding box center [550, 612] width 448 height 32
type input "ю"
type input "б"
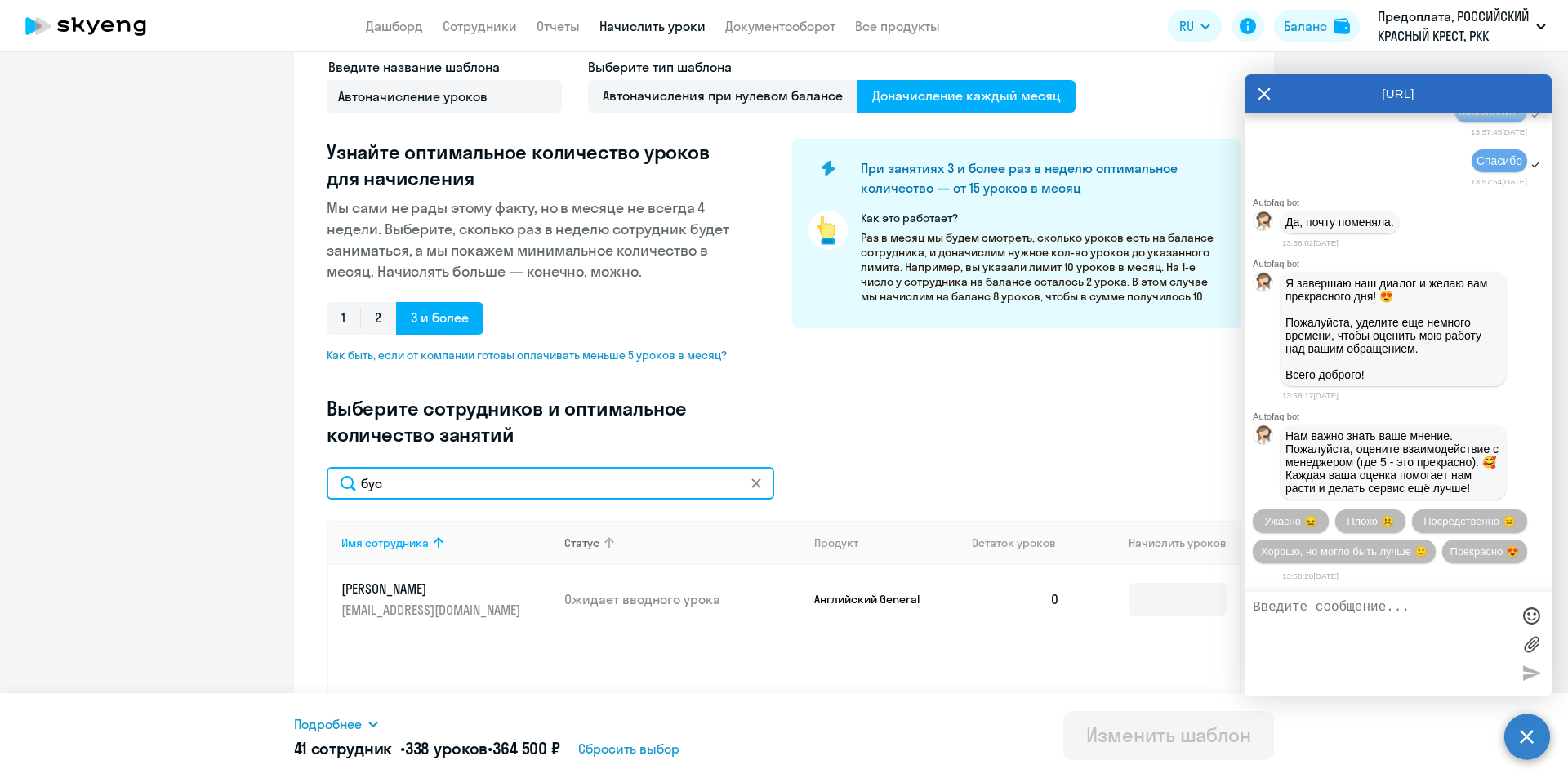
scroll to position [163, 0]
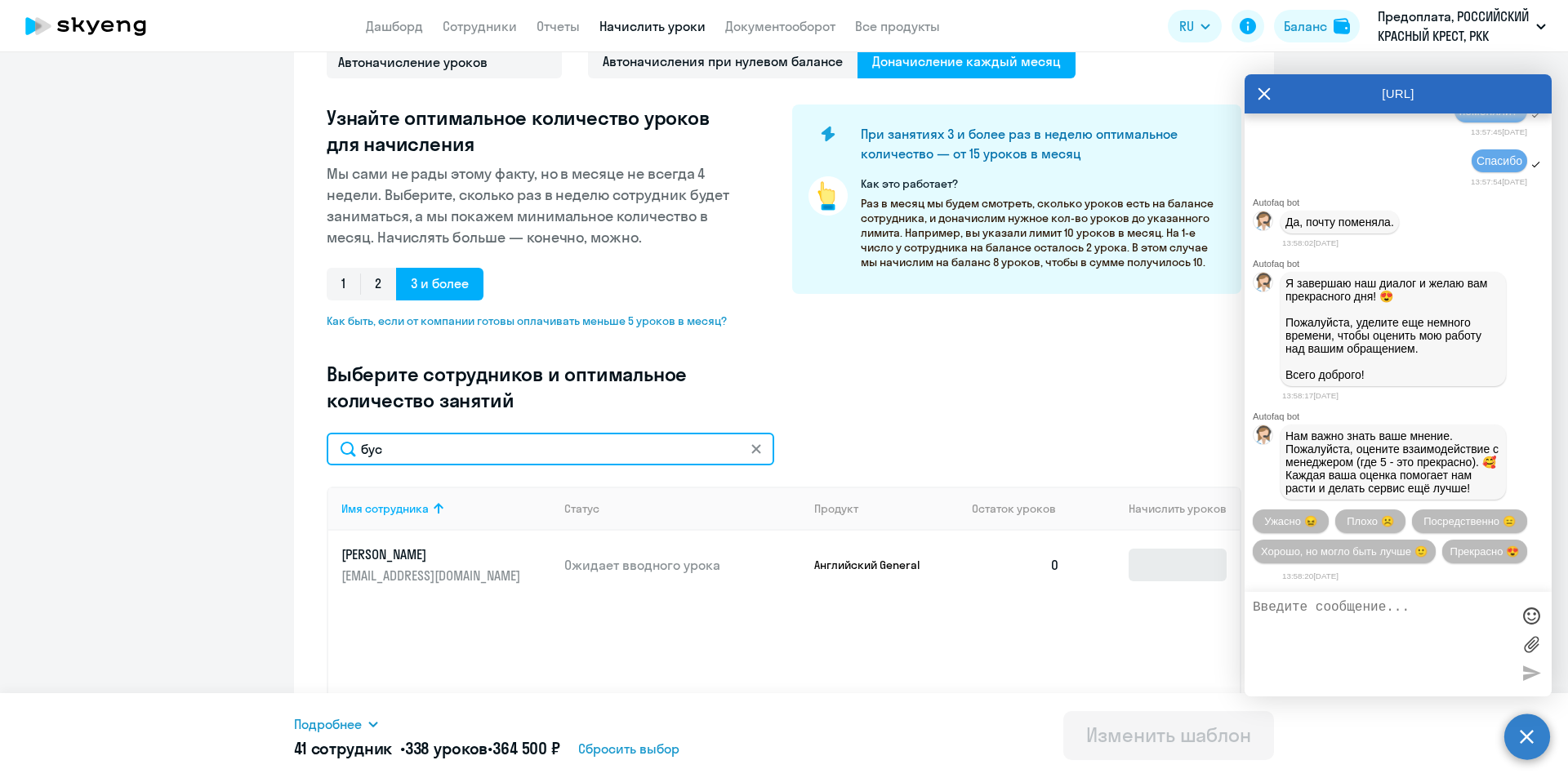
type input "бус"
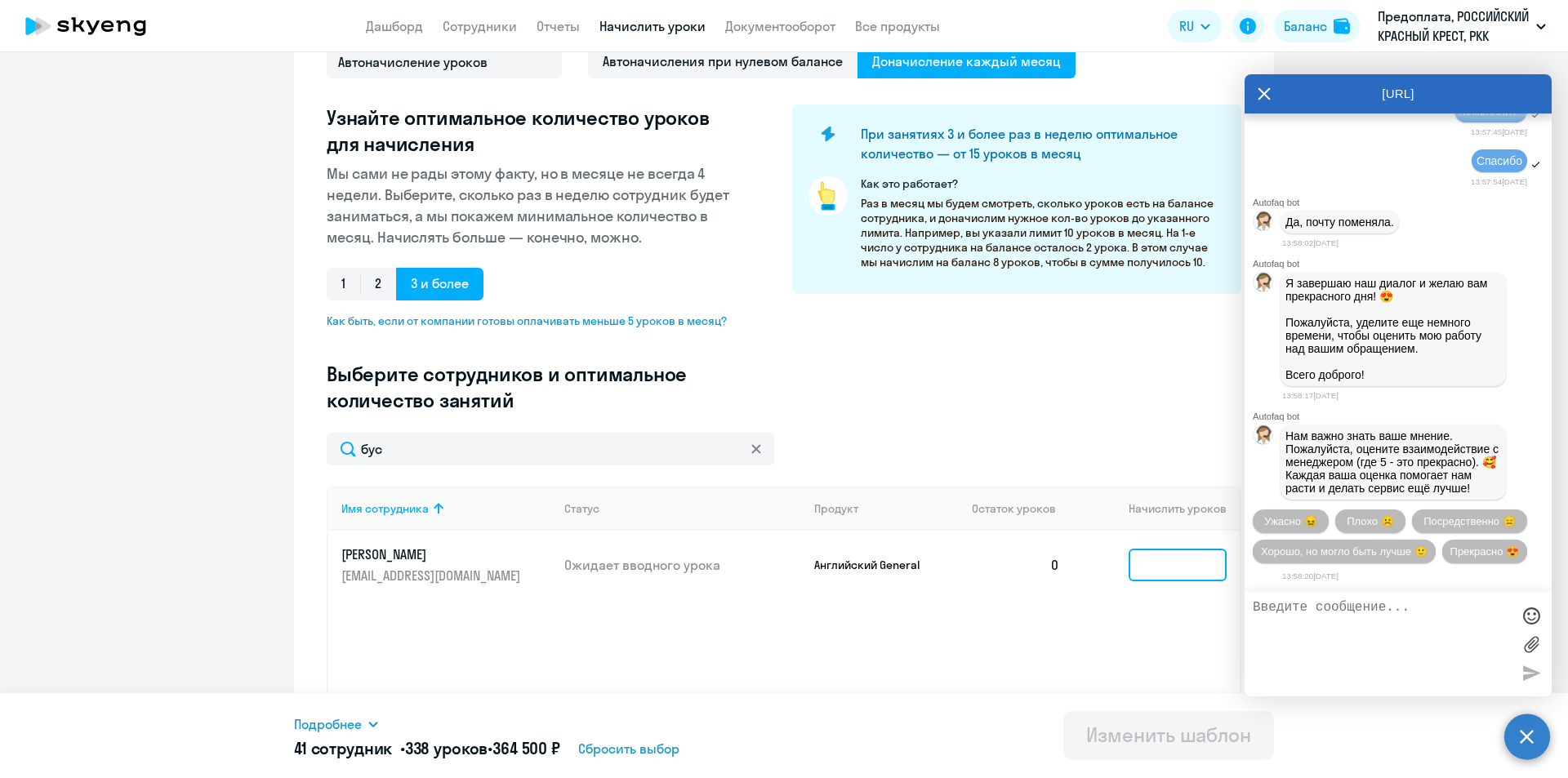
click at [1171, 569] on input at bounding box center [1177, 565] width 98 height 32
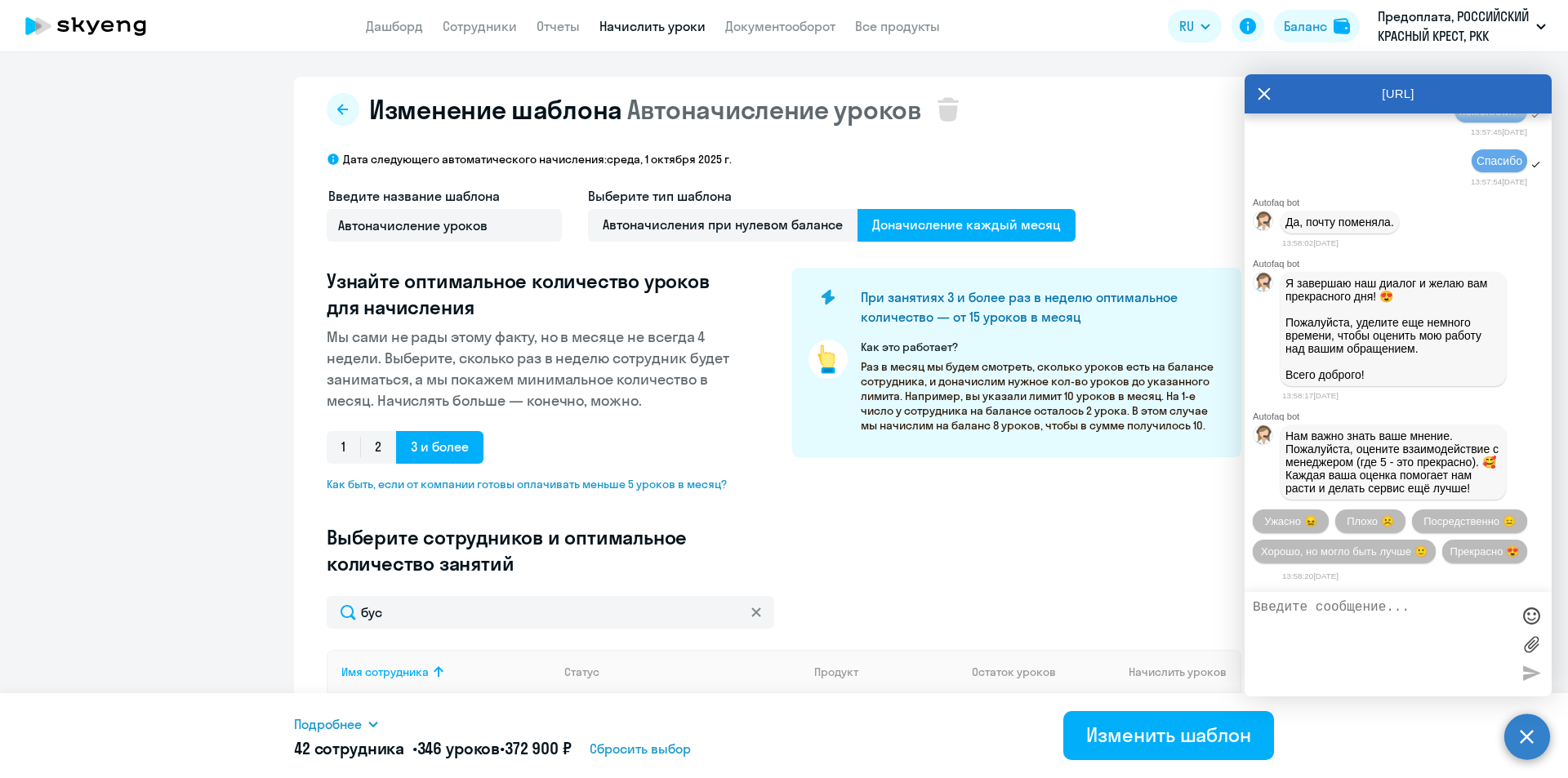
scroll to position [254, 0]
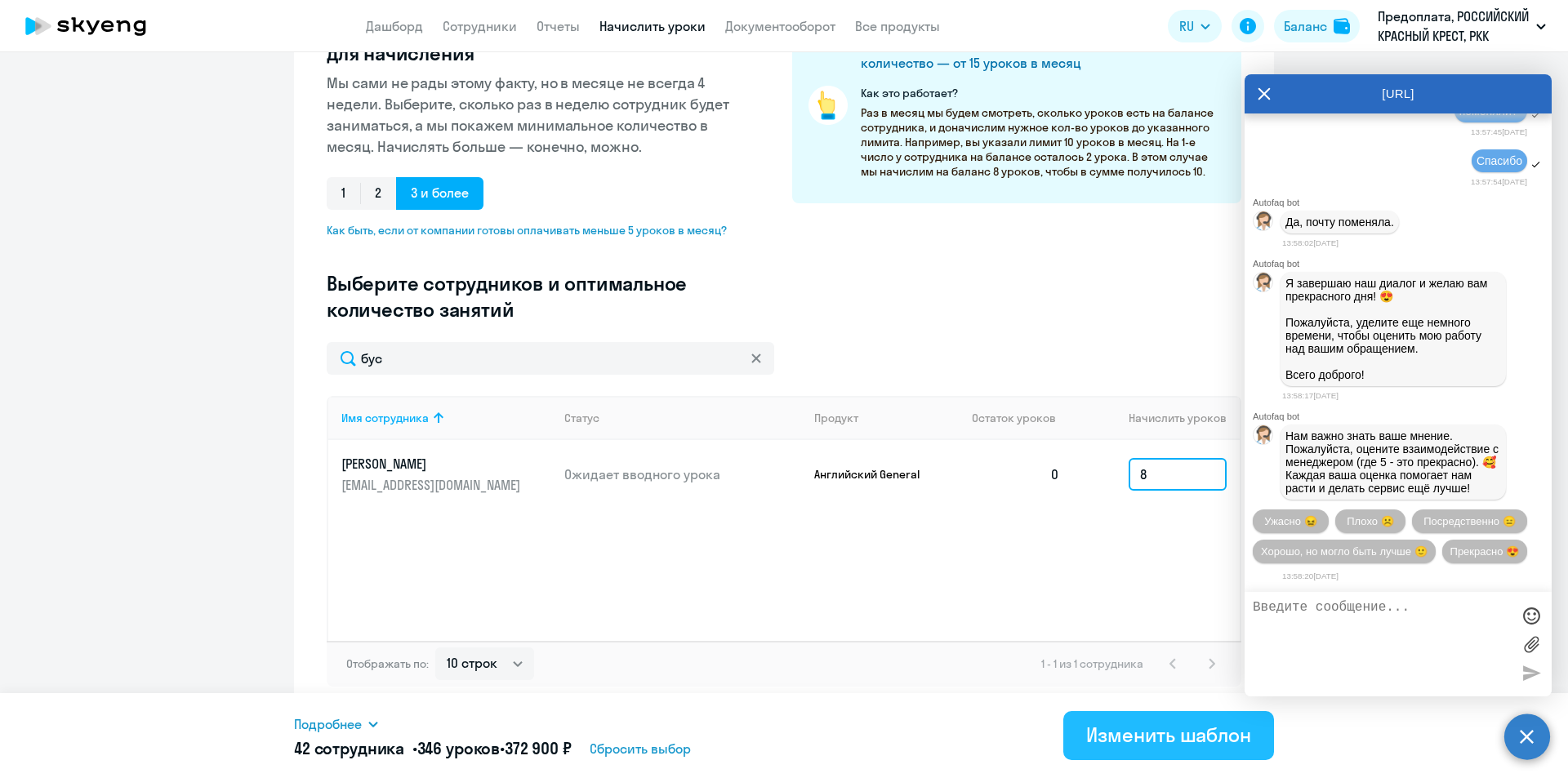
type input "8"
click at [1162, 729] on div "Изменить шаблон" at bounding box center [1169, 735] width 165 height 27
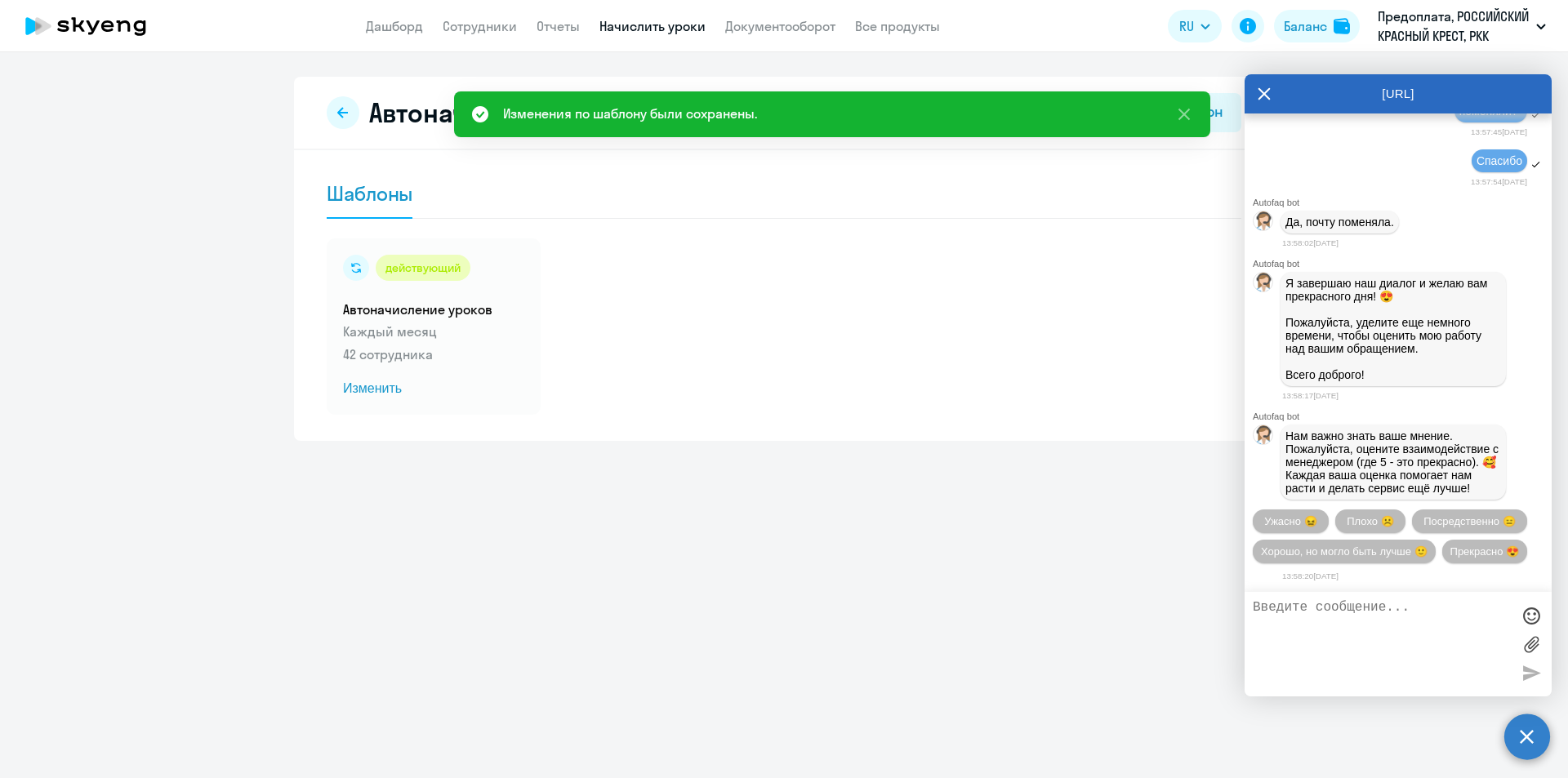
click at [354, 130] on div "Автоначисления Новый шаблон" at bounding box center [784, 112] width 914 height 39
